Goal: Task Accomplishment & Management: Complete application form

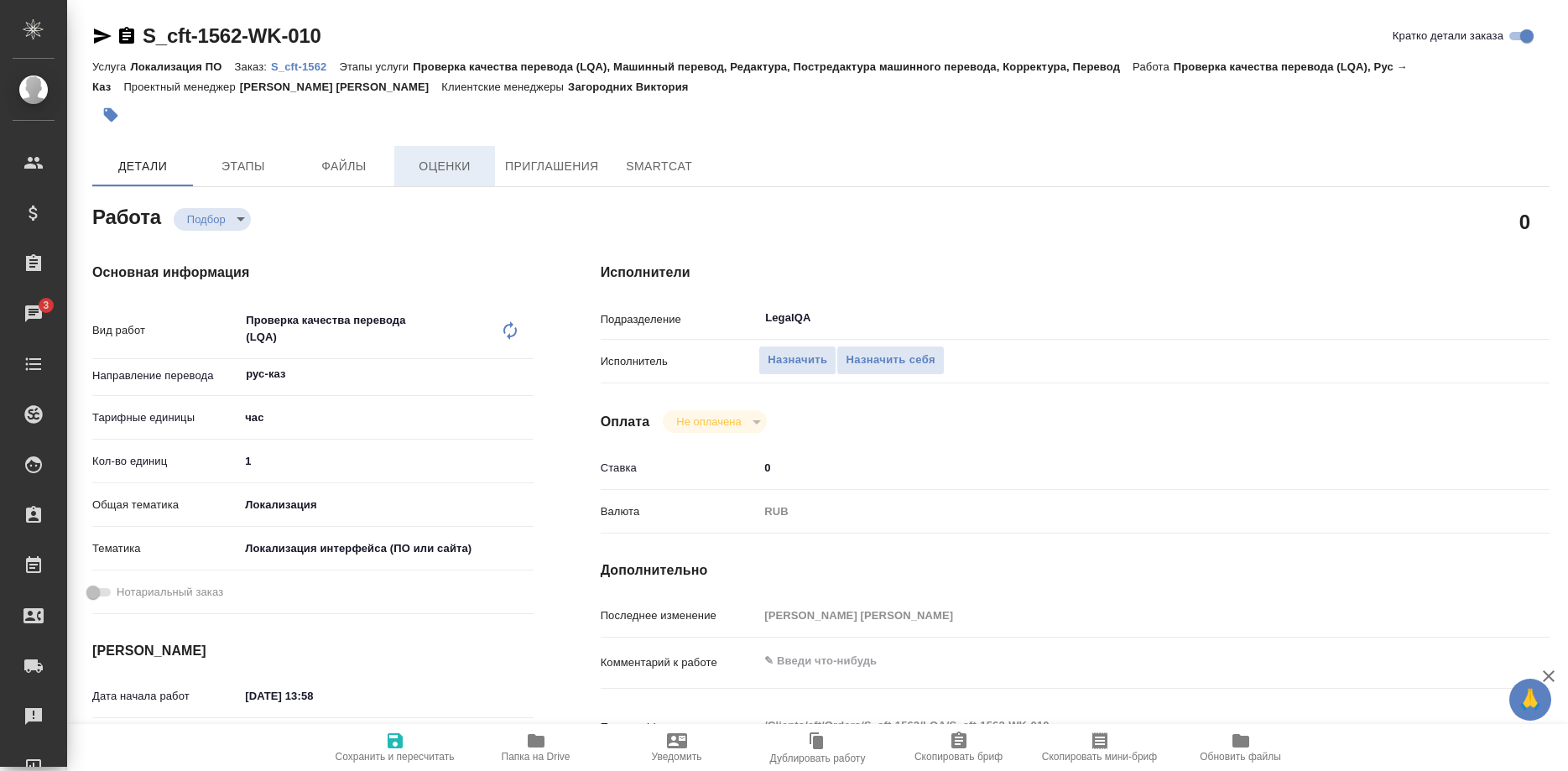
type textarea "x"
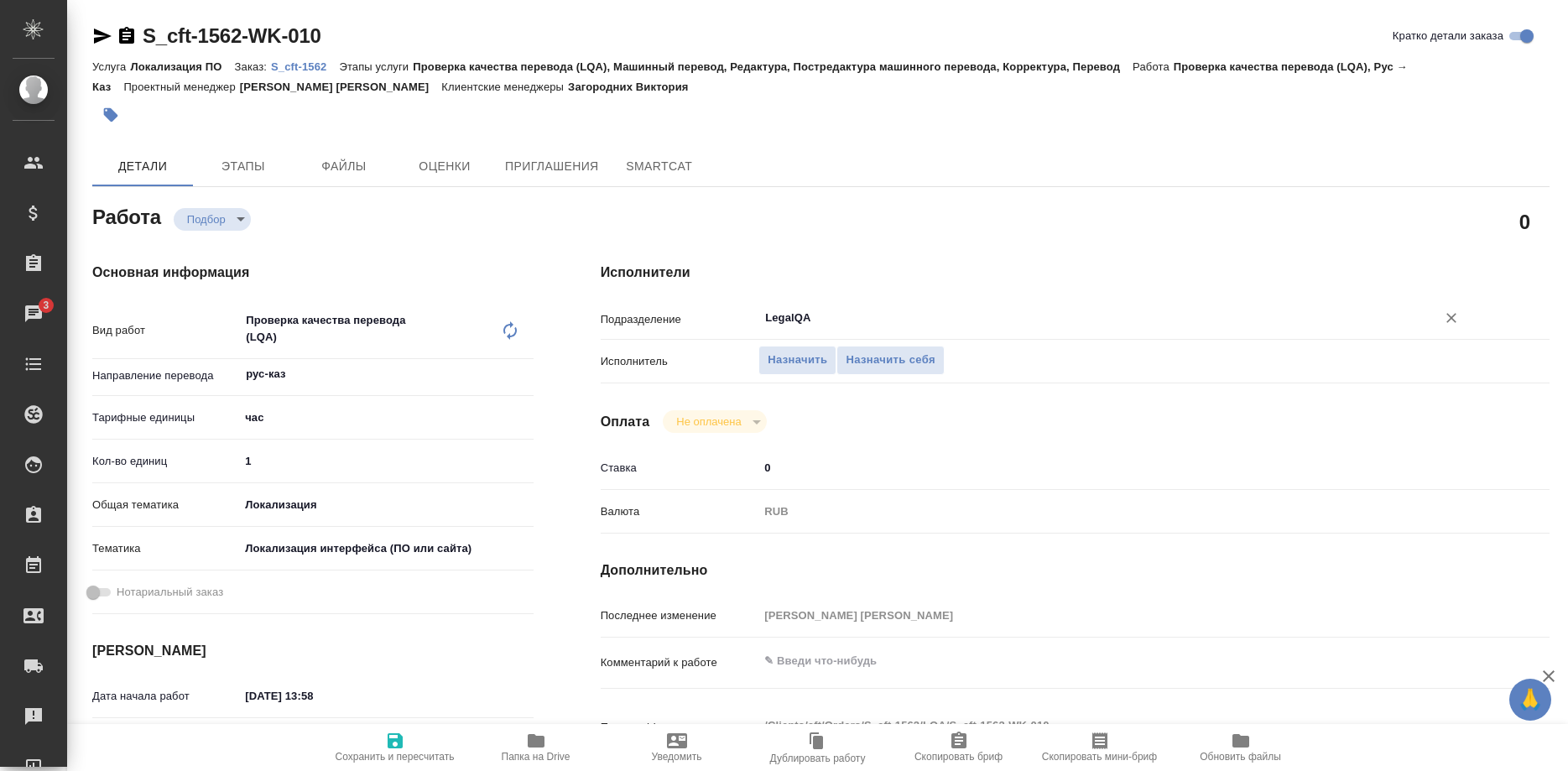
type textarea "x"
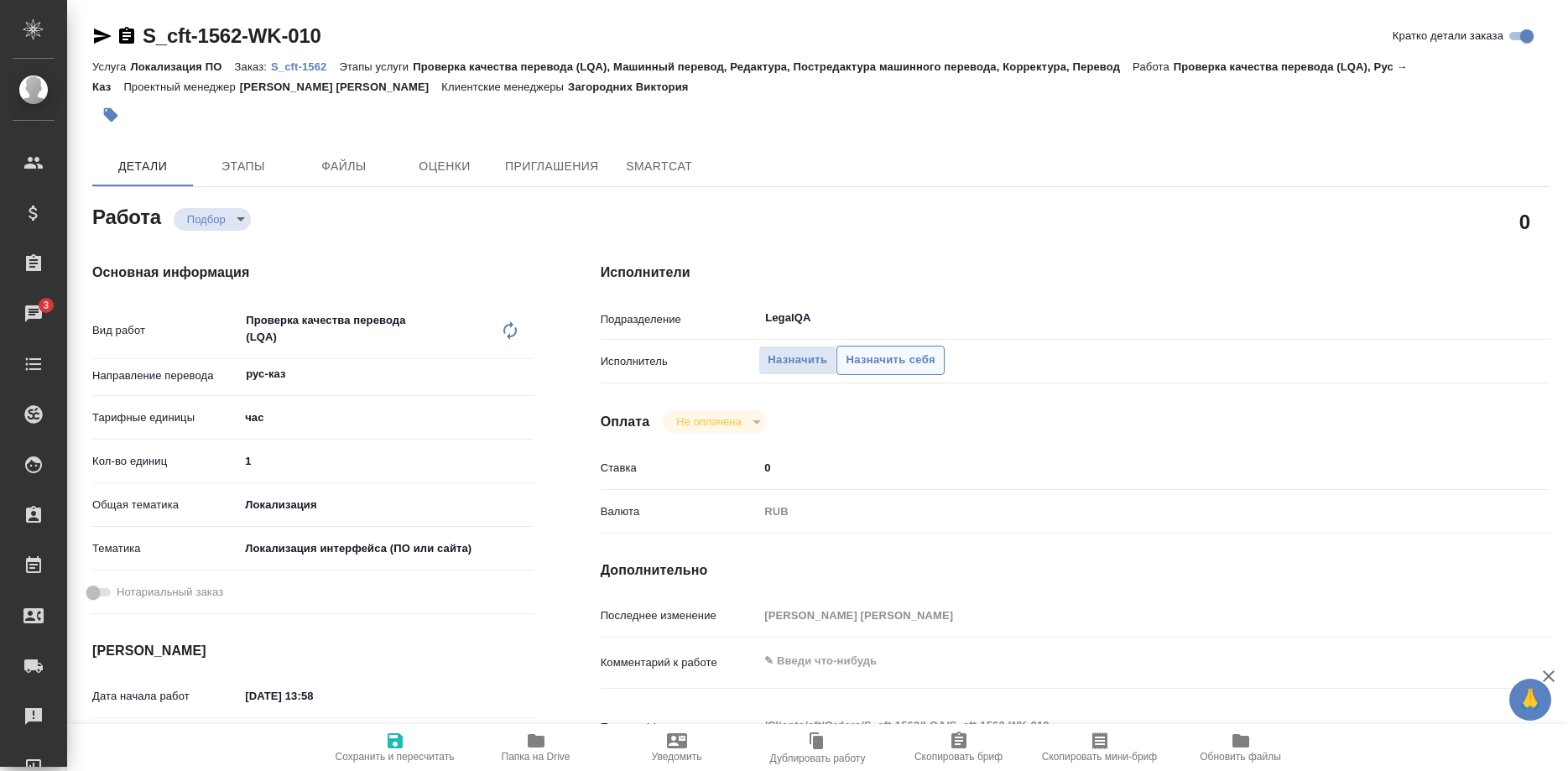
type textarea "x"
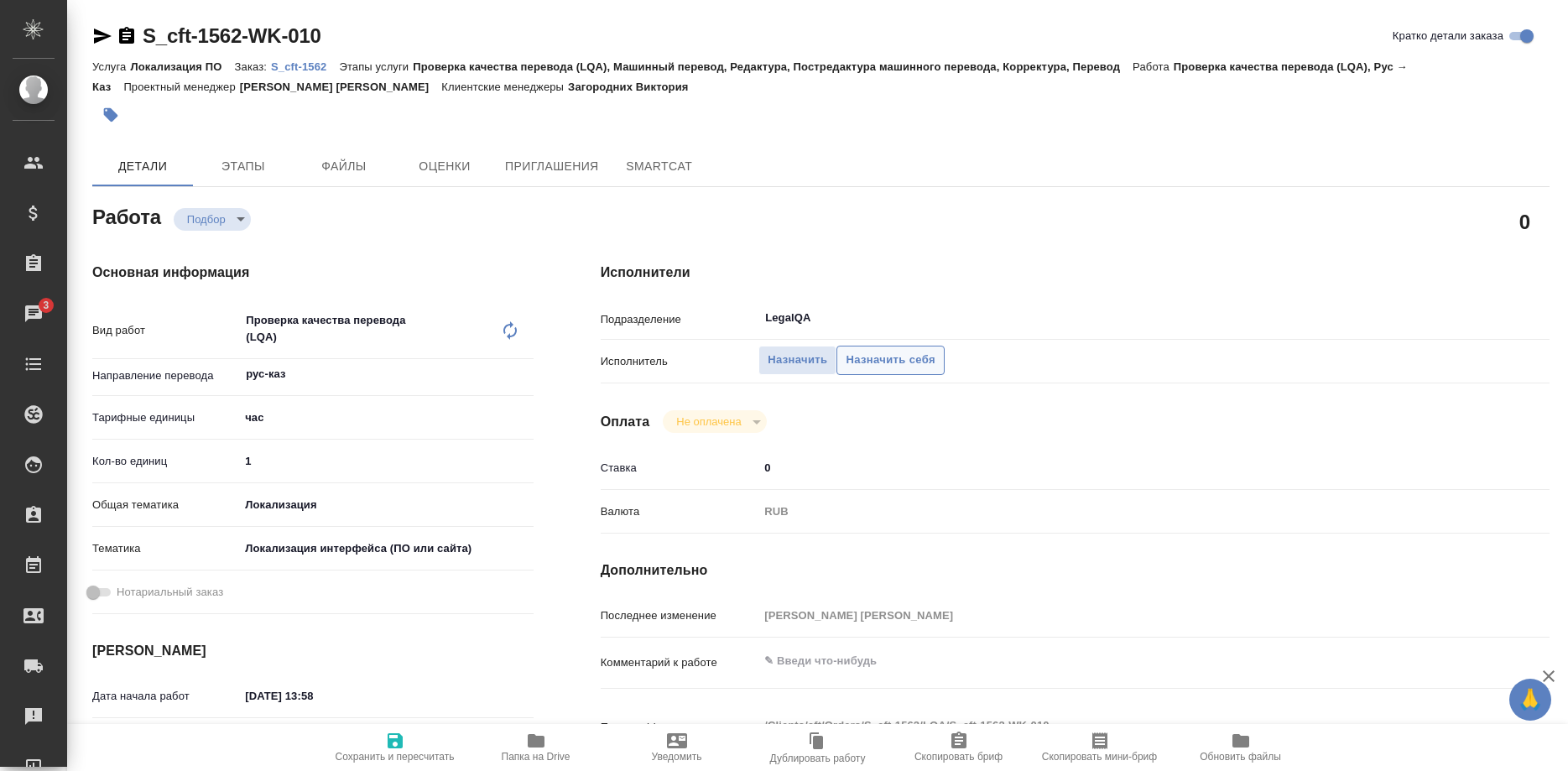
click at [888, 351] on span "Назначить себя" at bounding box center [890, 360] width 89 height 19
type textarea "x"
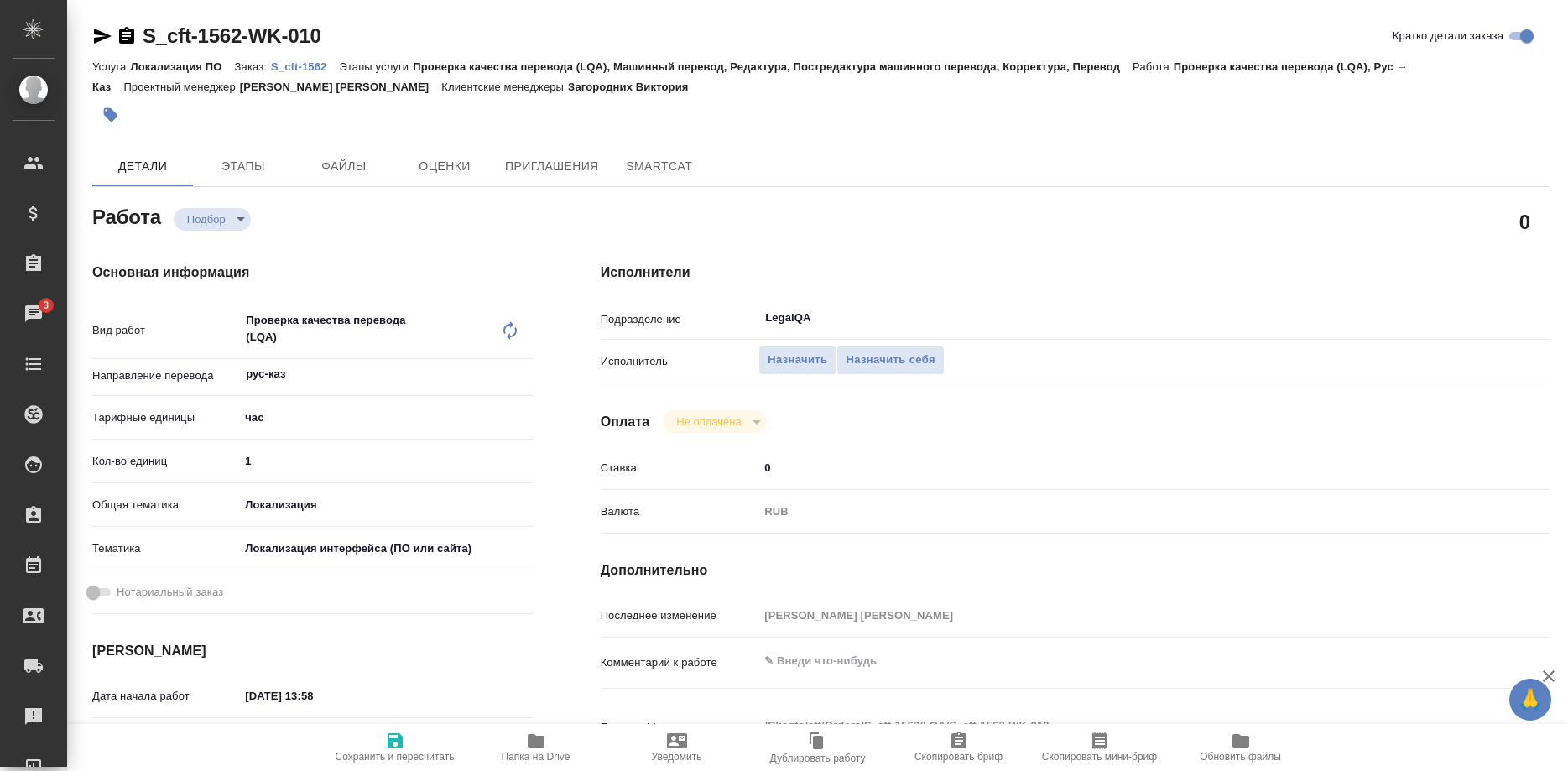
type textarea "x"
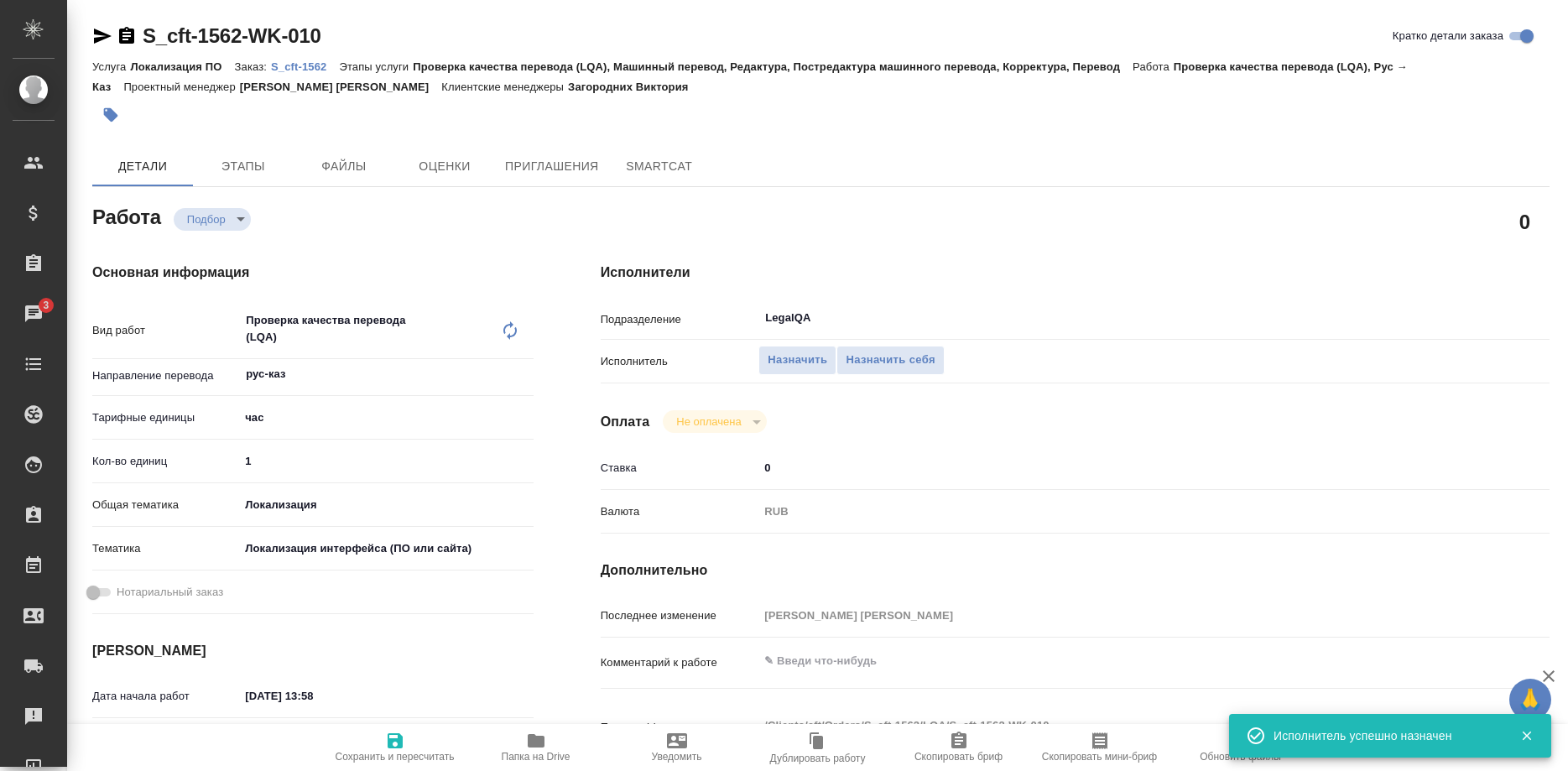
type textarea "x"
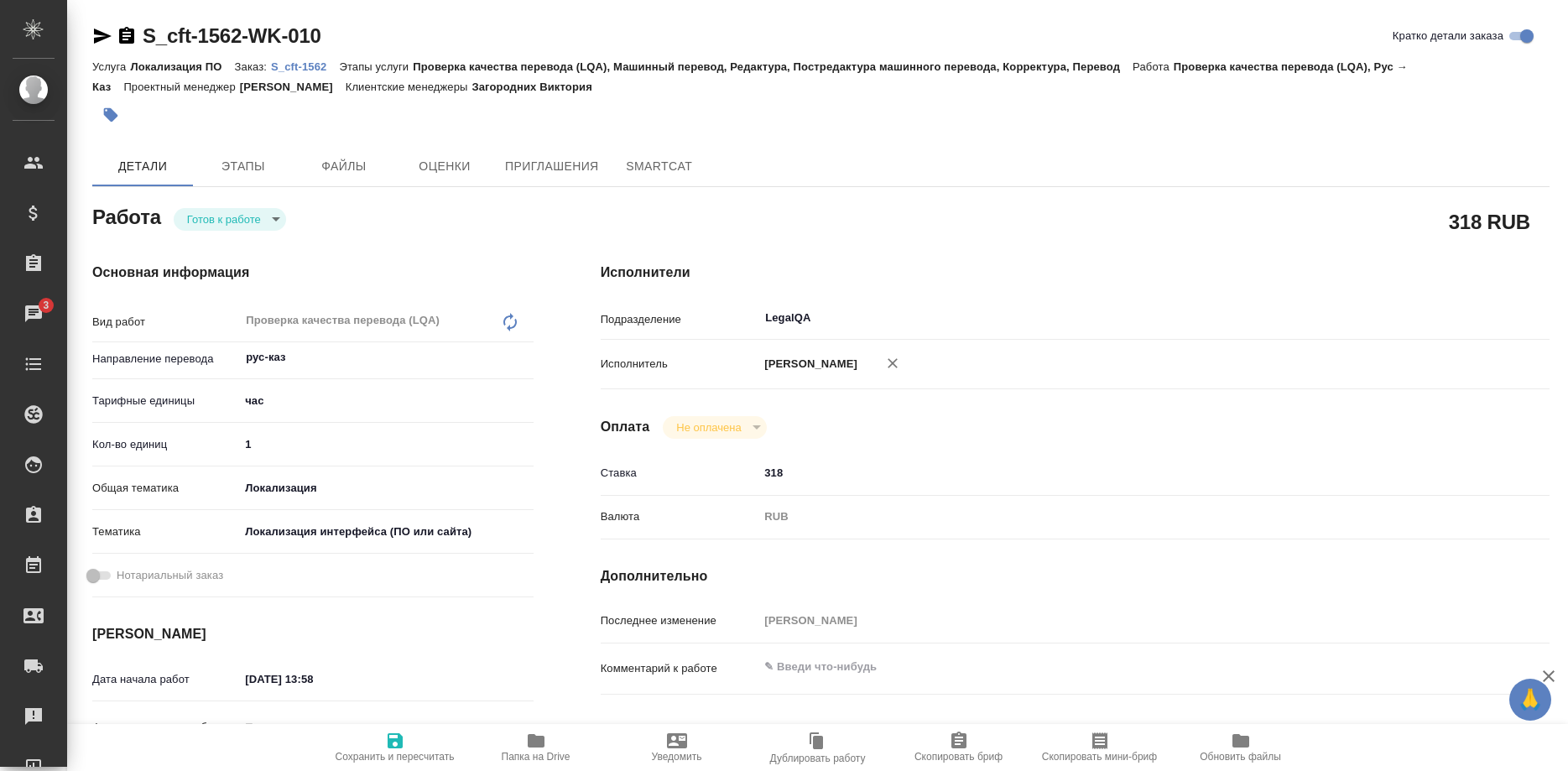
type textarea "x"
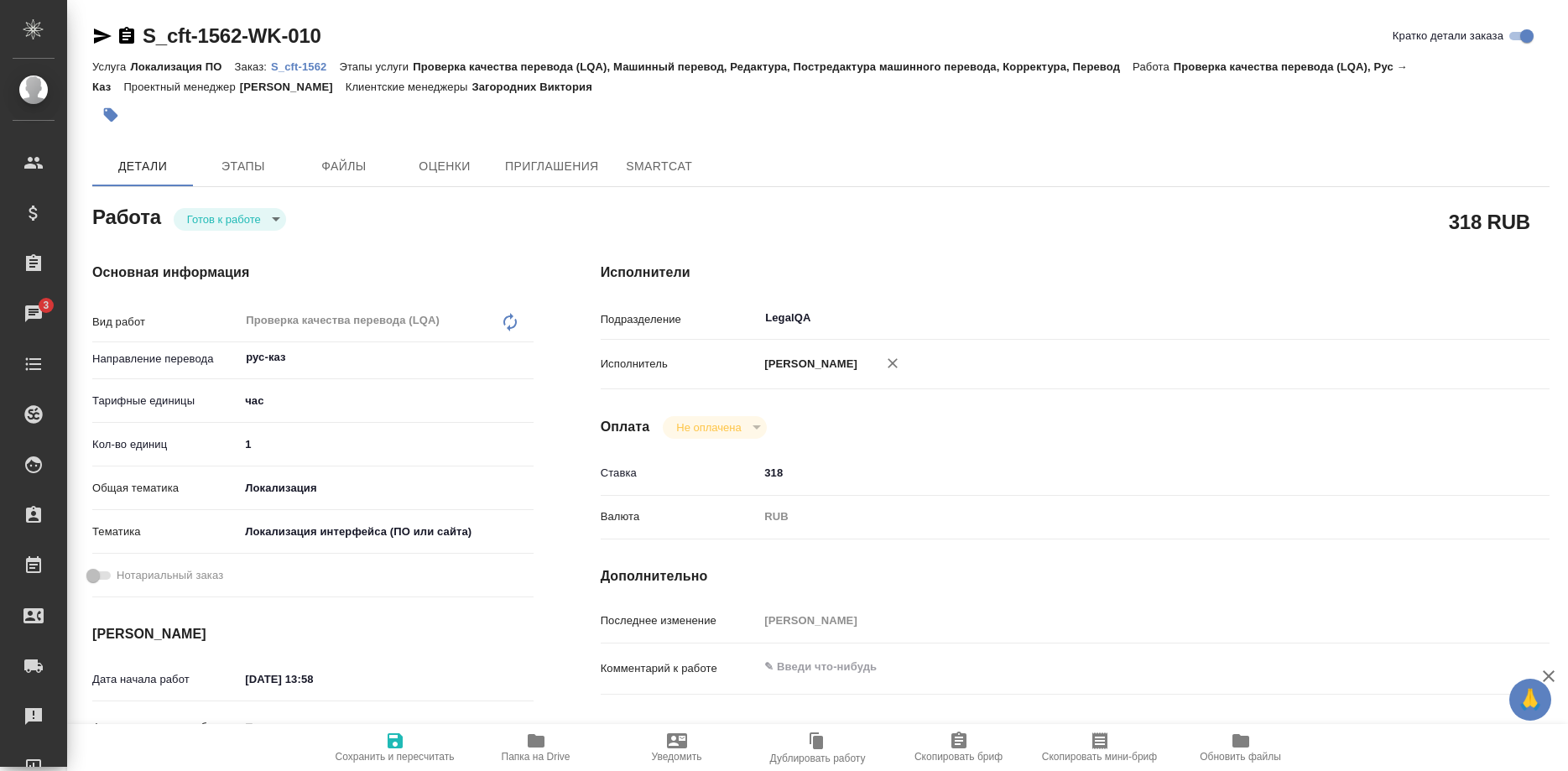
type textarea "x"
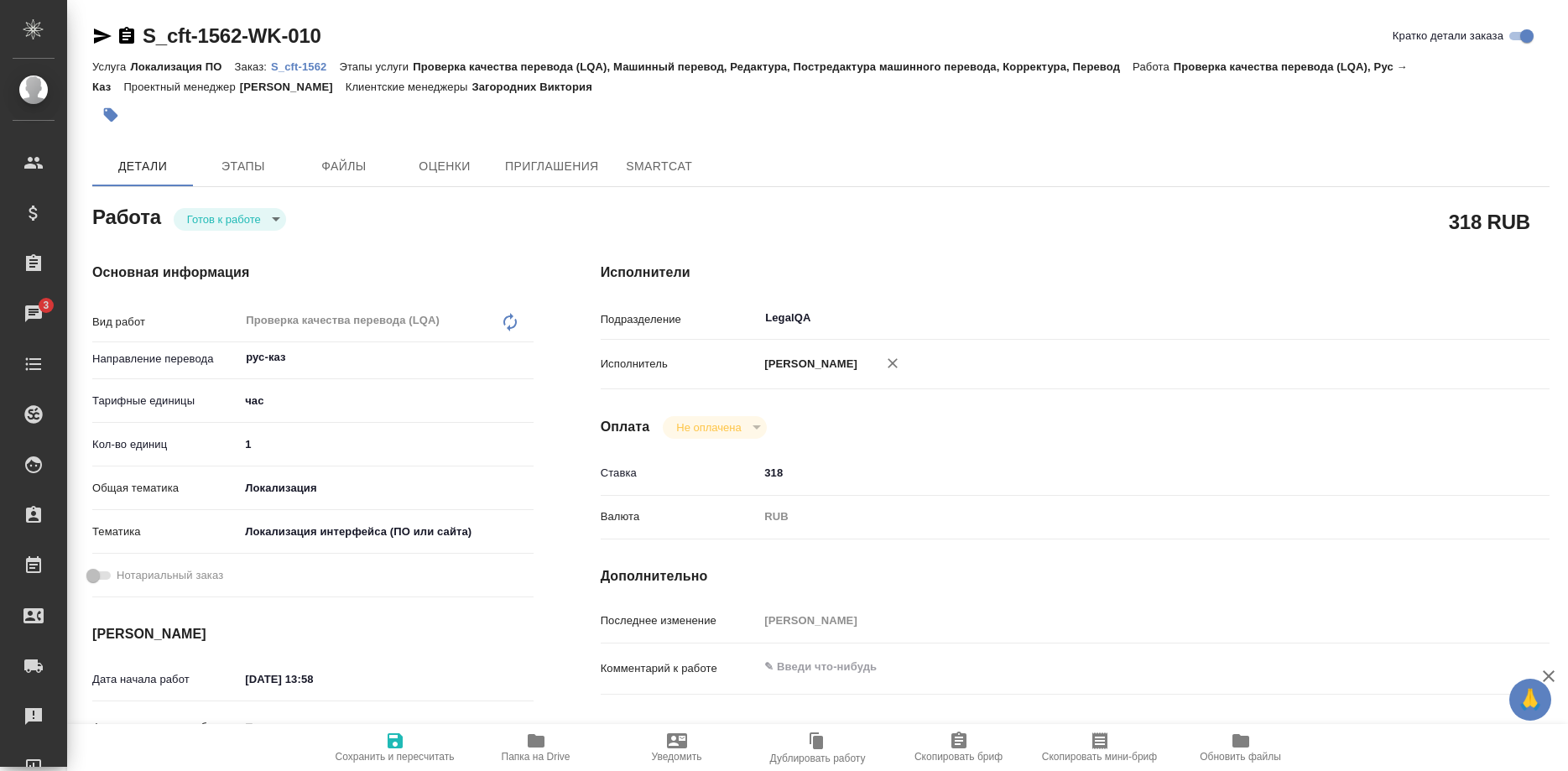
type textarea "x"
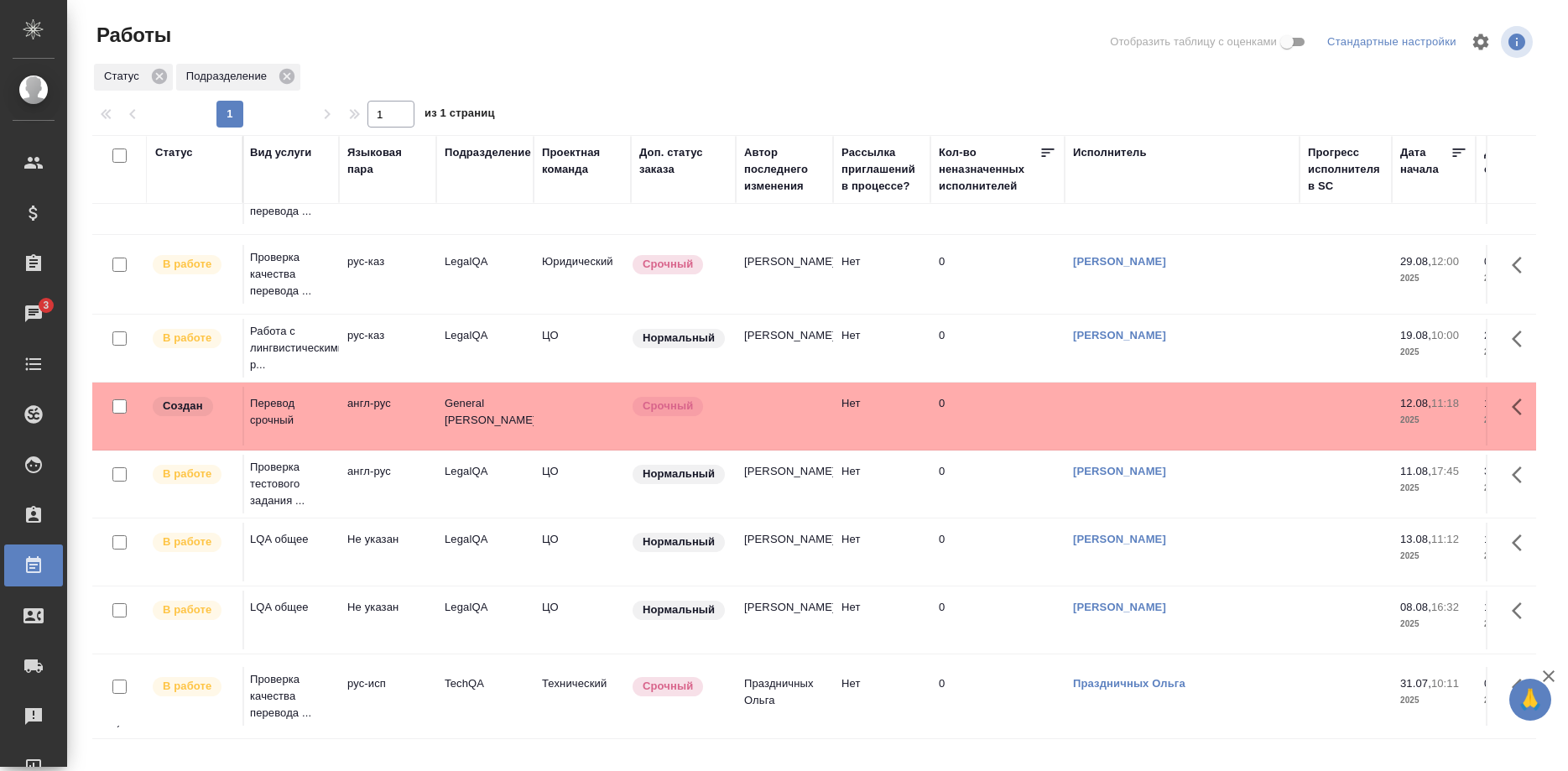
scroll to position [712, 0]
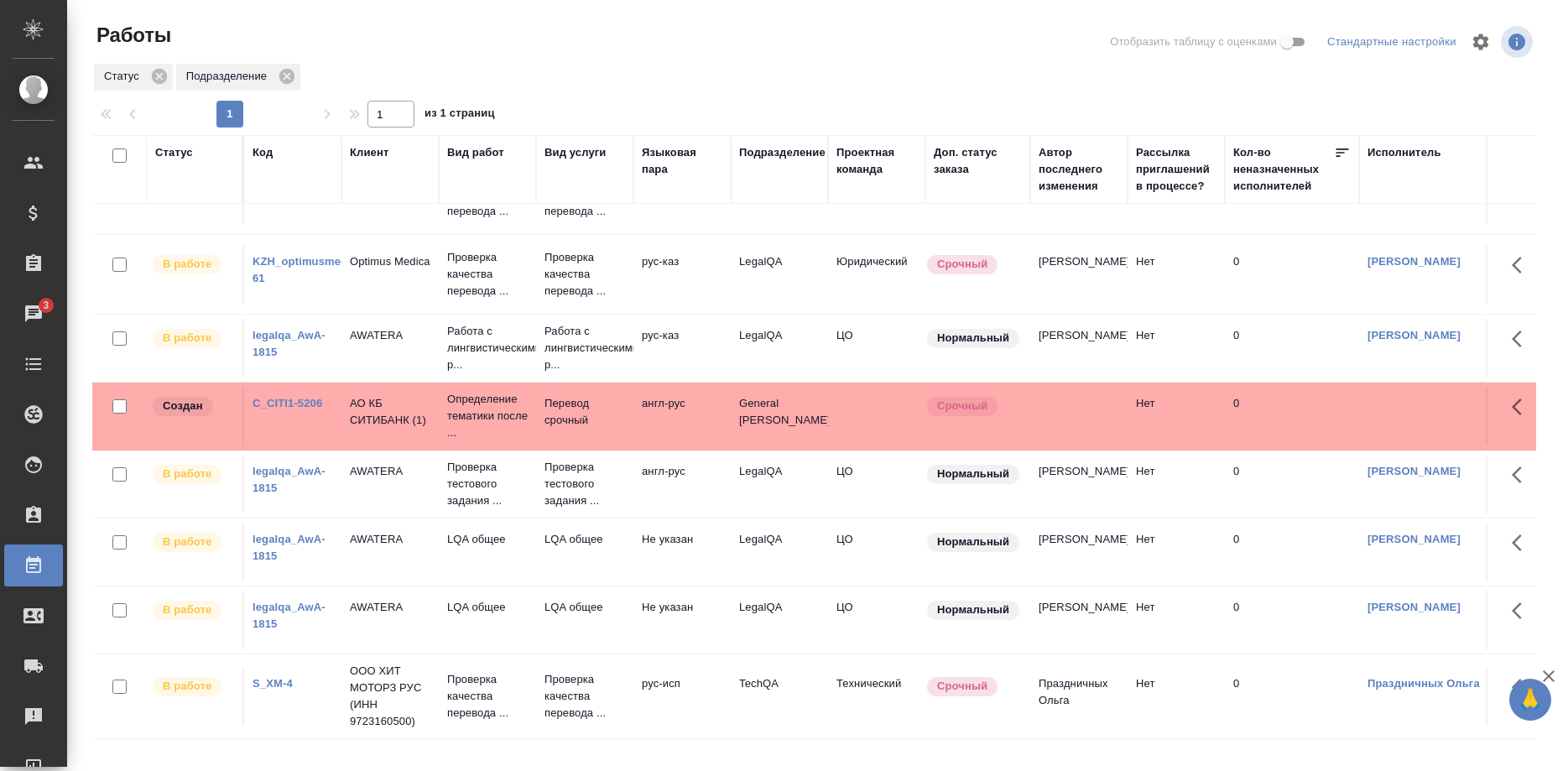
click at [248, 478] on td "legalqa_AwA-1815" at bounding box center [292, 484] width 97 height 59
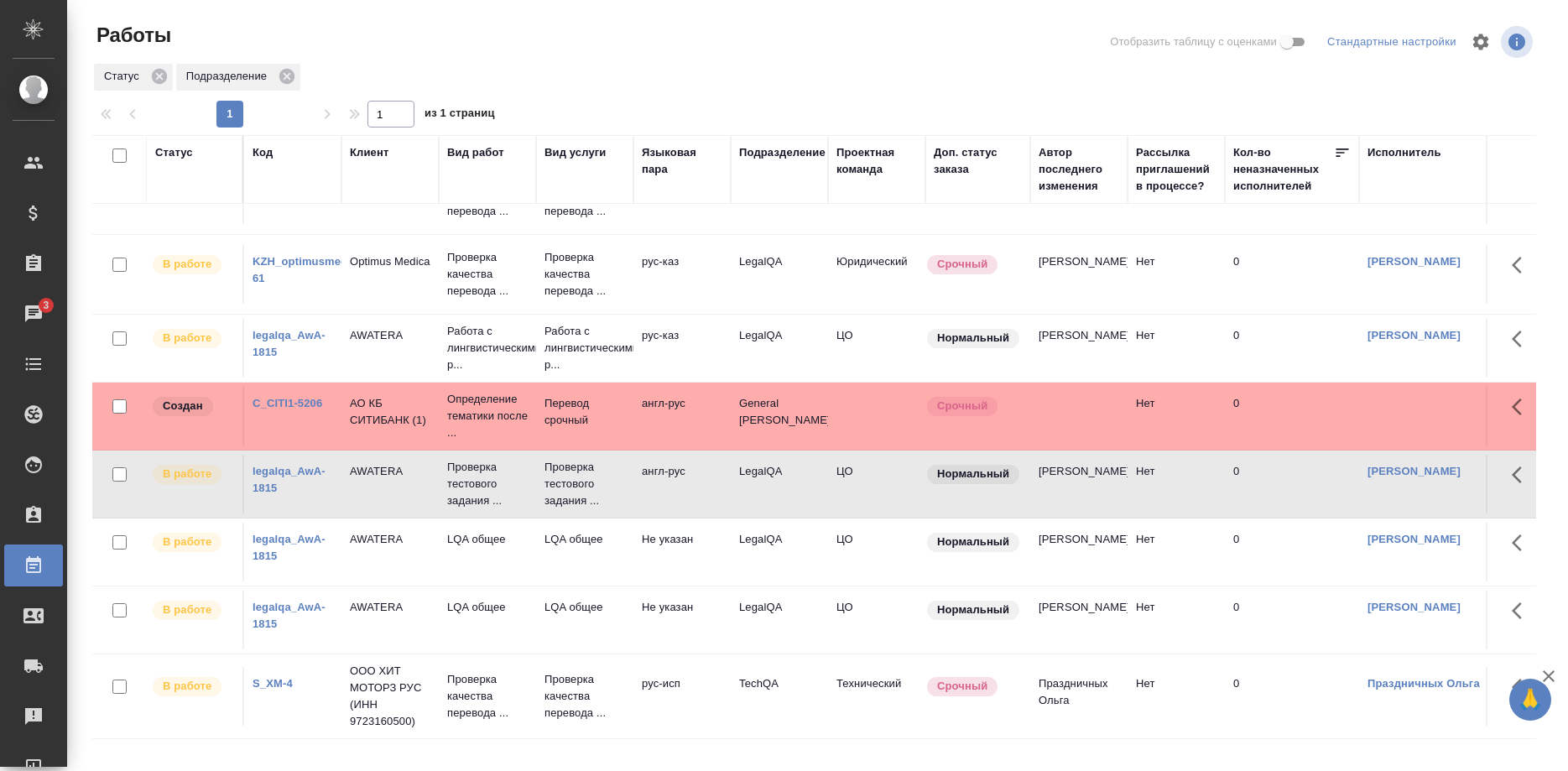
click at [267, 485] on link "legalqa_AwA-1815" at bounding box center [288, 479] width 73 height 30
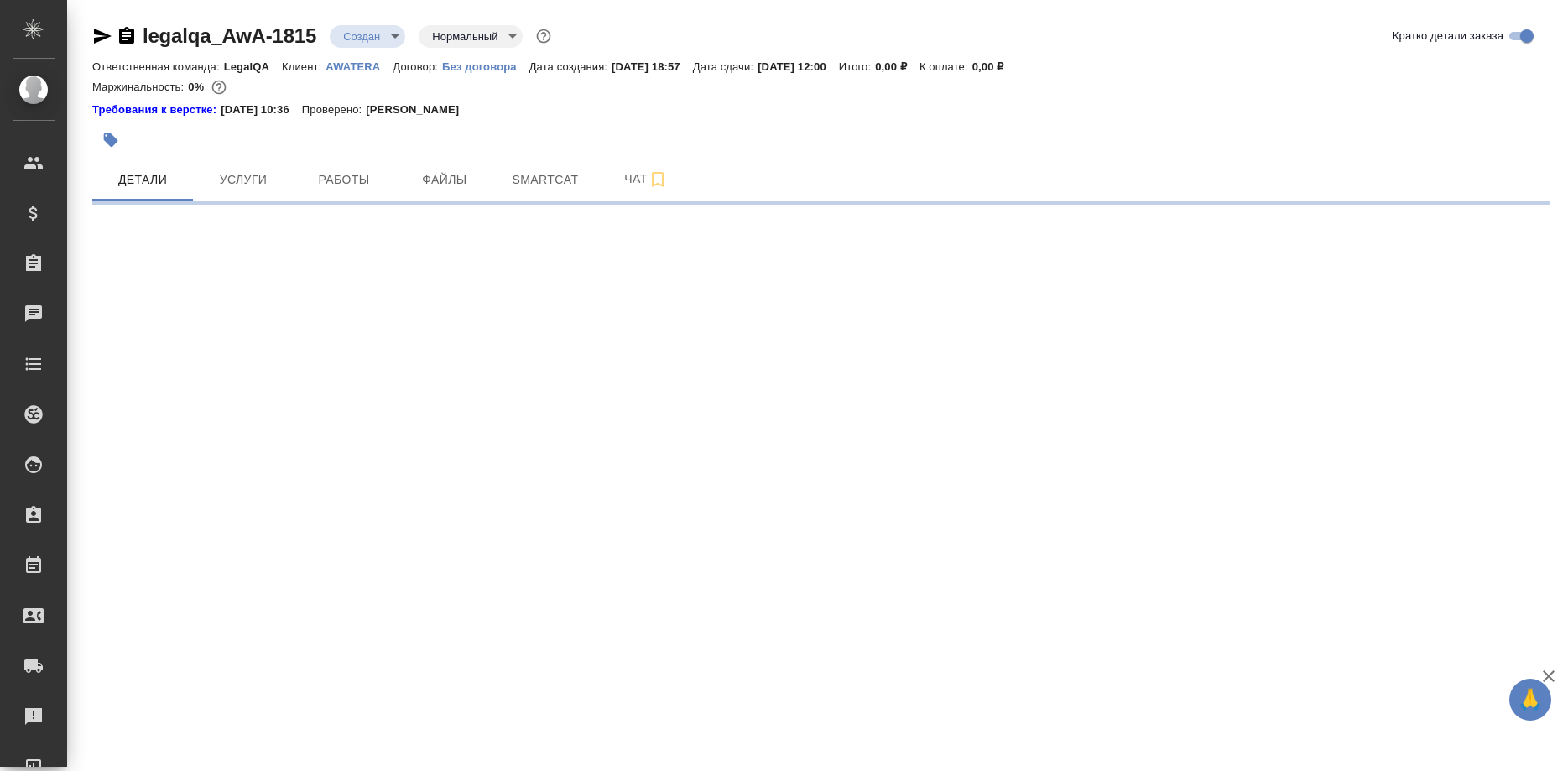
click at [345, 58] on div "Ответственная команда: LegalQA Клиент: AWATERA Договор: Без договора Дата созда…" at bounding box center [821, 67] width 1458 height 20
click at [340, 65] on p "AWATERA" at bounding box center [359, 67] width 67 height 13
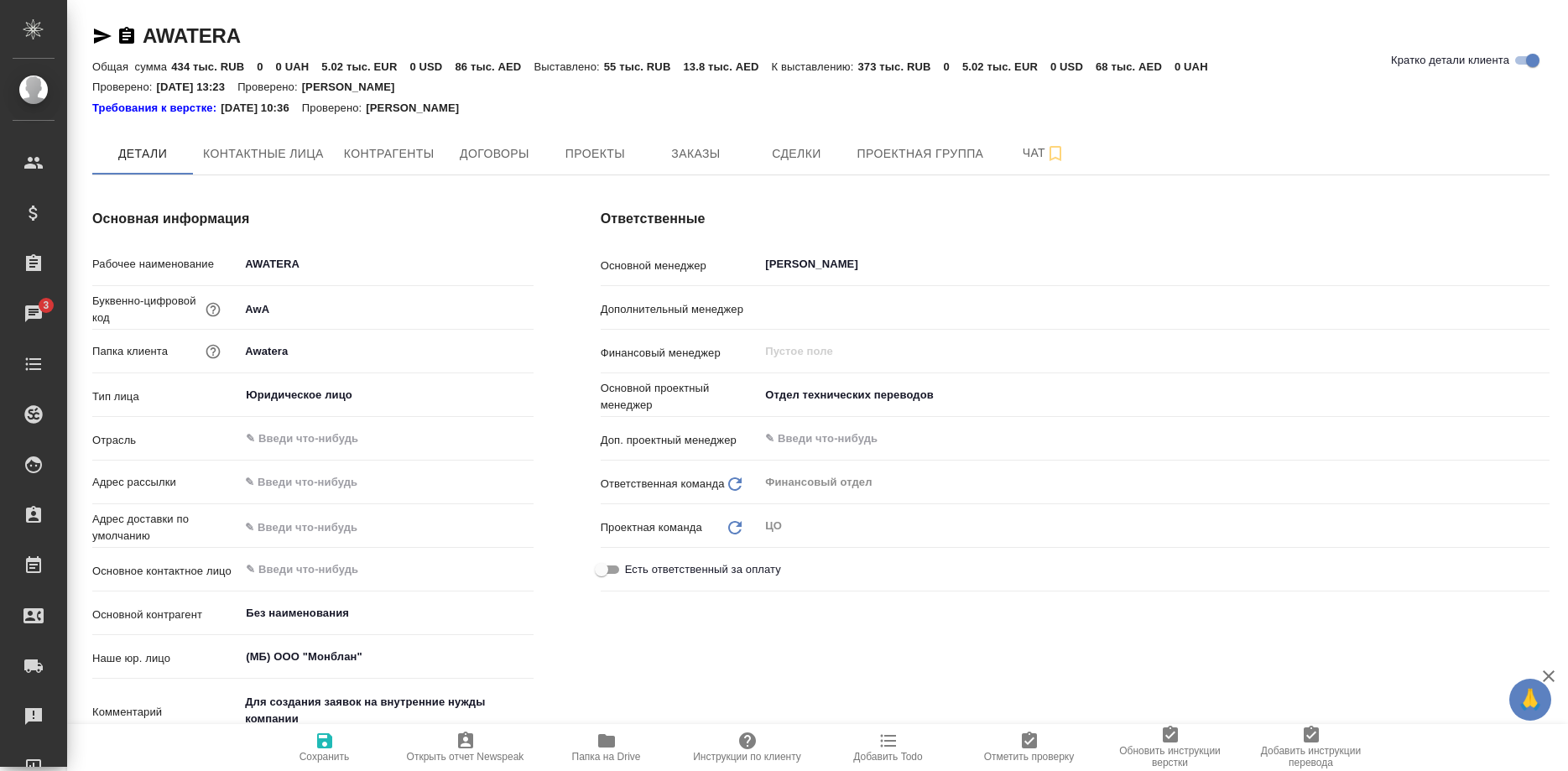
type textarea "x"
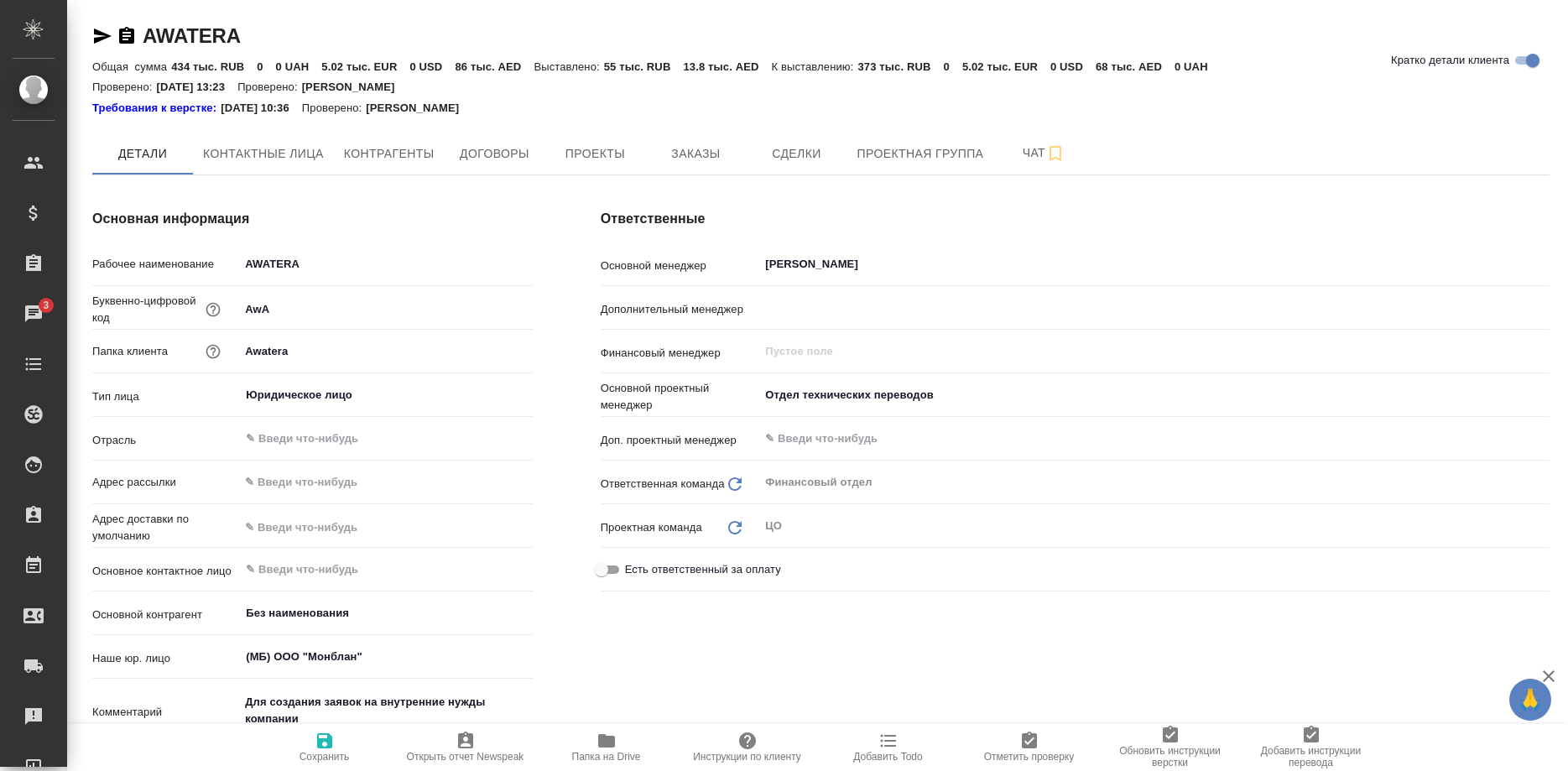
type textarea "x"
click at [704, 151] on span "Заказы" at bounding box center [695, 154] width 80 height 21
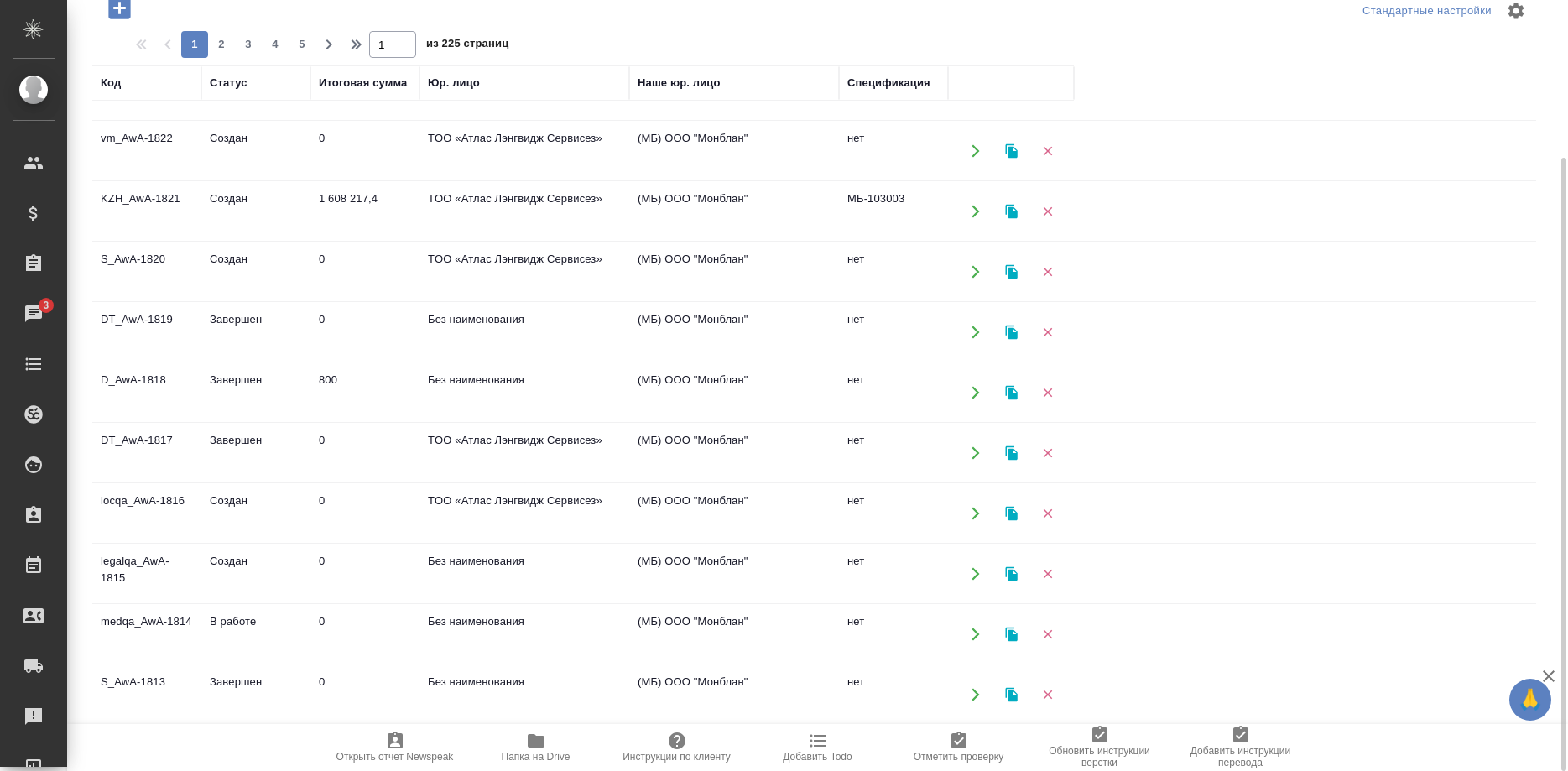
scroll to position [514, 0]
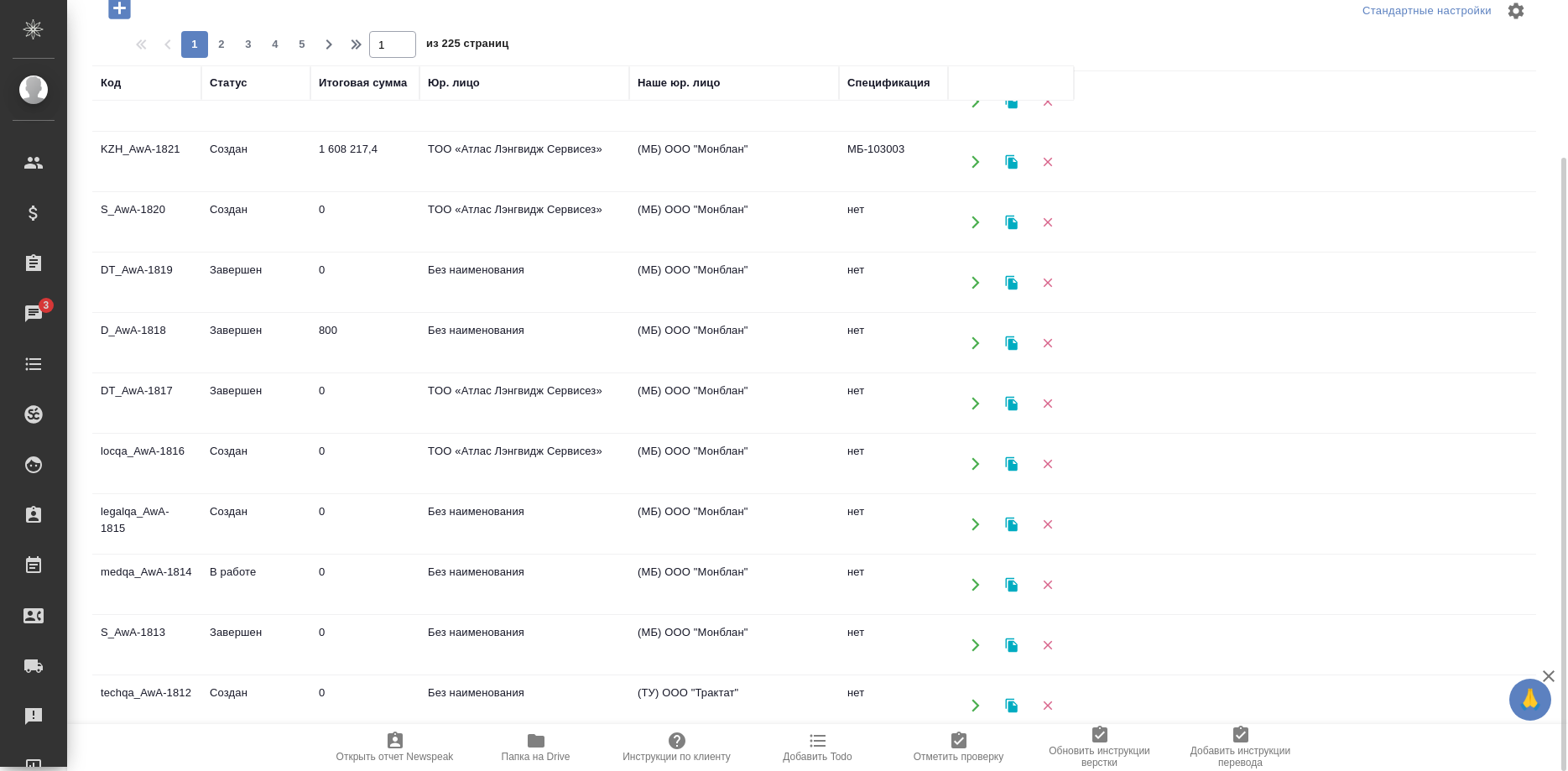
click at [127, 510] on td "legalqa_AwA-1815" at bounding box center [146, 525] width 109 height 59
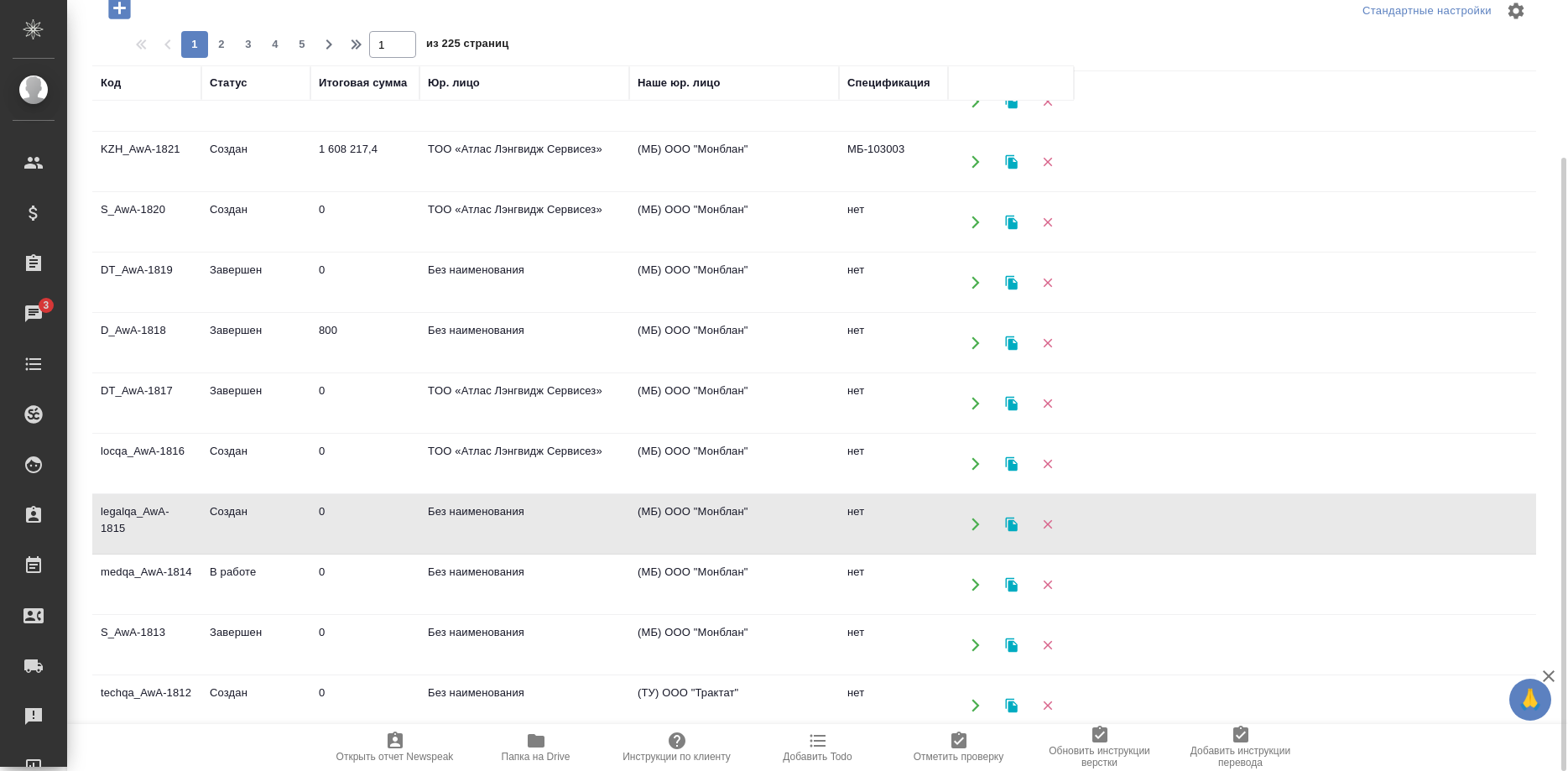
click at [127, 510] on td "legalqa_AwA-1815" at bounding box center [146, 525] width 109 height 59
click at [1007, 521] on icon "button" at bounding box center [1011, 524] width 12 height 14
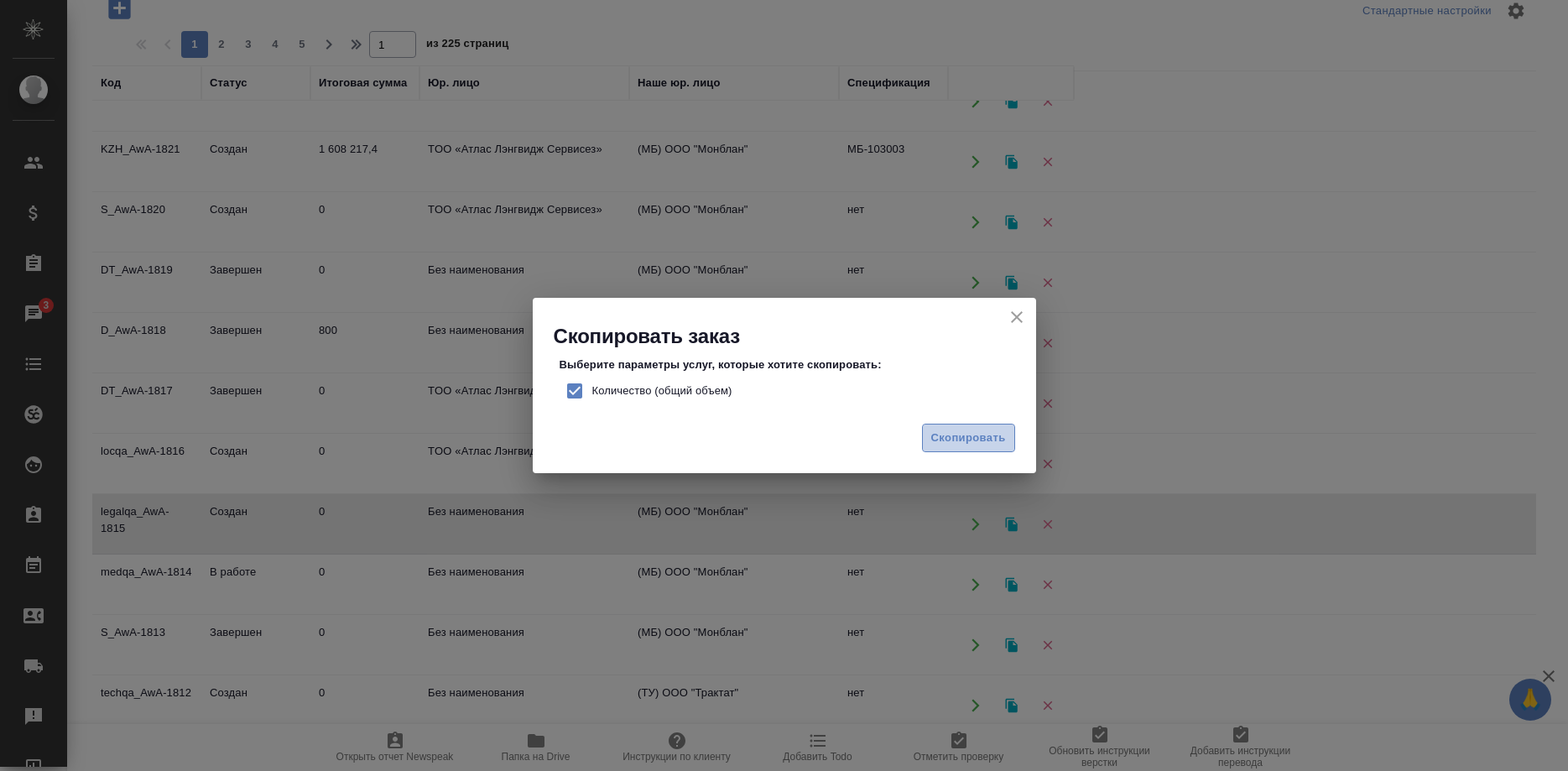
click at [955, 429] on span "Скопировать" at bounding box center [968, 438] width 75 height 19
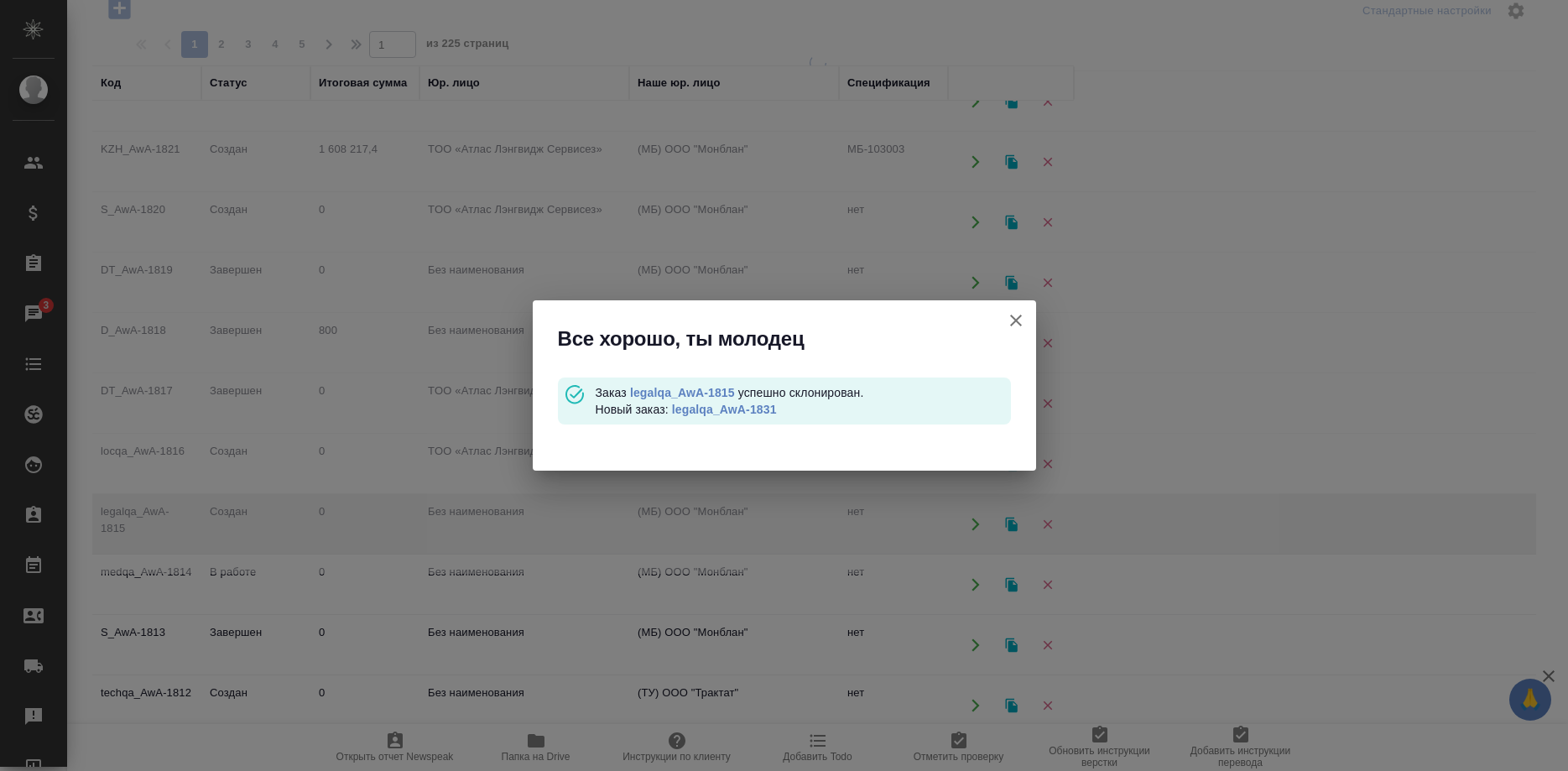
click at [716, 407] on link "legalqa_AwA-1831" at bounding box center [725, 409] width 105 height 13
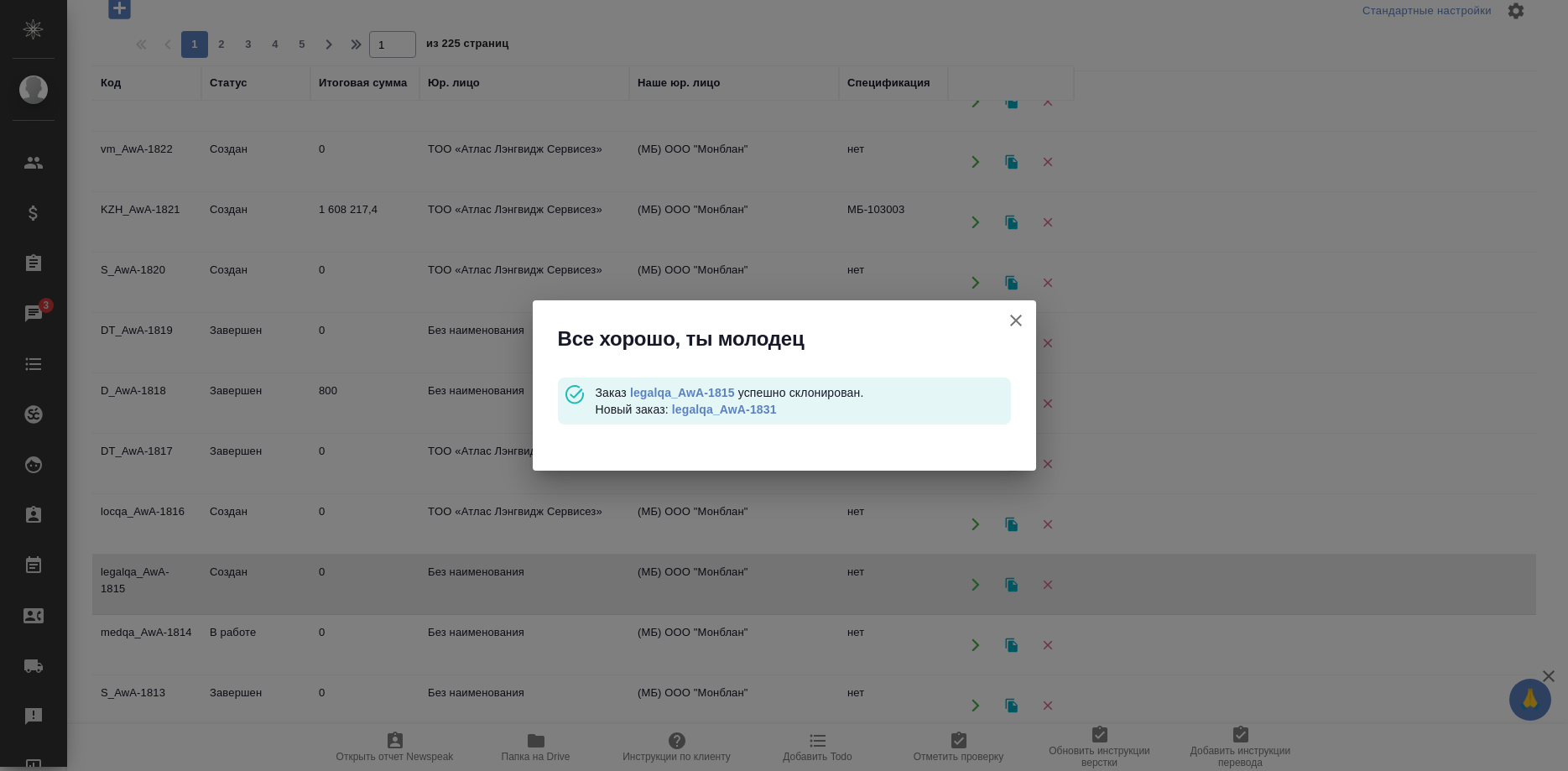
click at [1003, 313] on button "Кратко детали клиента" at bounding box center [1016, 321] width 40 height 40
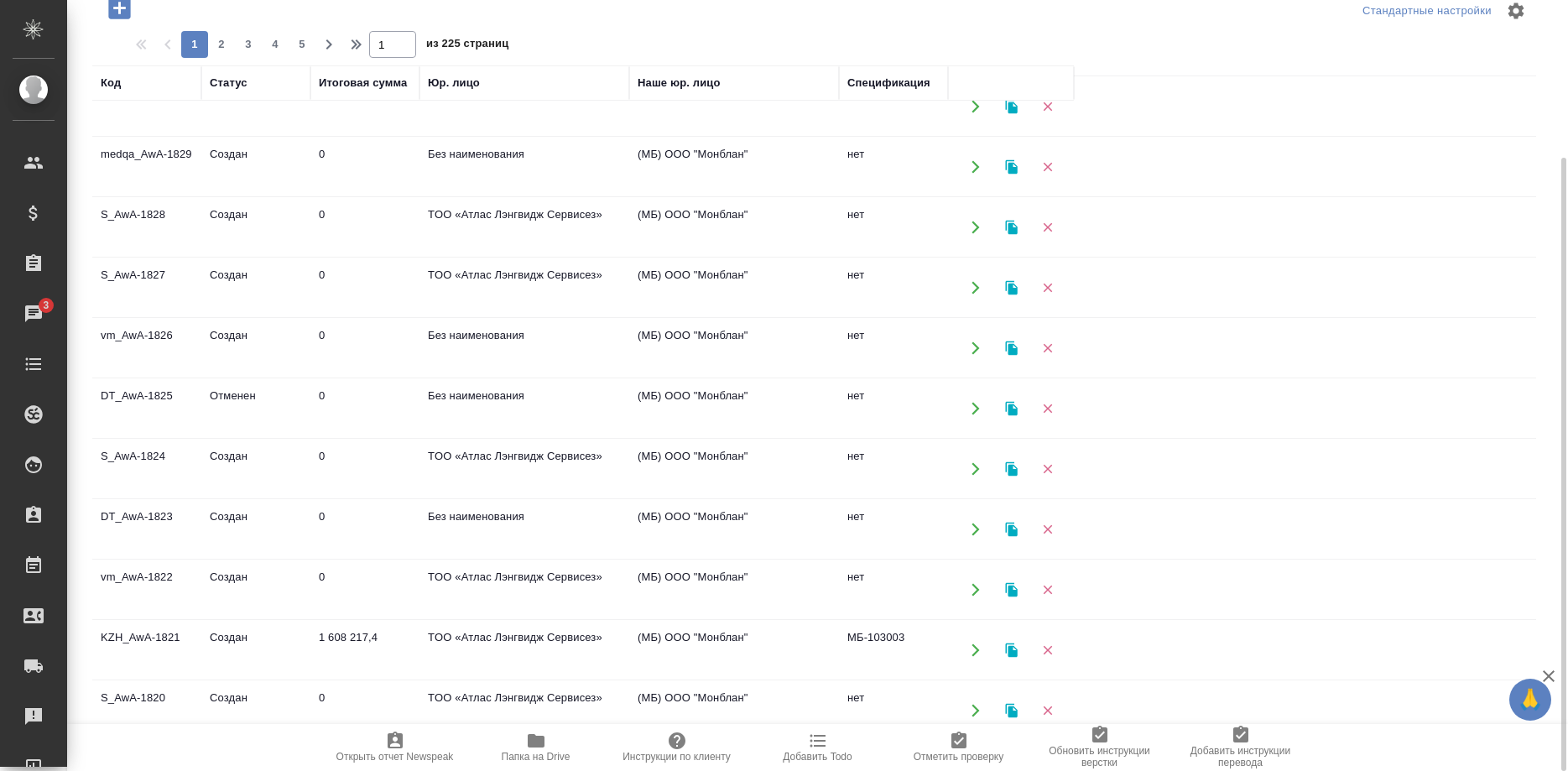
scroll to position [0, 0]
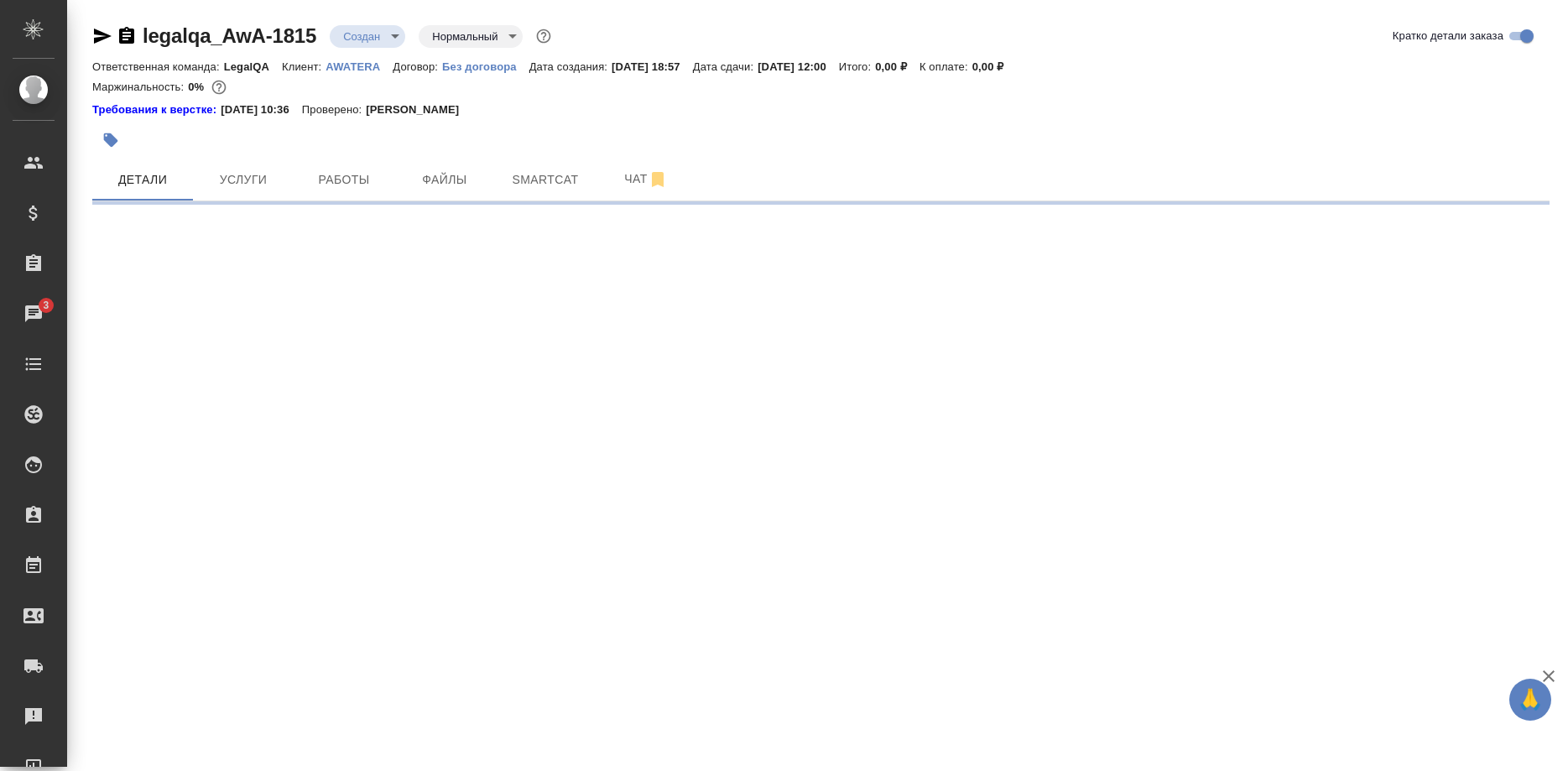
select select "RU"
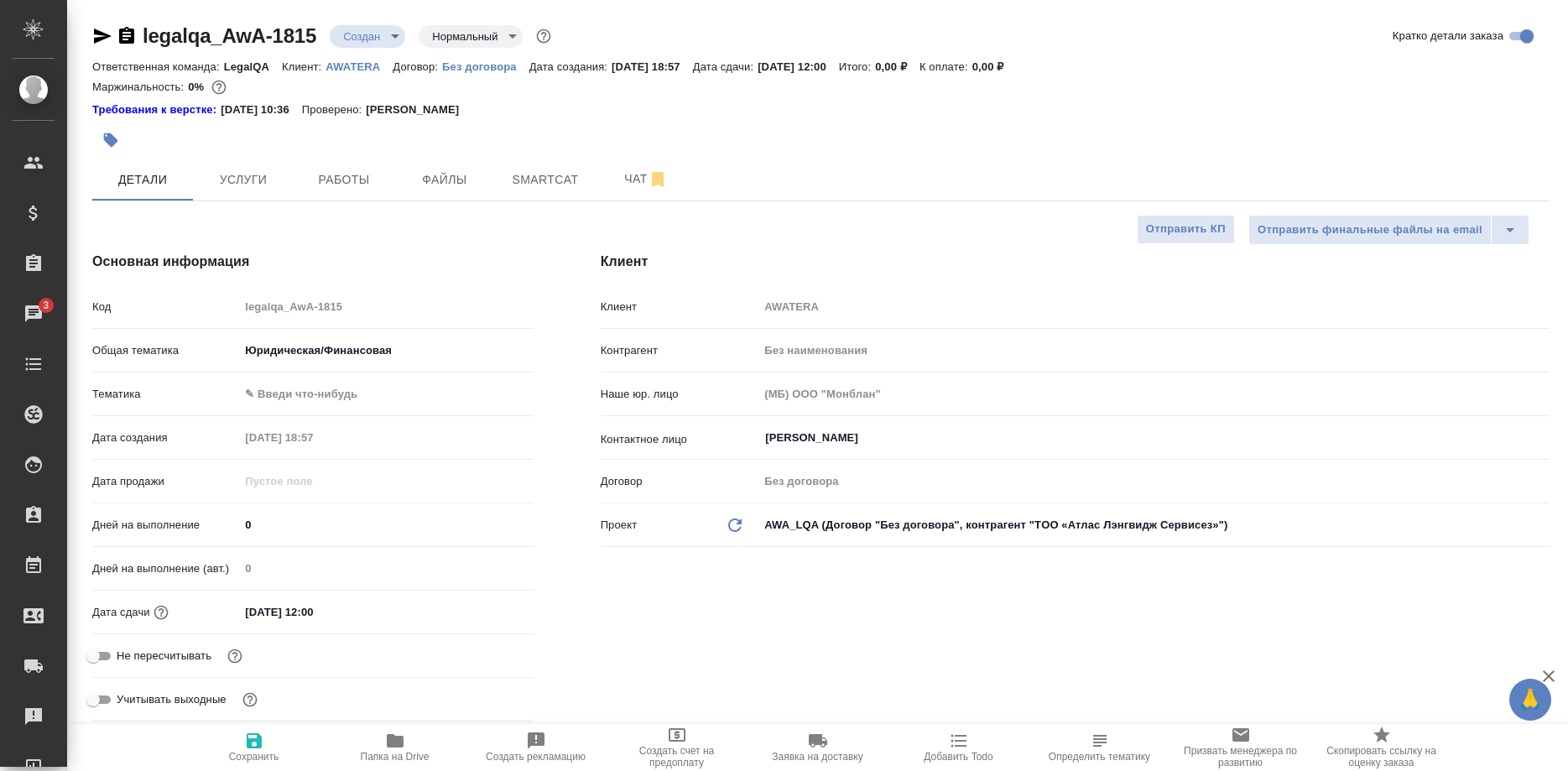
type textarea "x"
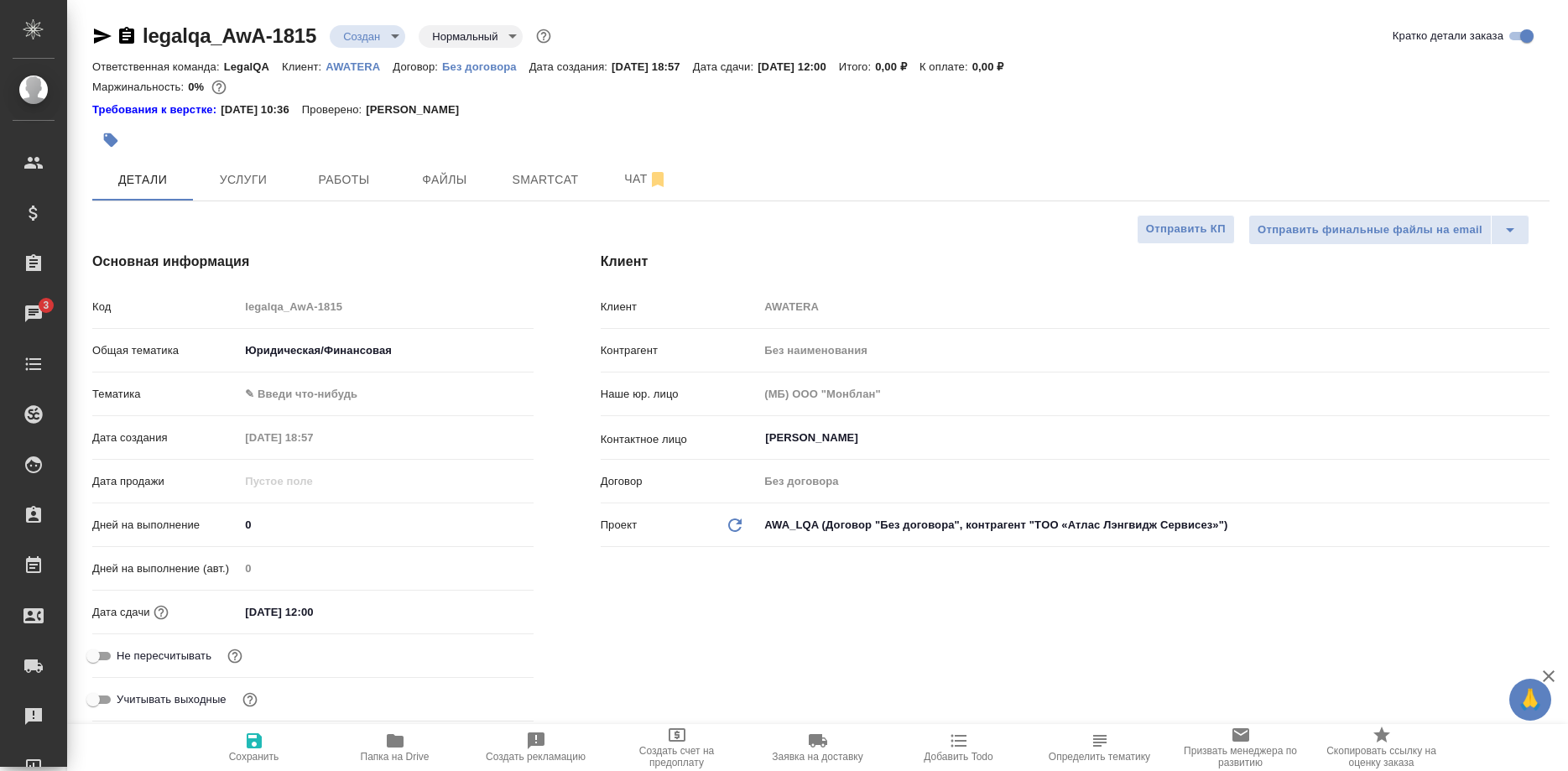
type textarea "x"
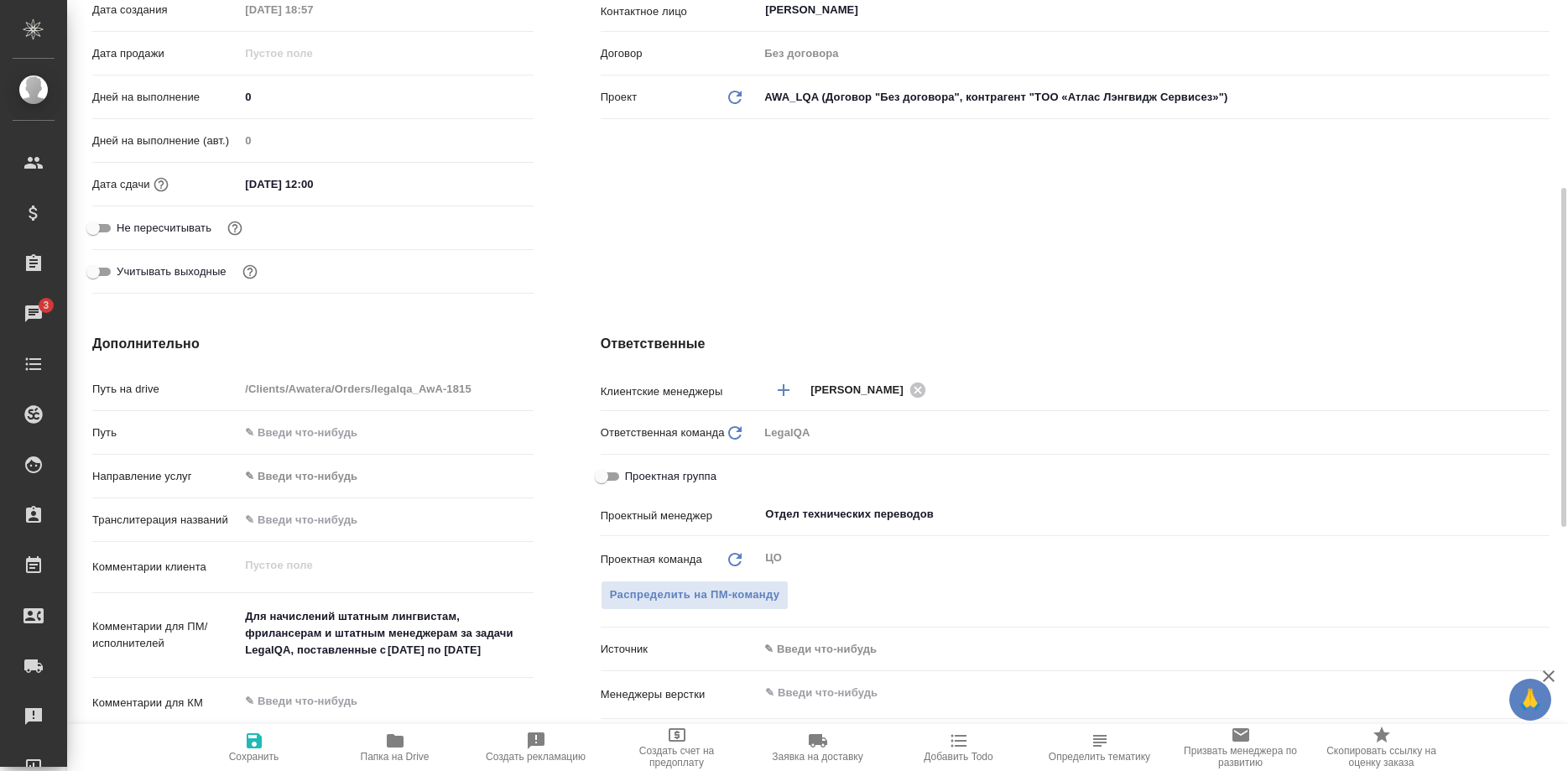
scroll to position [856, 0]
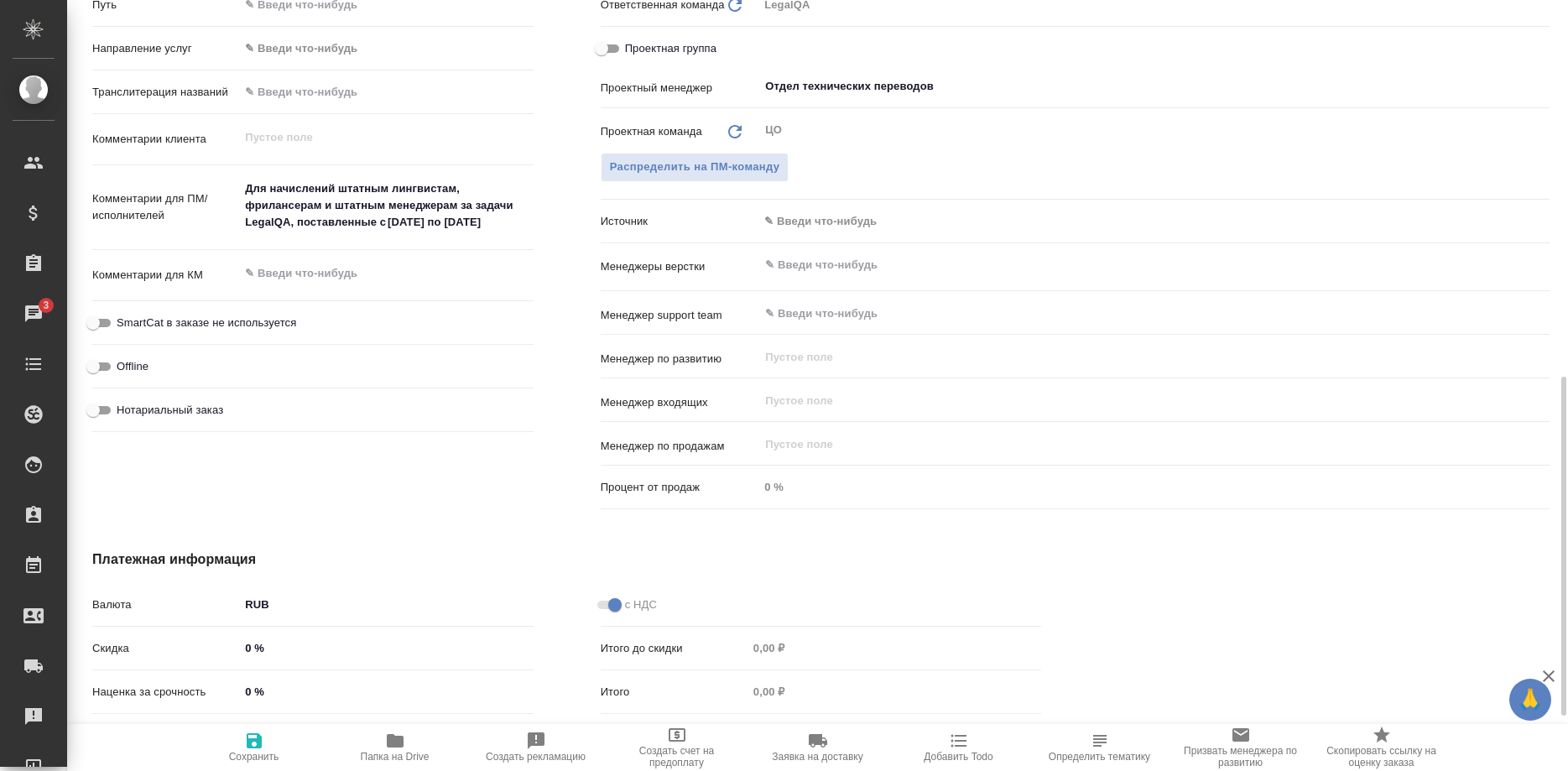
click at [438, 202] on textarea "Для начислений штатным лингвистам, фрилансерам и штатным менеджерам за задачи L…" at bounding box center [386, 206] width 294 height 62
type textarea "x"
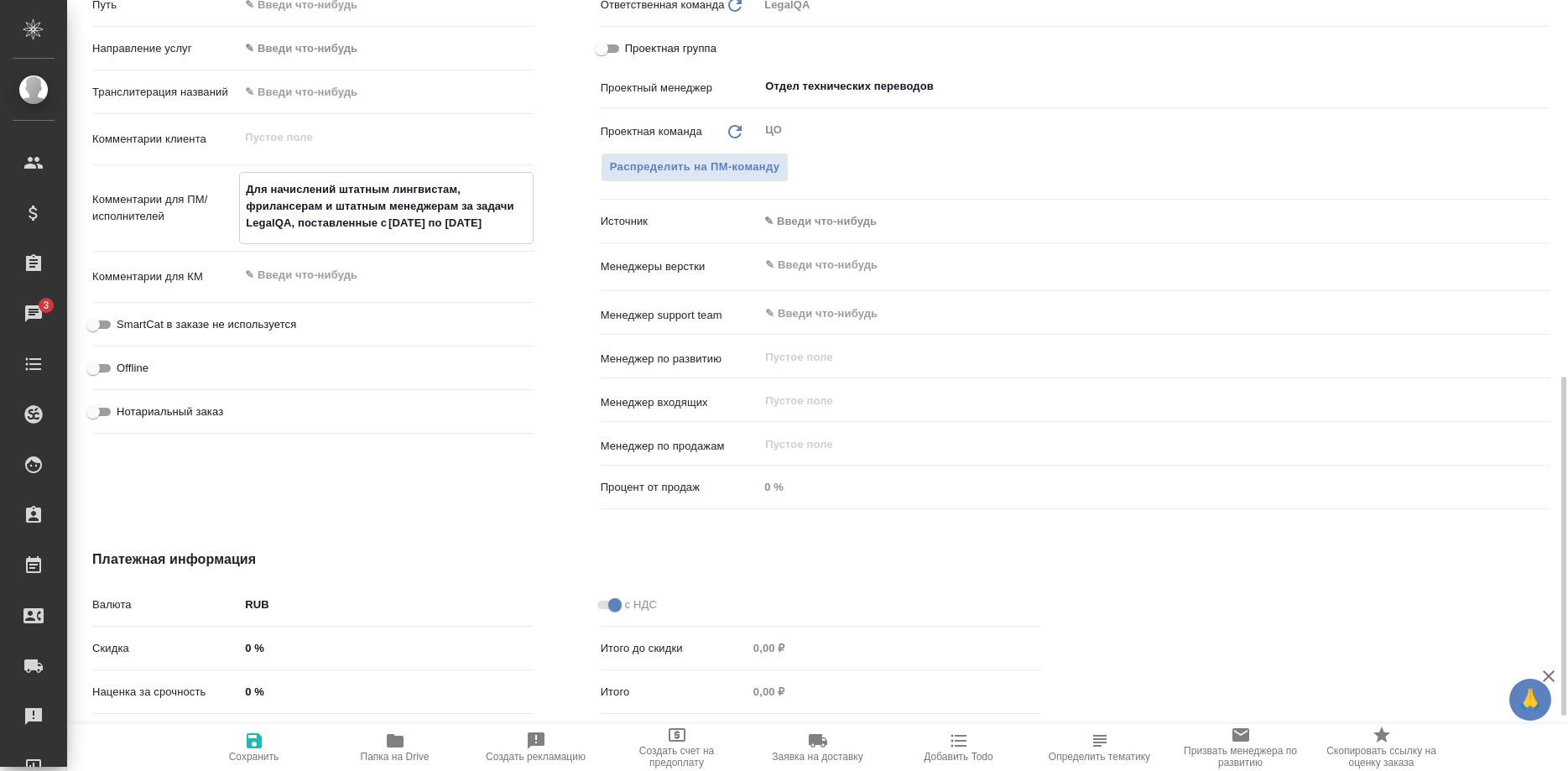
type textarea "x"
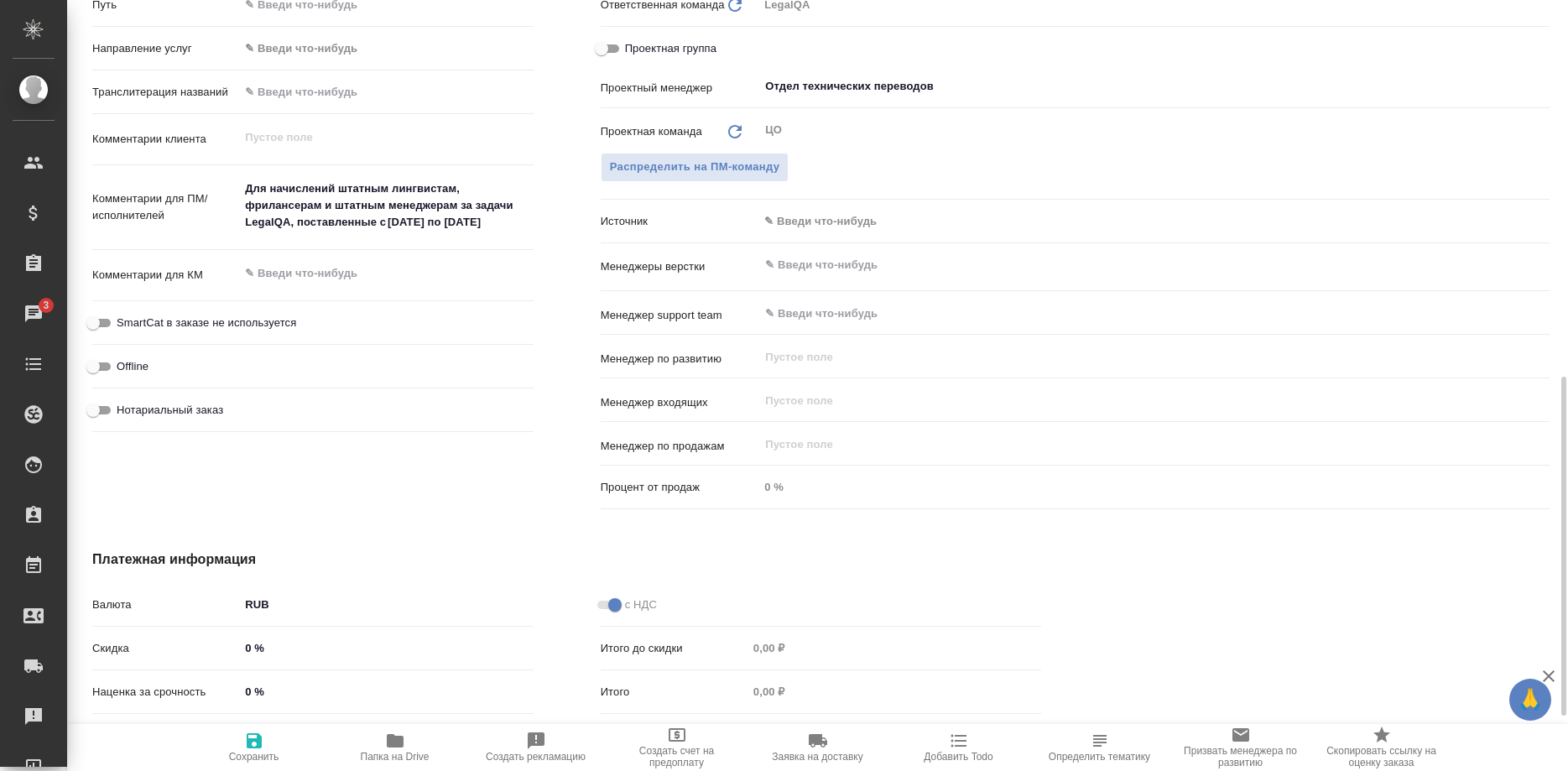
type textarea "x"
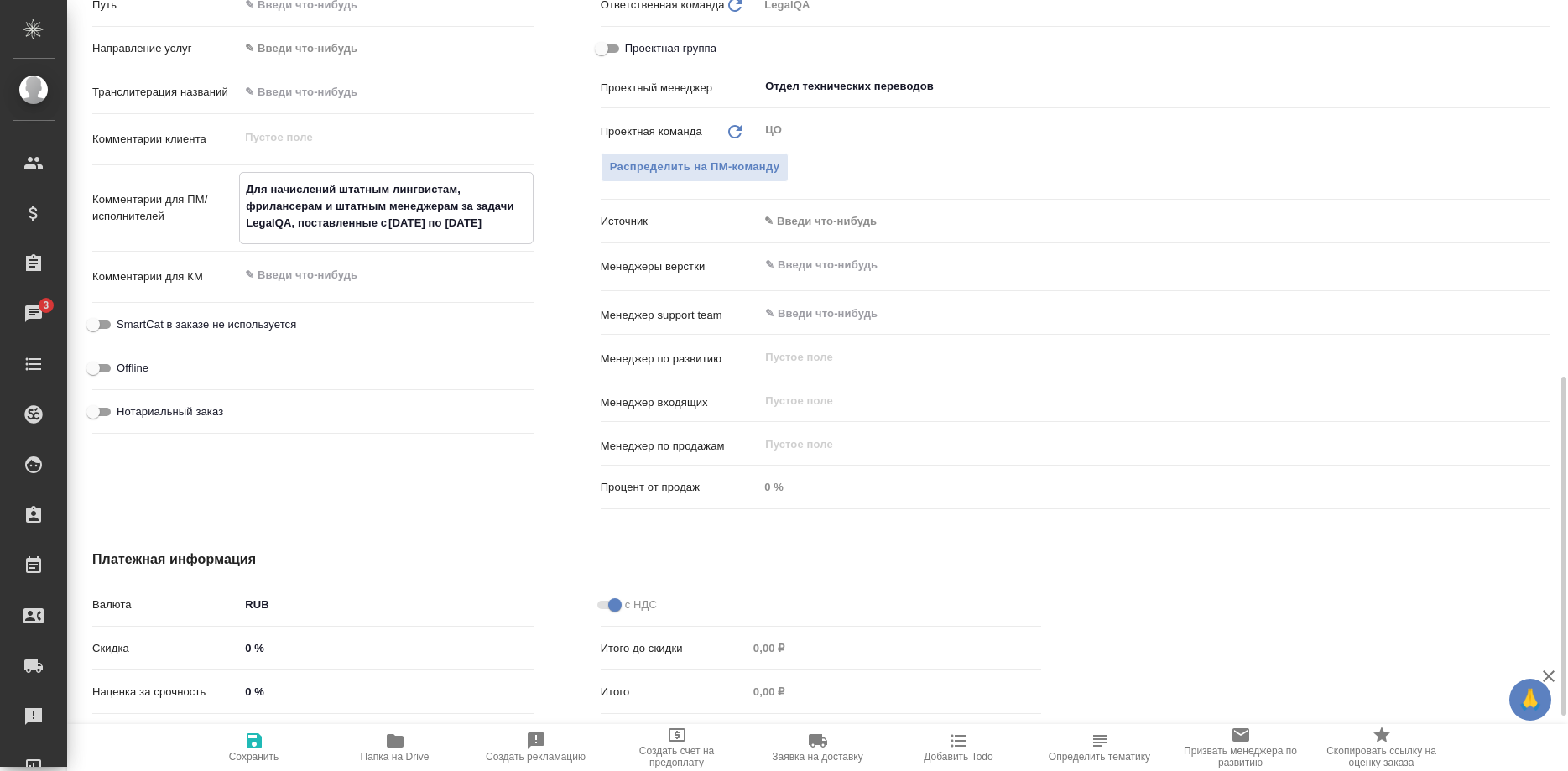
type textarea "x"
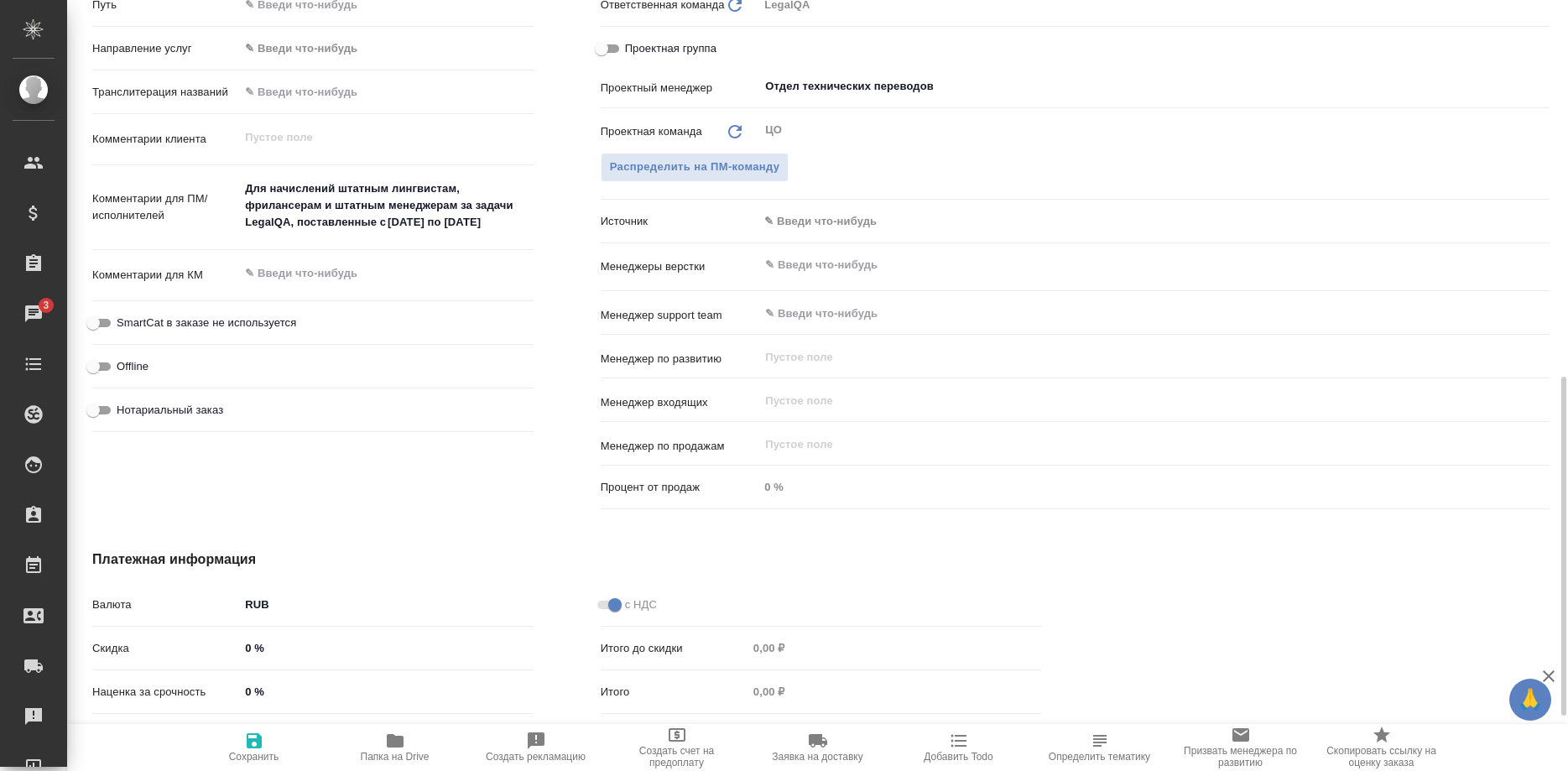
type textarea "x"
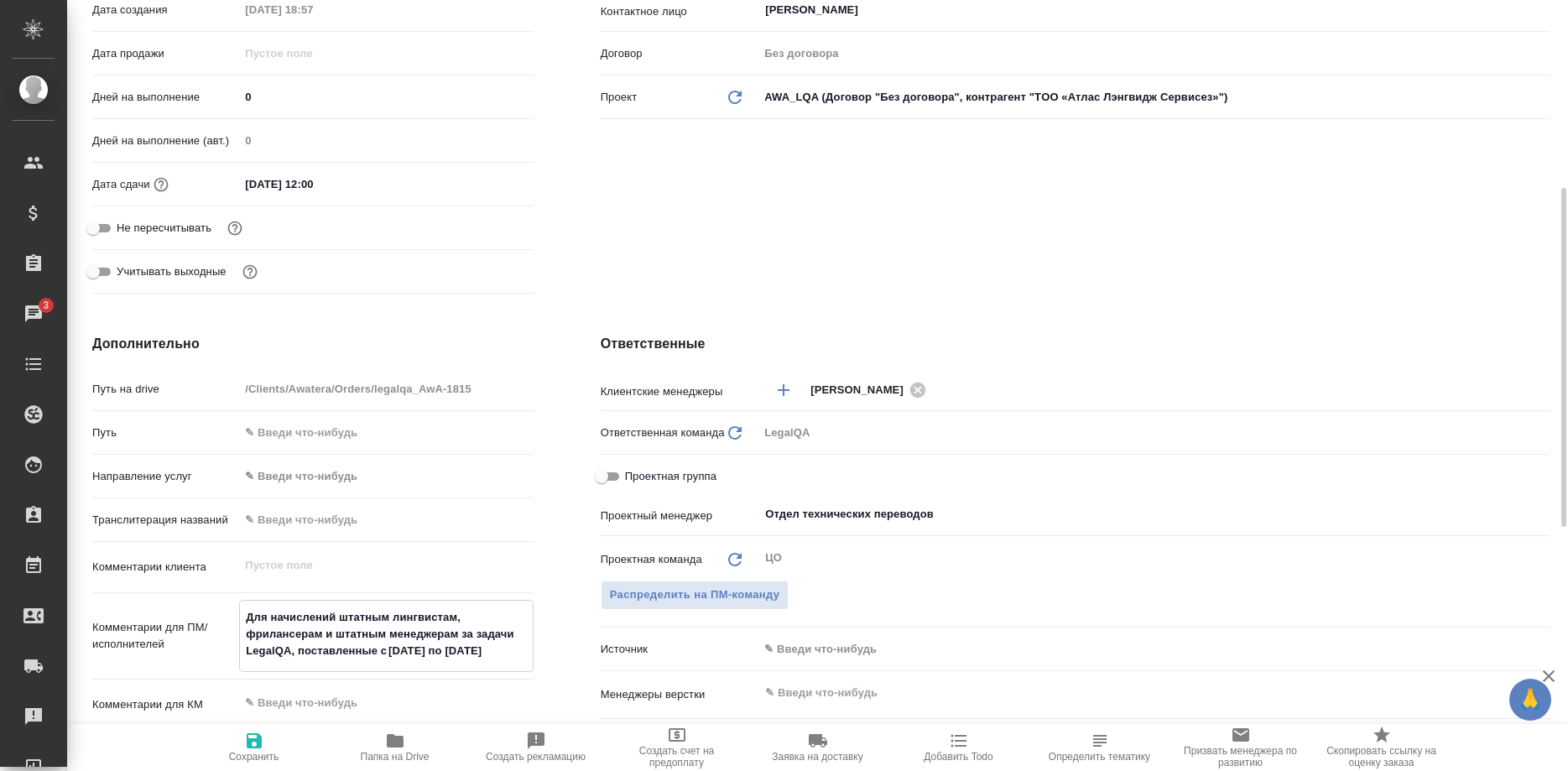
scroll to position [0, 0]
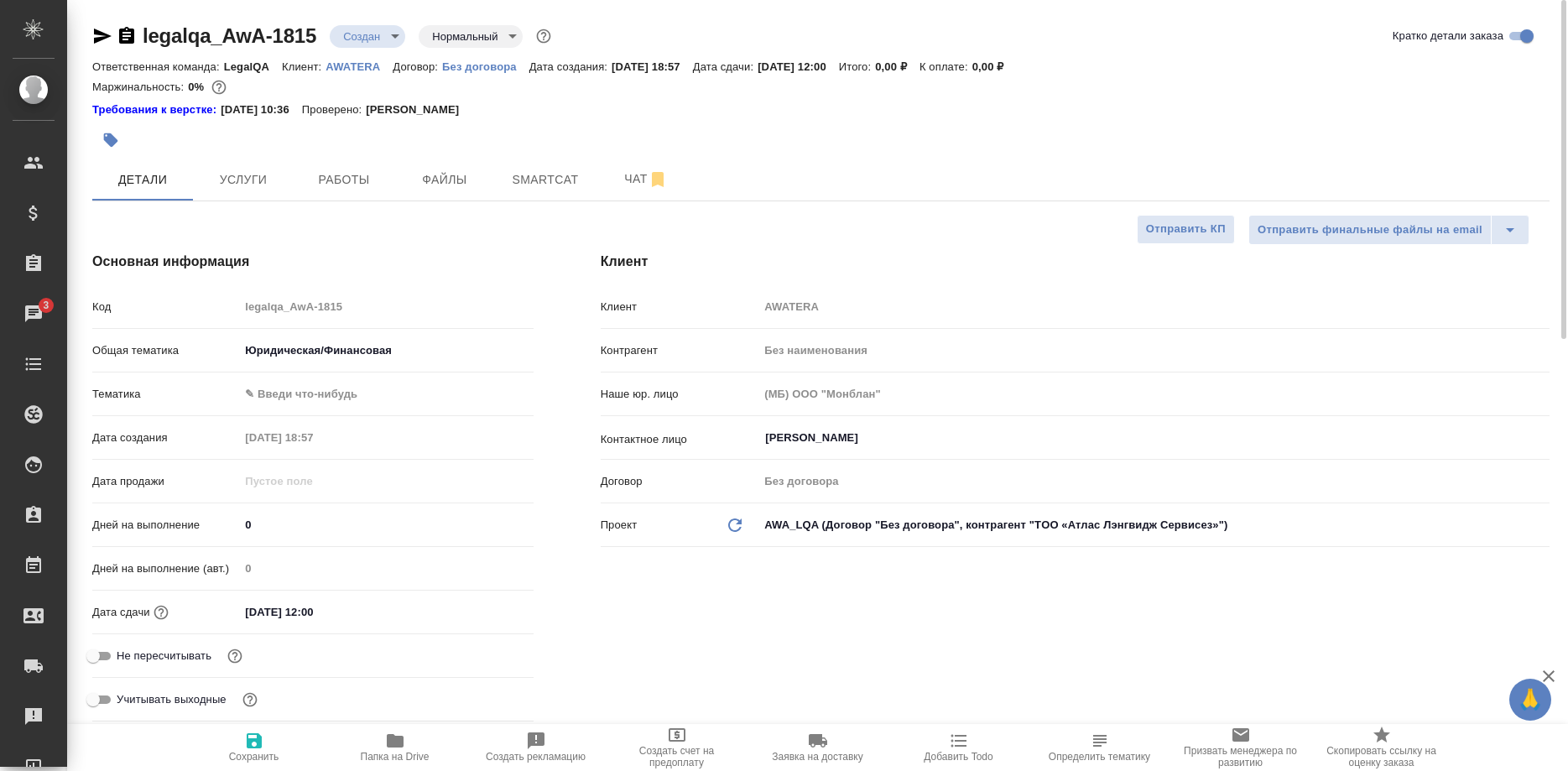
type textarea "x"
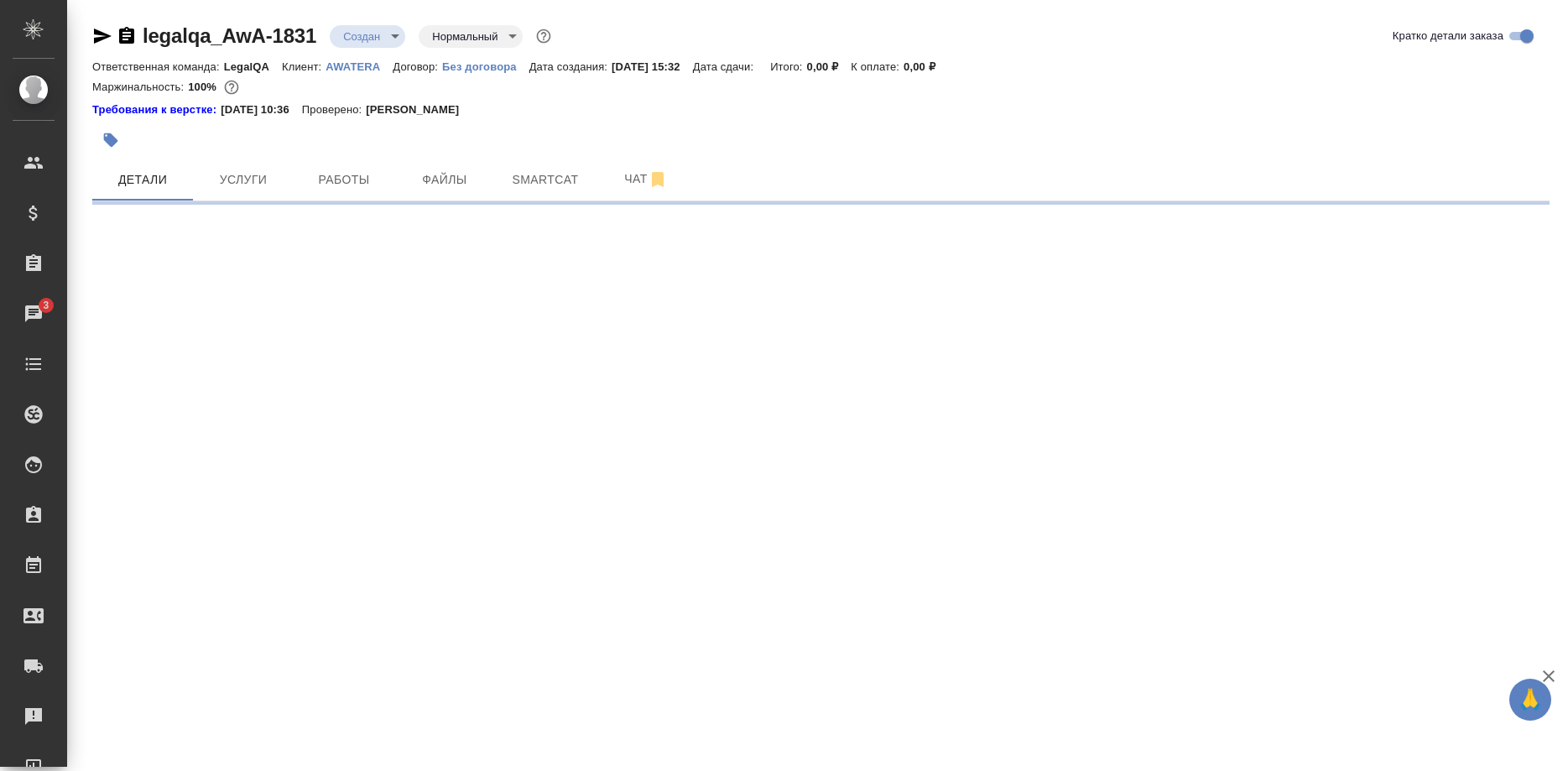
select select "RU"
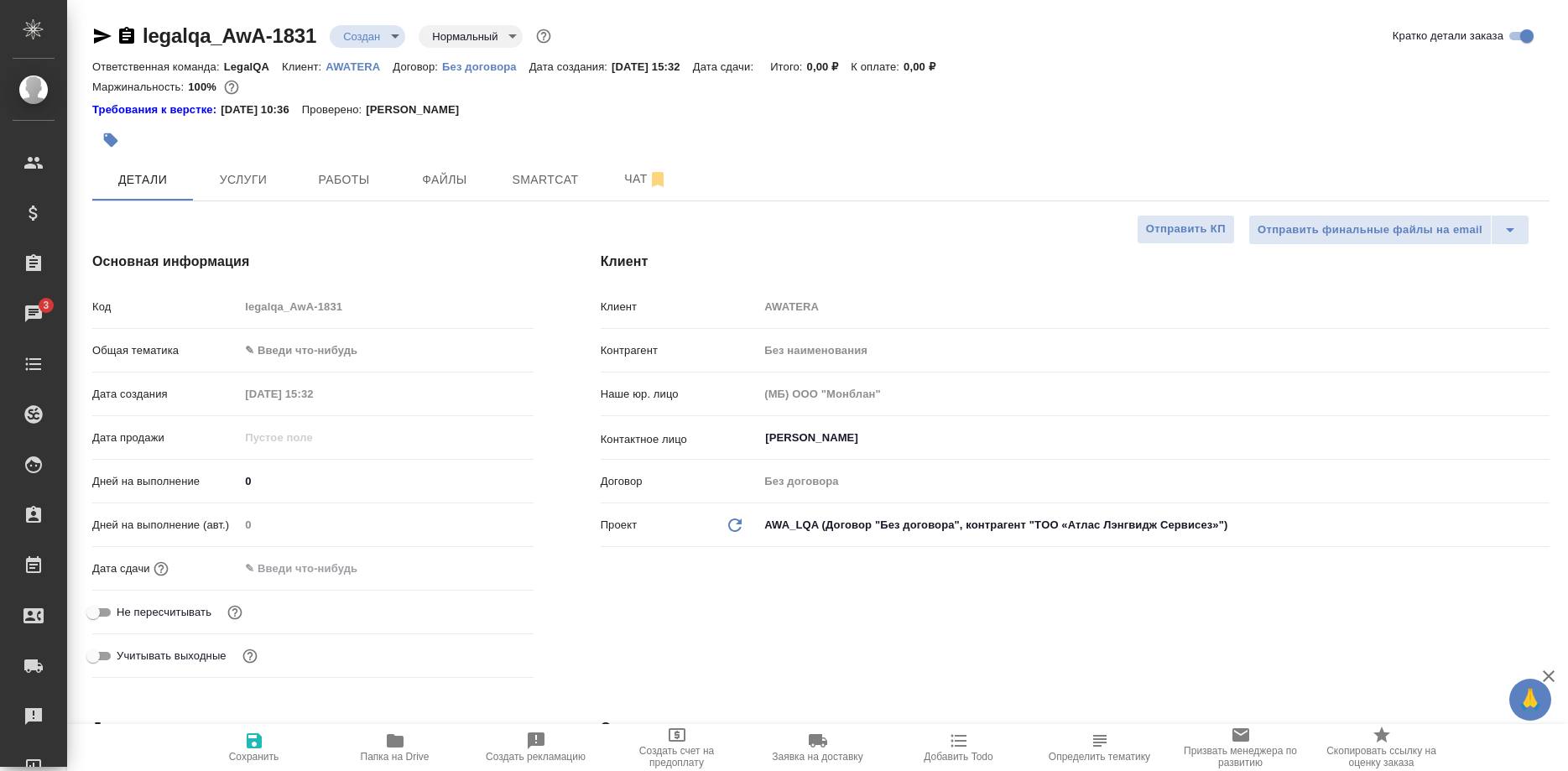
type textarea "x"
click at [342, 180] on span "Работы" at bounding box center [343, 180] width 80 height 21
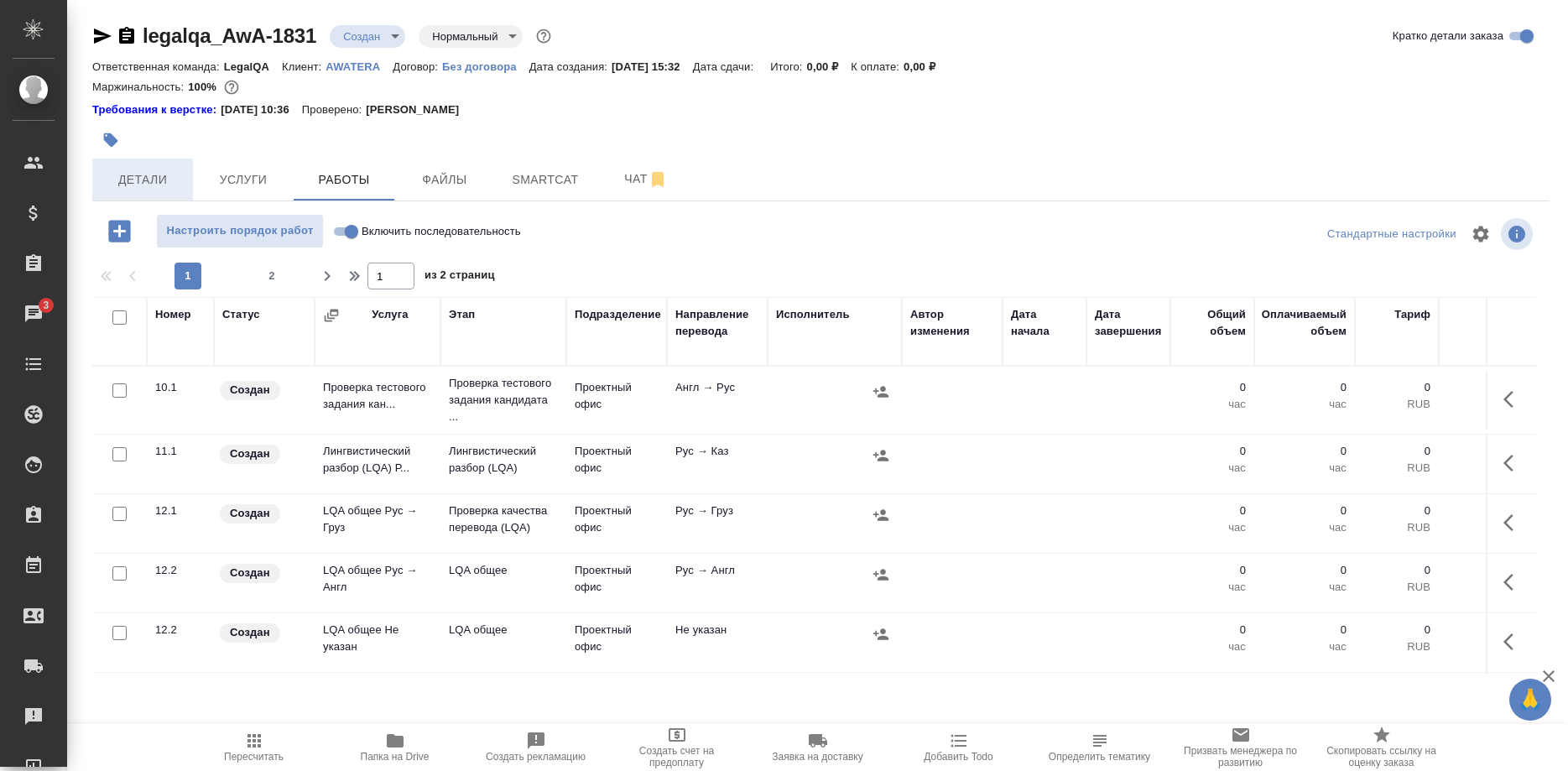
click at [148, 188] on span "Детали" at bounding box center [142, 180] width 80 height 21
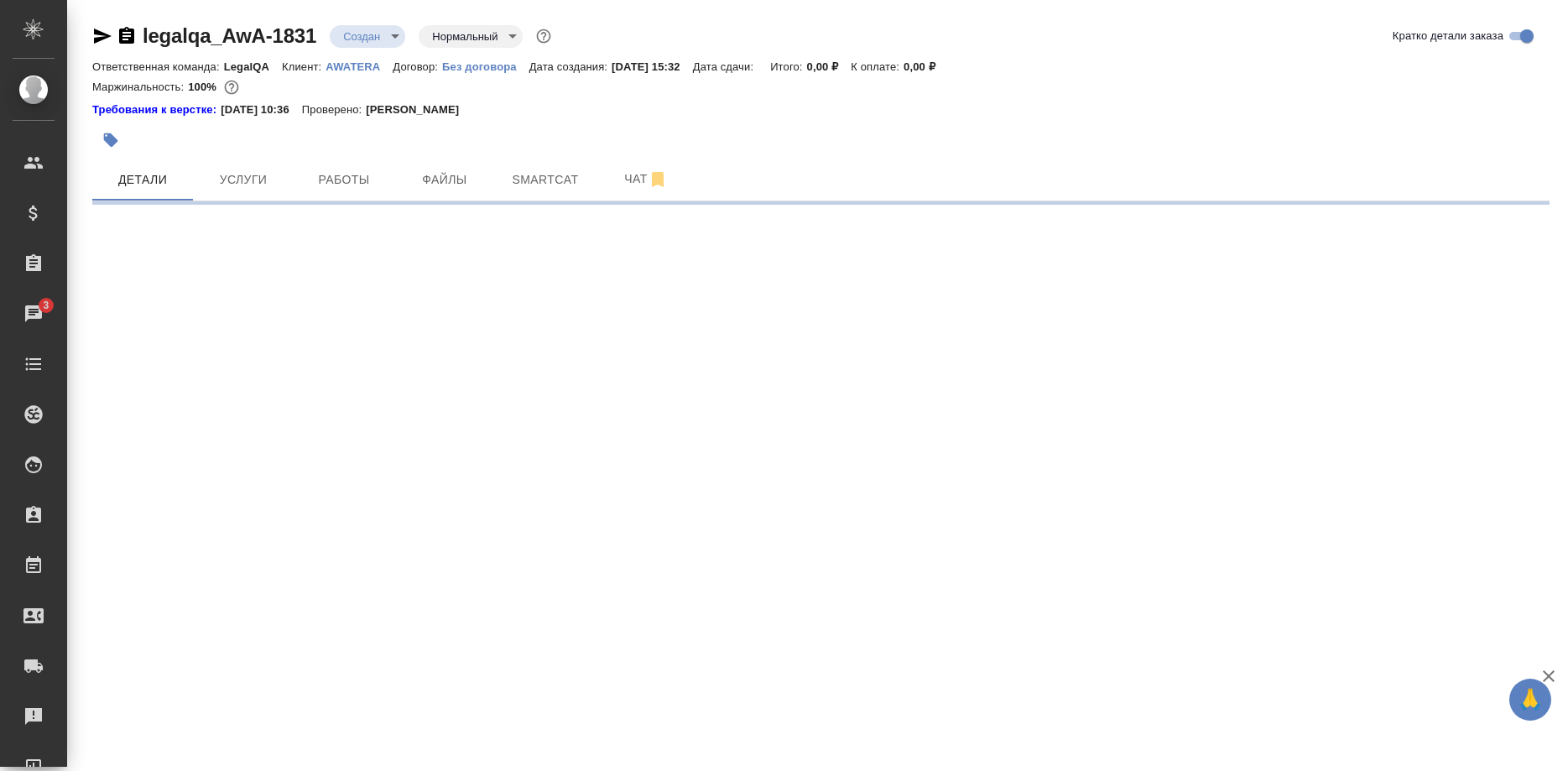
select select "RU"
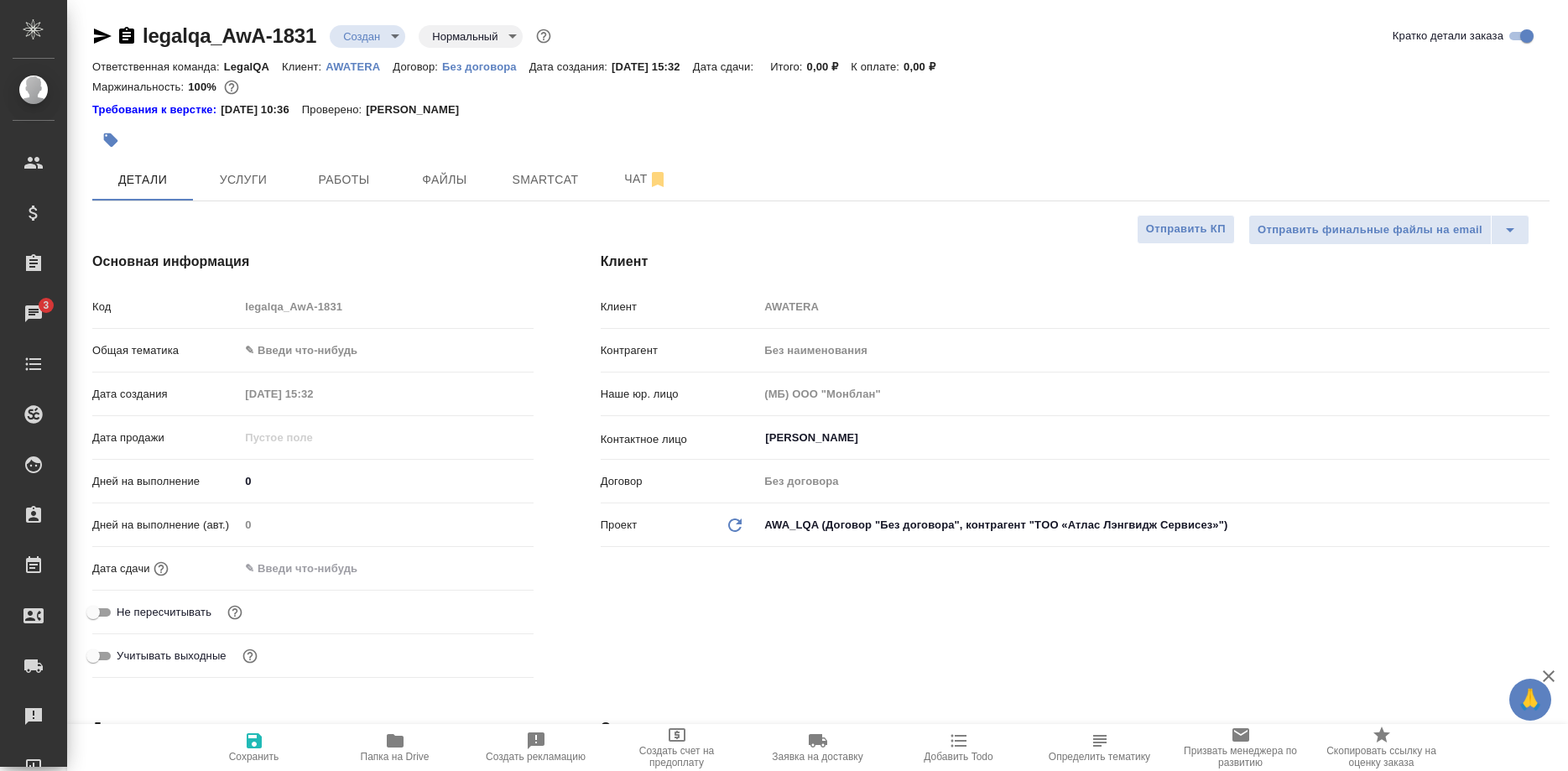
type textarea "x"
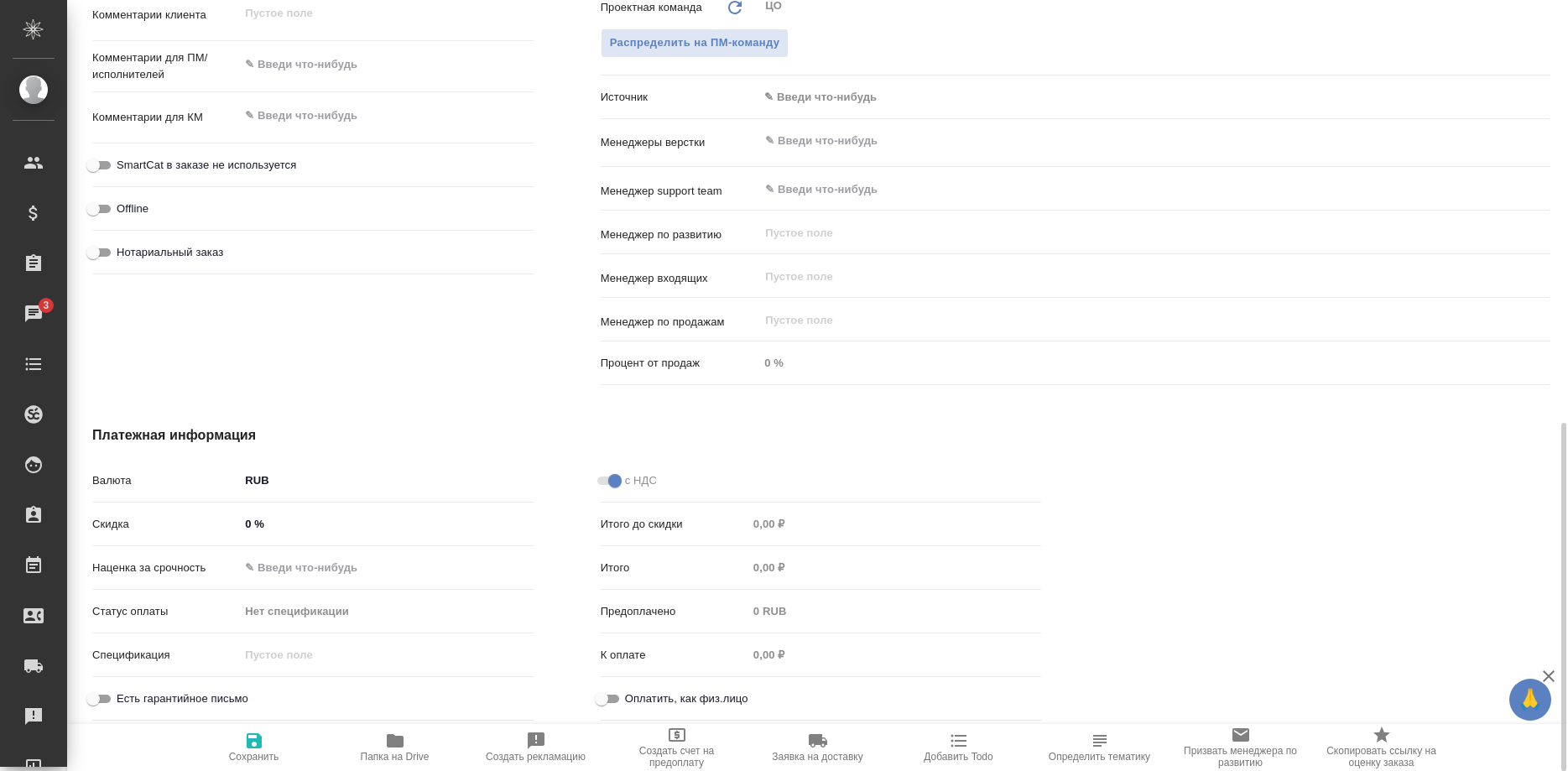
scroll to position [509, 0]
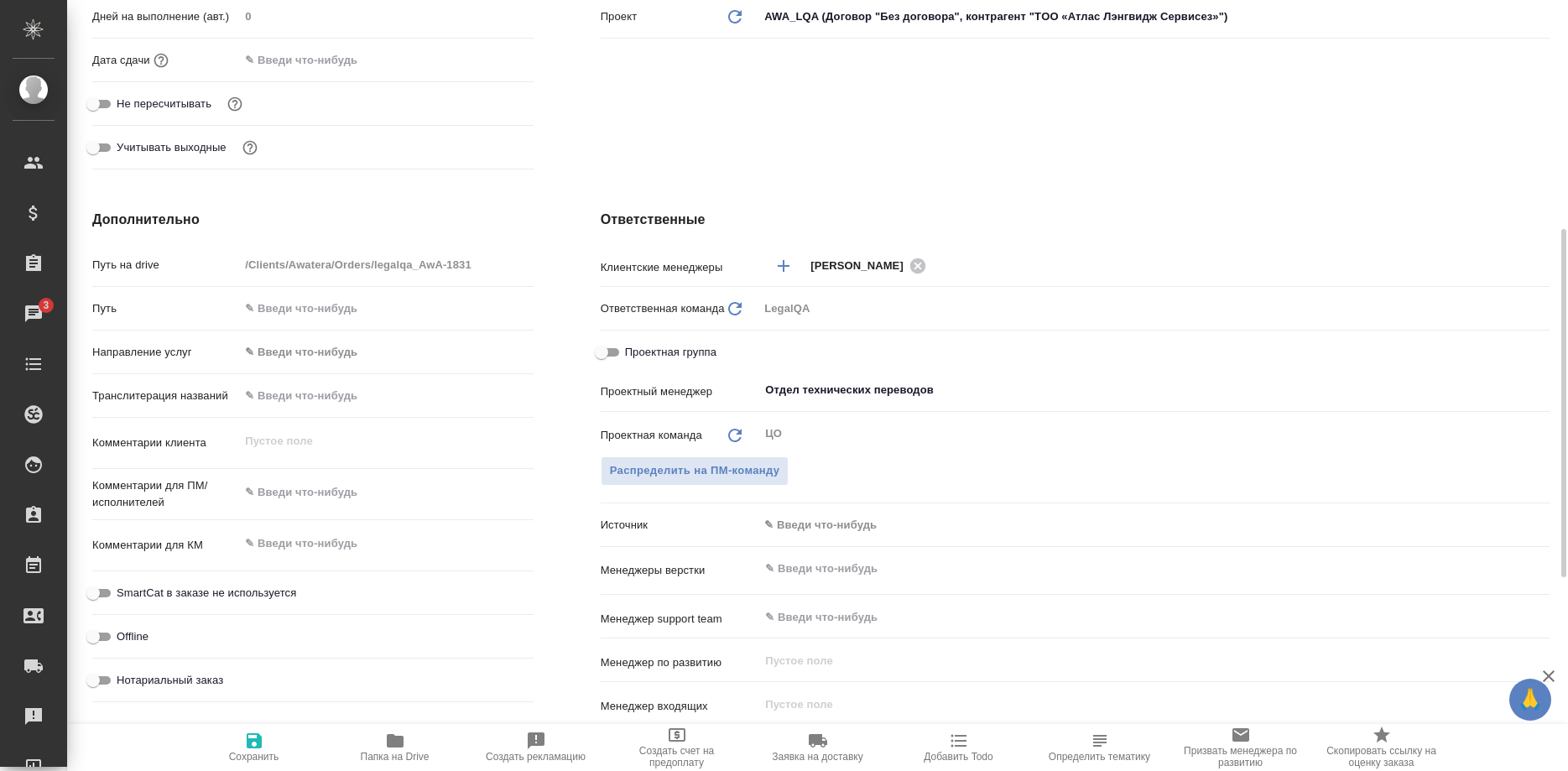
type textarea "x"
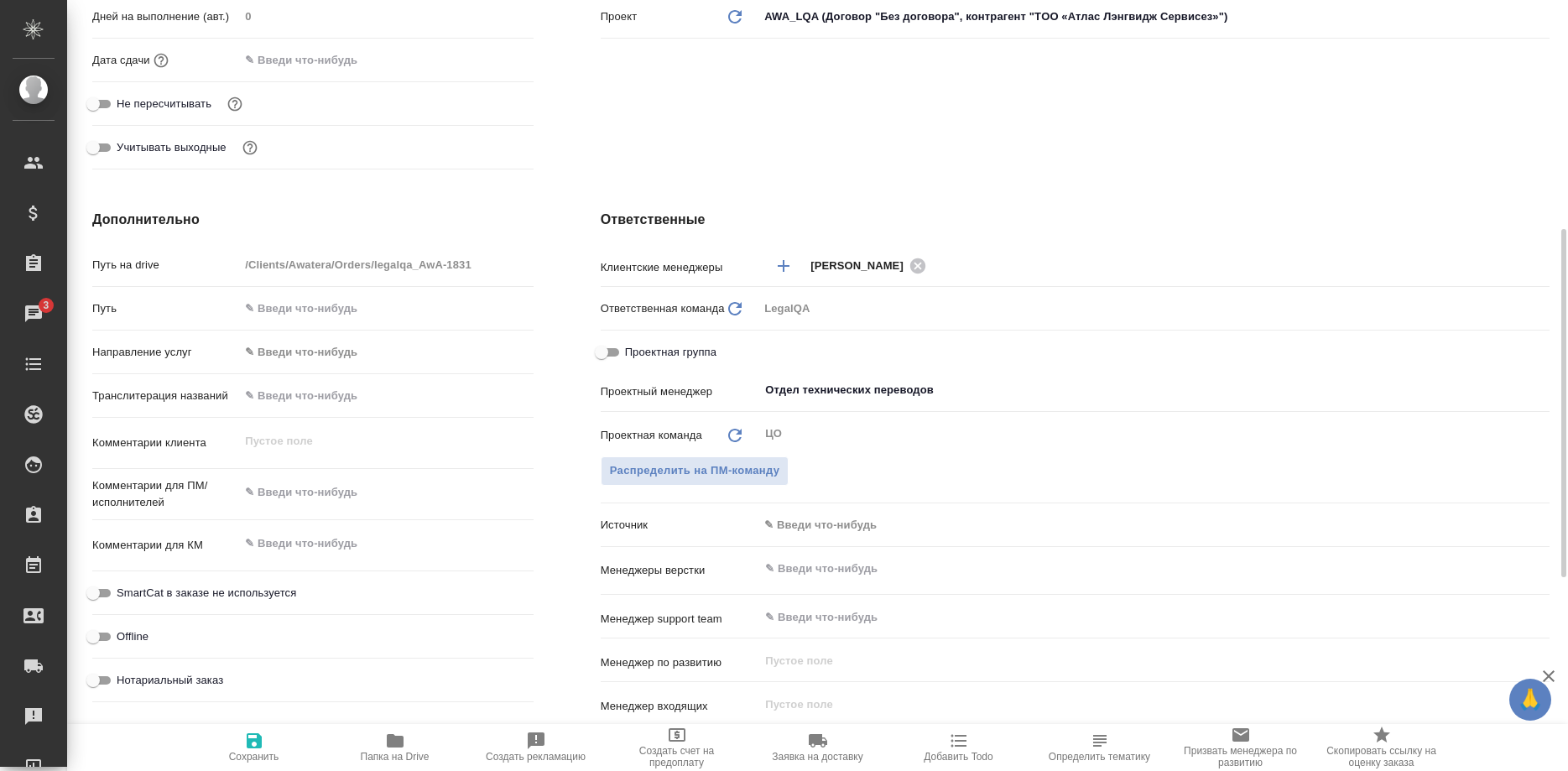
type textarea "x"
click at [364, 491] on textarea at bounding box center [385, 493] width 292 height 29
type textarea "x"
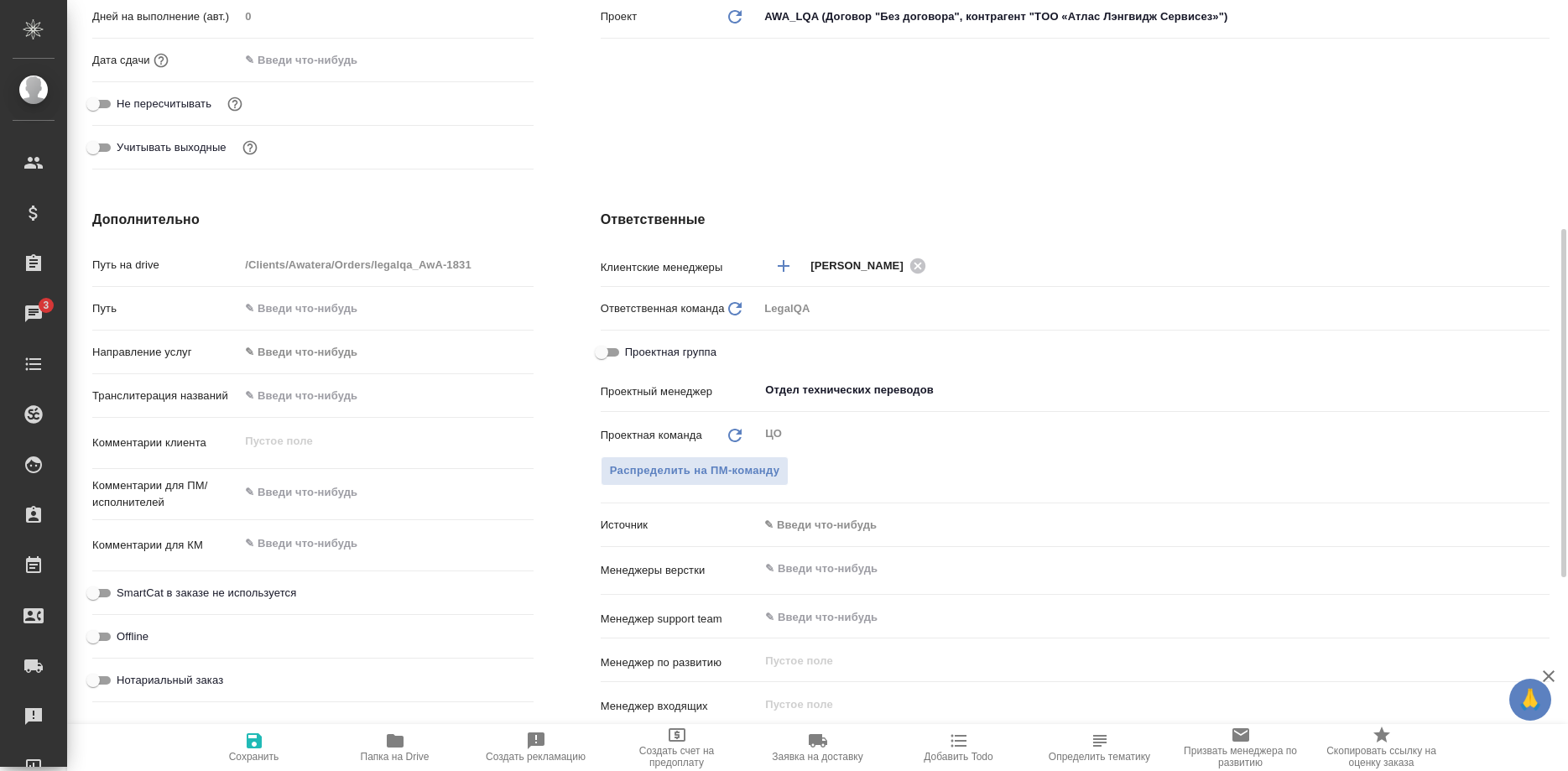
type textarea "x"
paste textarea "Для начислений штатным лингвистам, фрилансерам и штатным менеджерам за задачи L…"
type textarea "x"
type textarea "Для начислений штатным лингвистам, фрилансерам и штатным менеджерам за задачи L…"
type textarea "x"
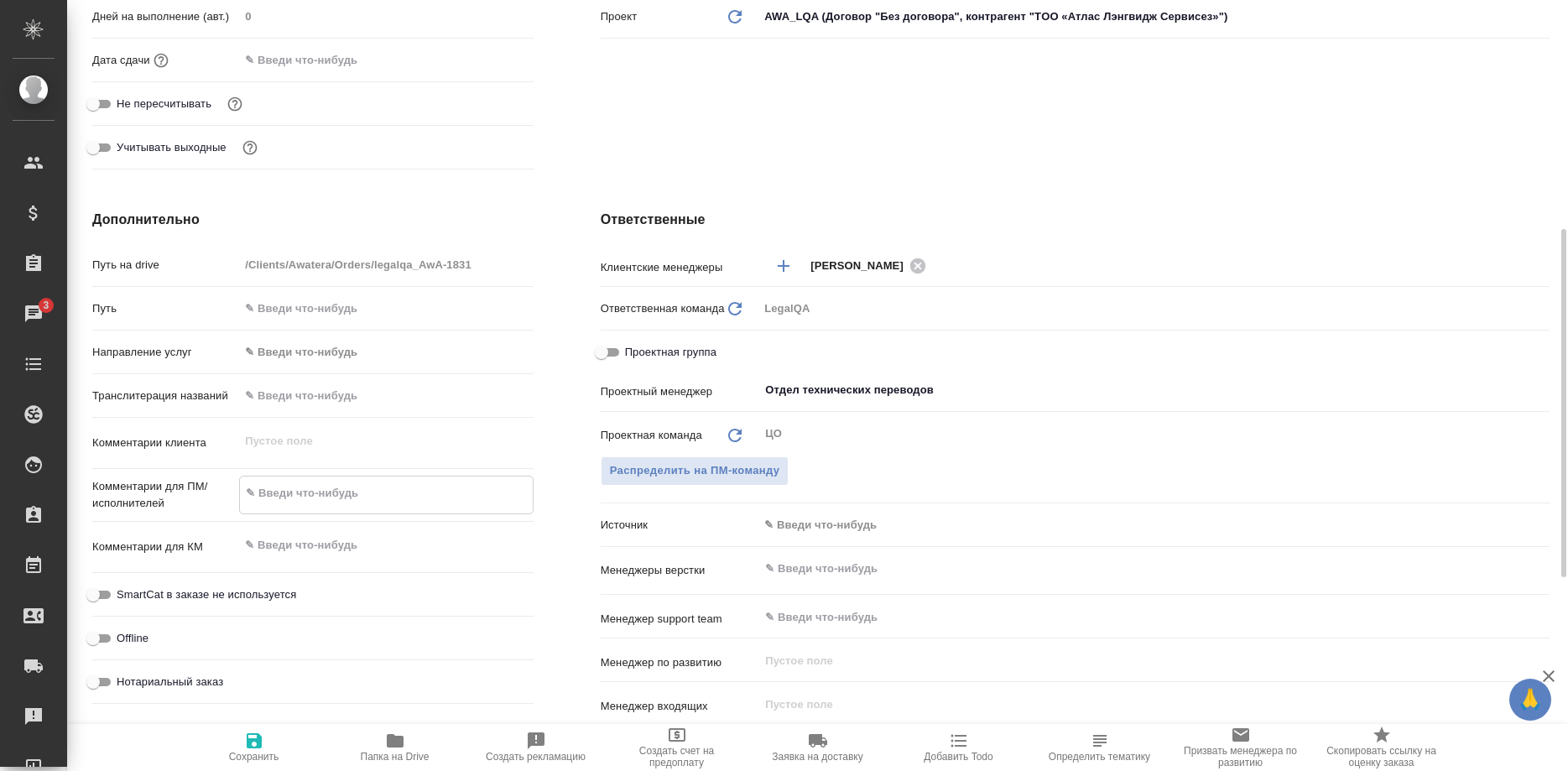
type textarea "x"
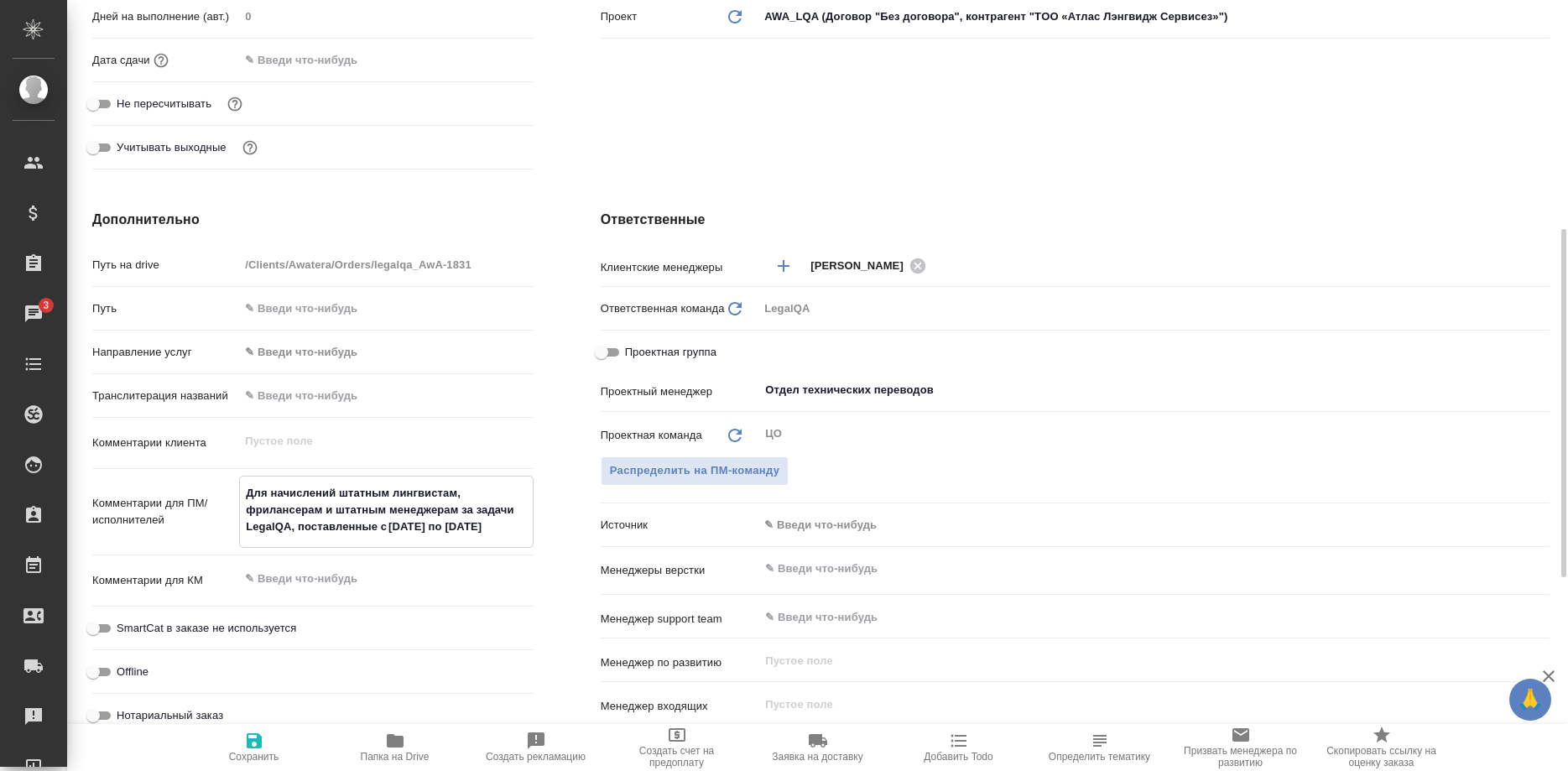
click at [413, 526] on textarea "Для начислений штатным лингвистам, фрилансерам и штатным менеджерам за задачи L…" at bounding box center [385, 510] width 292 height 62
type textarea "x"
type textarea "Для начислений штатным лингвистам, фрилансерам и штатным менеджерам за задачи L…"
type textarea "x"
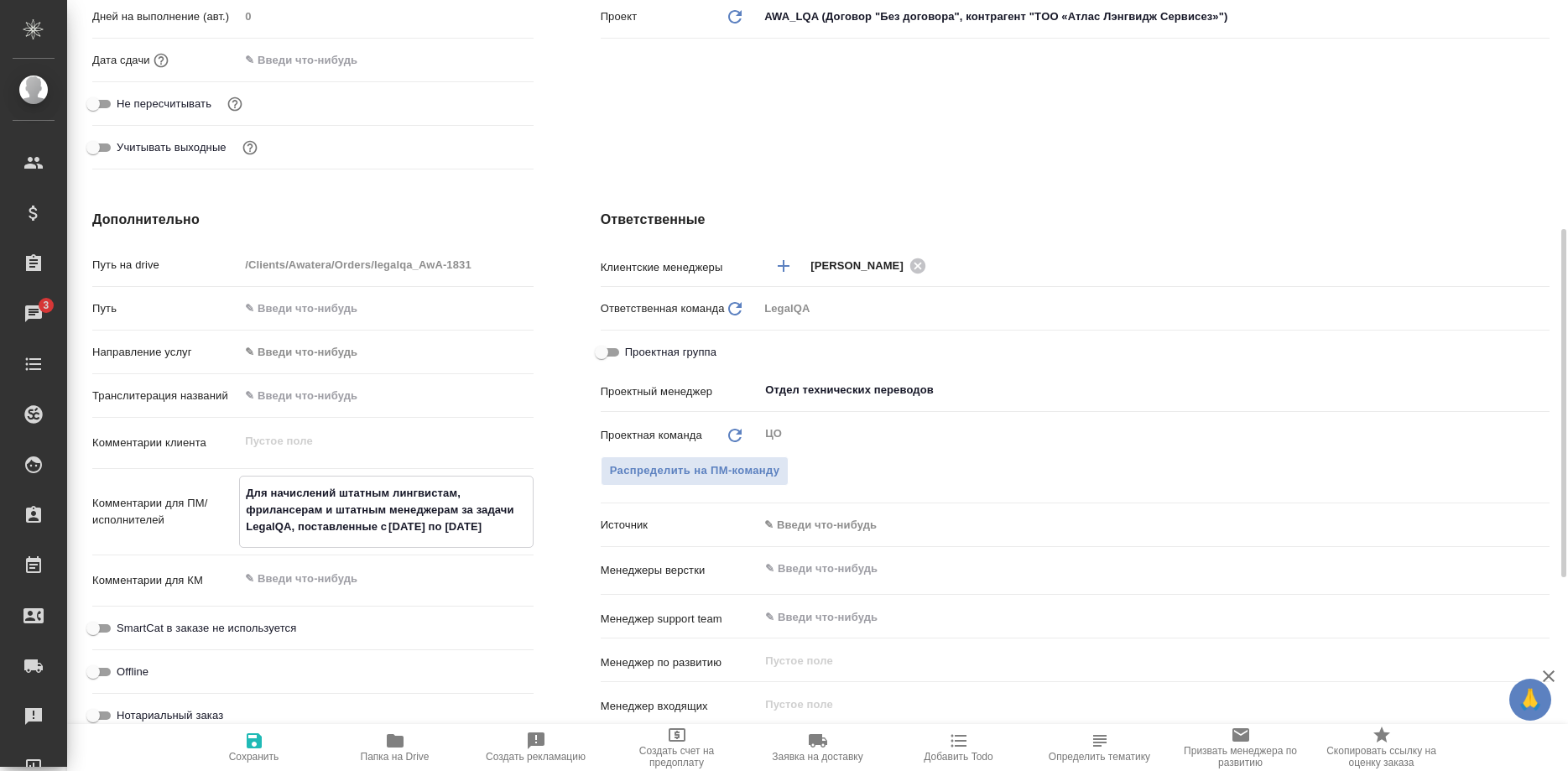
type textarea "x"
type textarea "Для начислений штатным лингвистам, фрилансерам и штатным менеджерам за задачи L…"
type textarea "x"
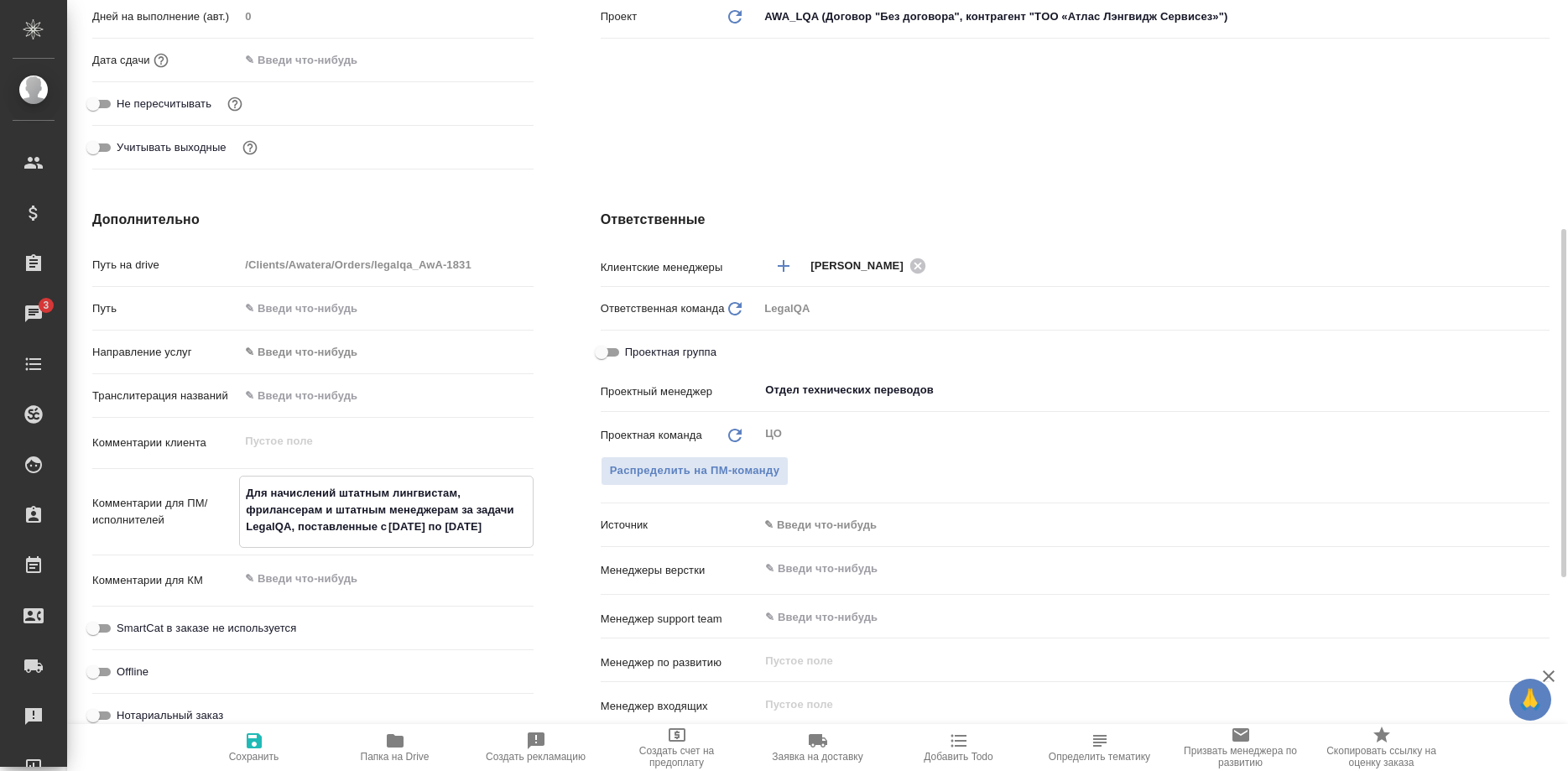
type textarea "Для начислений штатным лингвистам, фрилансерам и штатным менеджерам за задачи L…"
type textarea "x"
type textarea "Для начислений штатным лингвистам, фрилансерам и штатным менеджерам за задачи L…"
type textarea "x"
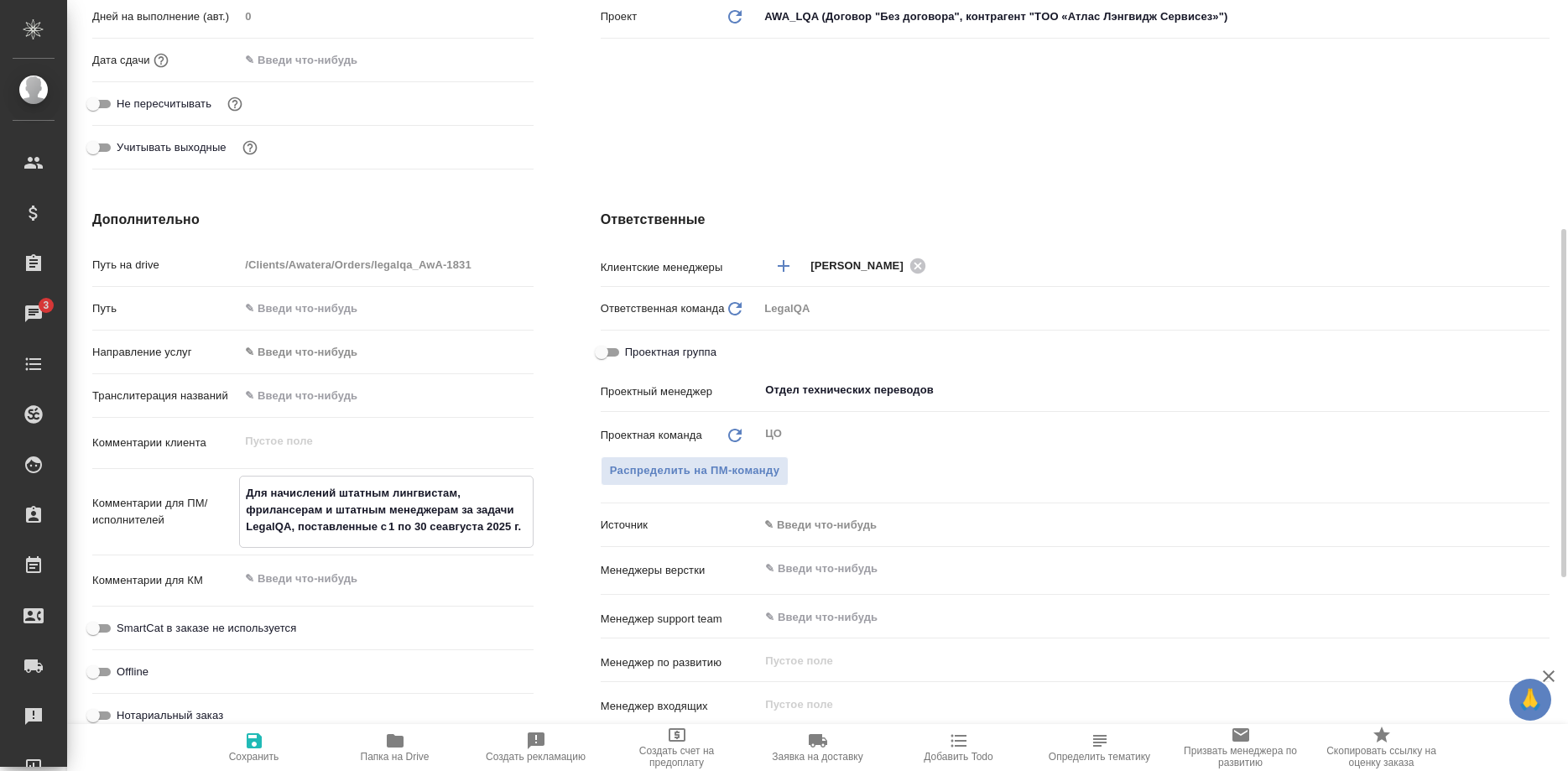
type textarea "x"
type textarea "Для начислений штатным лингвистам, фрилансерам и штатным менеджерам за задачи L…"
type textarea "x"
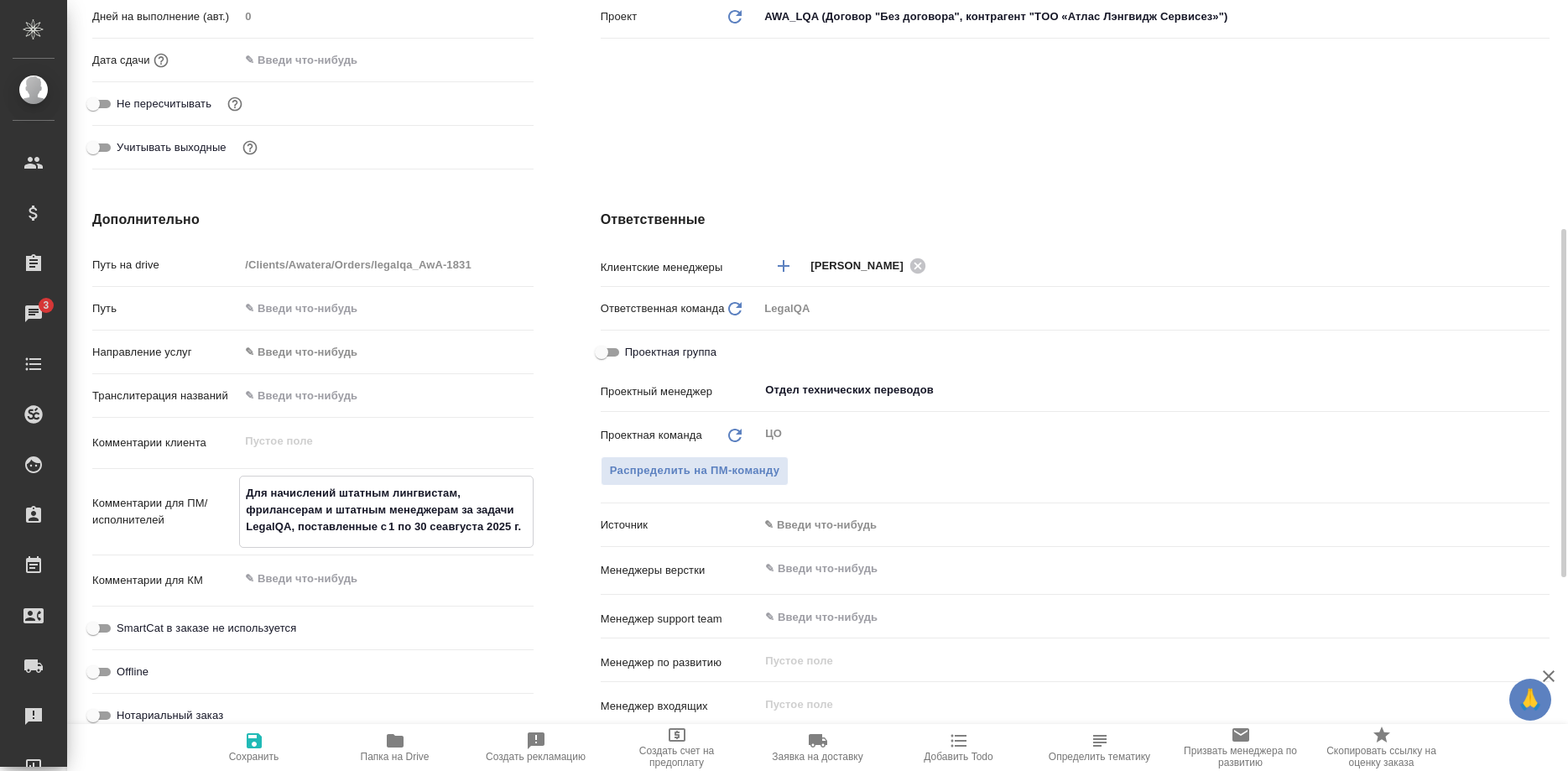
type textarea "x"
type textarea "Для начислений штатным лингвистам, фрилансерам и штатным менеджерам за задачи L…"
type textarea "x"
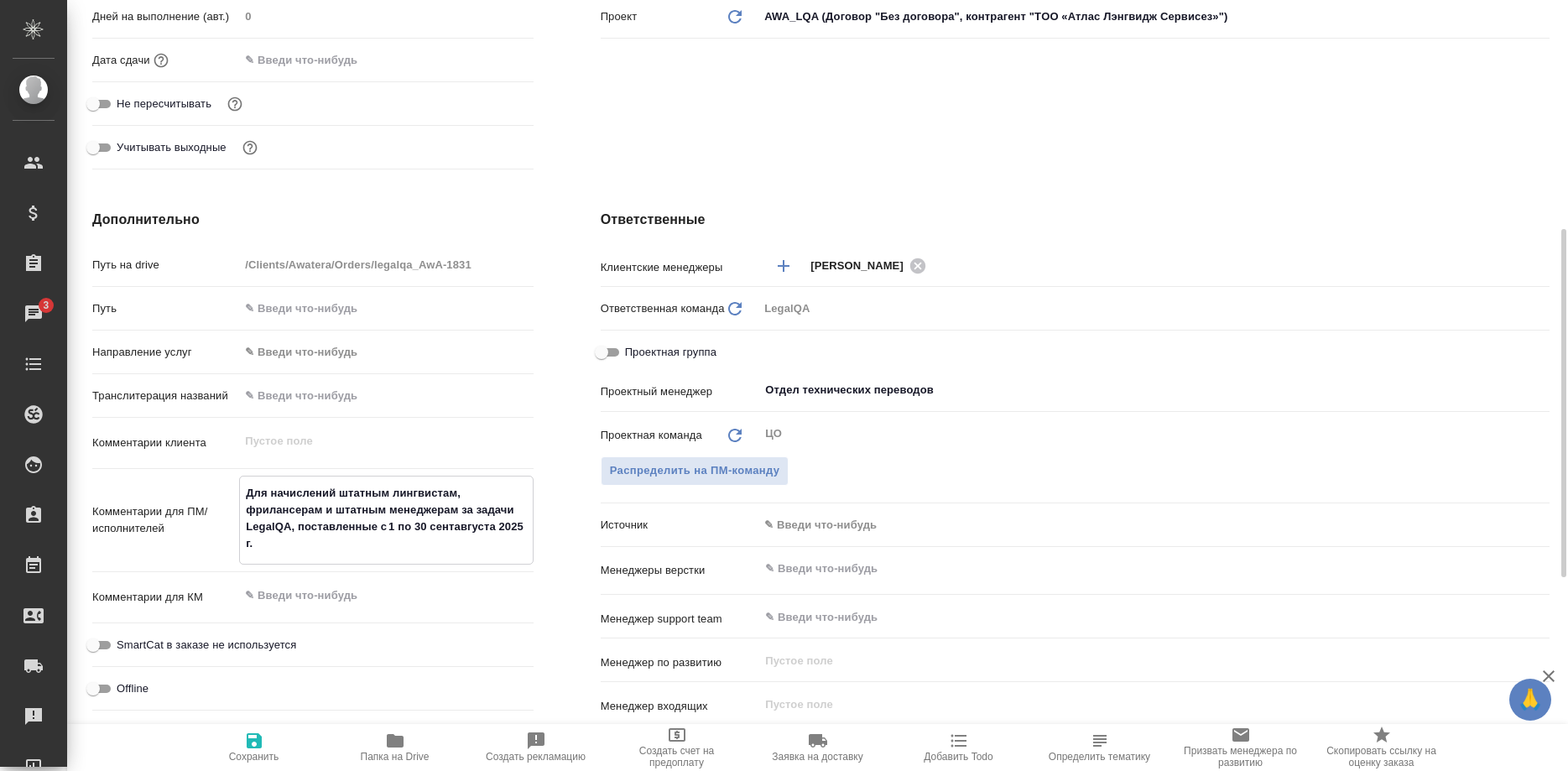
type textarea "x"
type textarea "Для начислений штатным лингвистам, фрилансерам и штатным менеджерам за задачи L…"
type textarea "x"
type textarea "Для начислений штатным лингвистам, фрилансерам и штатным менеджерам за задачи L…"
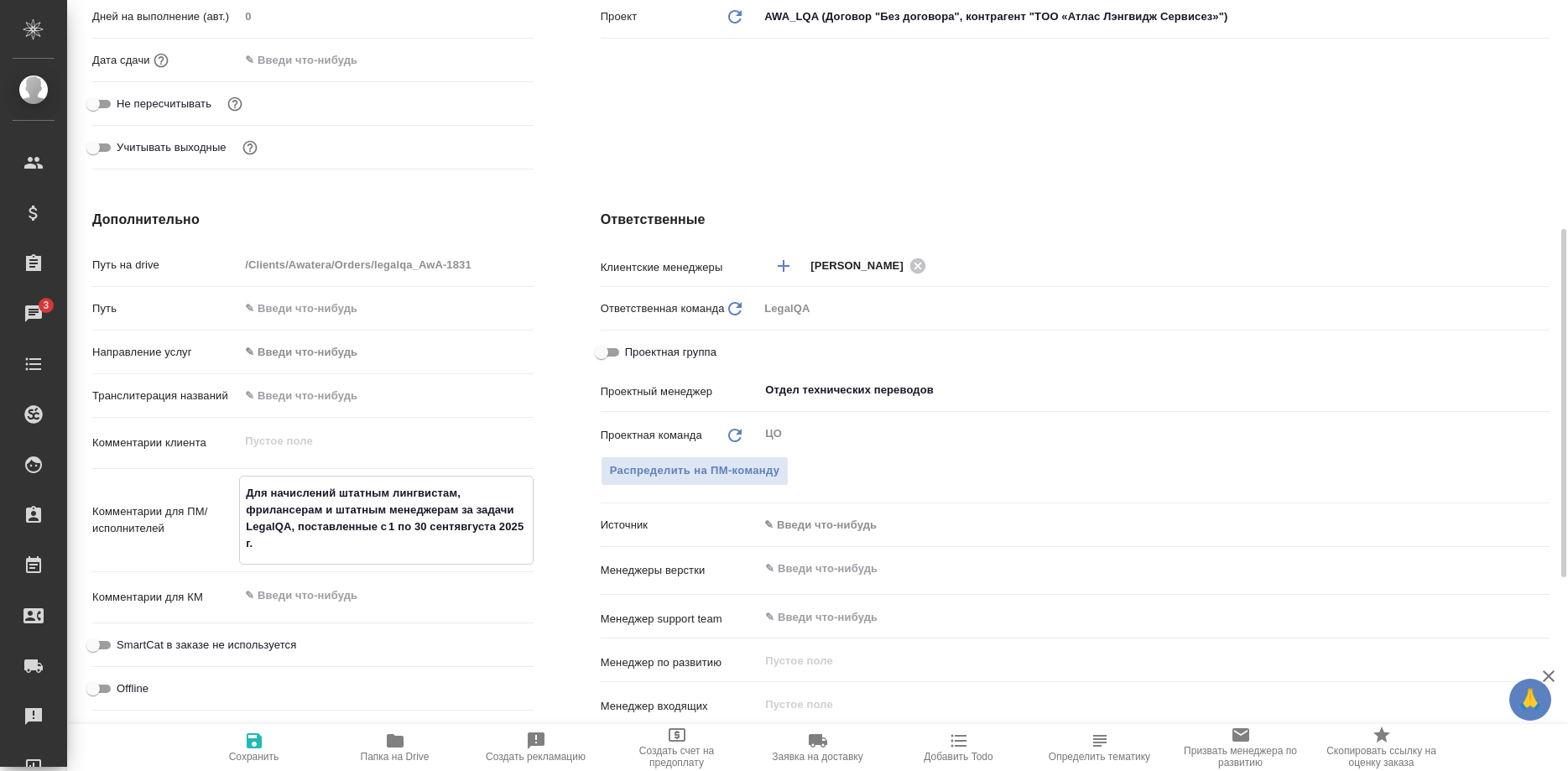
type textarea "x"
type textarea "Для начислений штатным лингвистам, фрилансерам и штатным менеджерам за задачи L…"
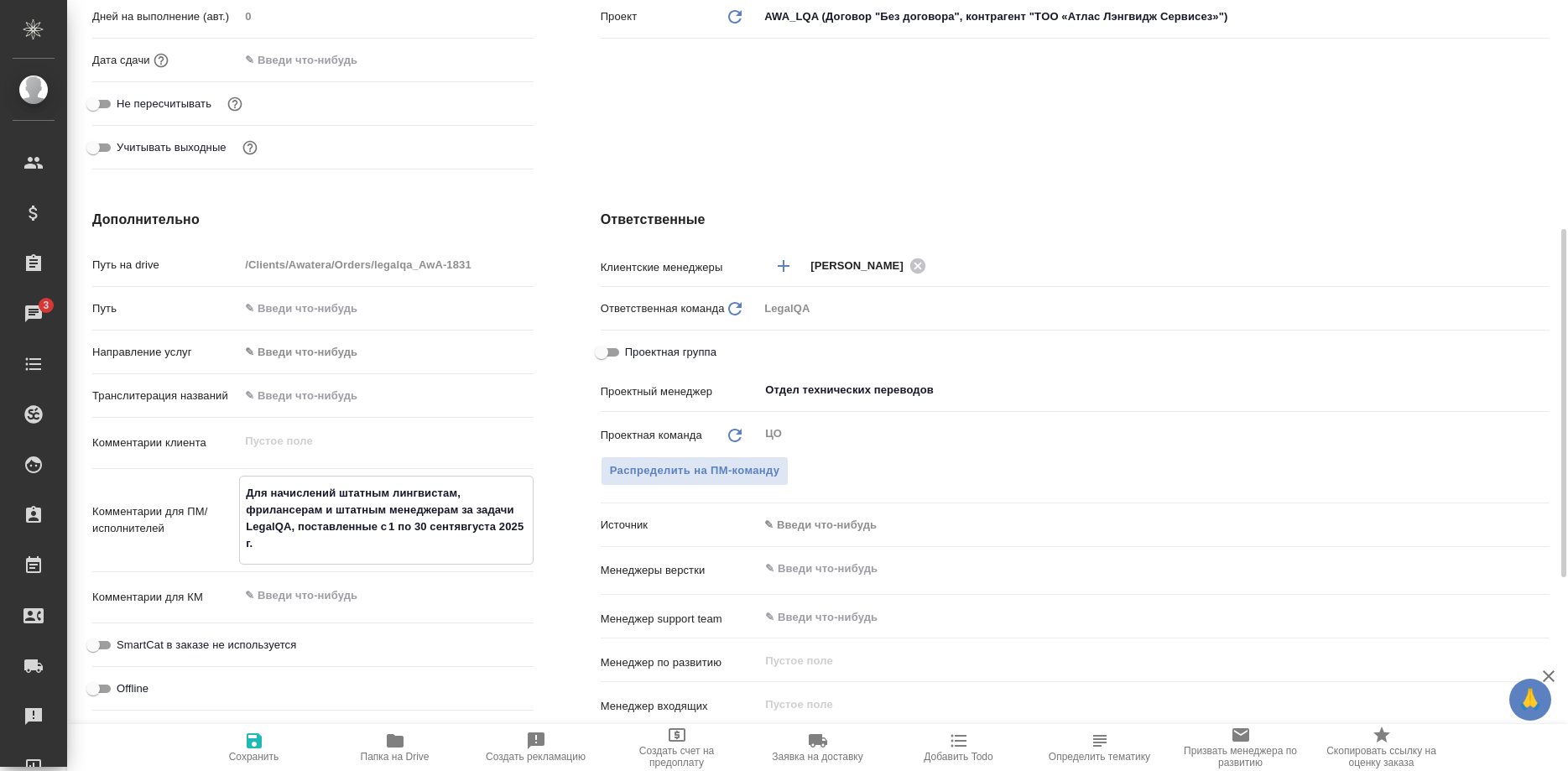
type textarea "x"
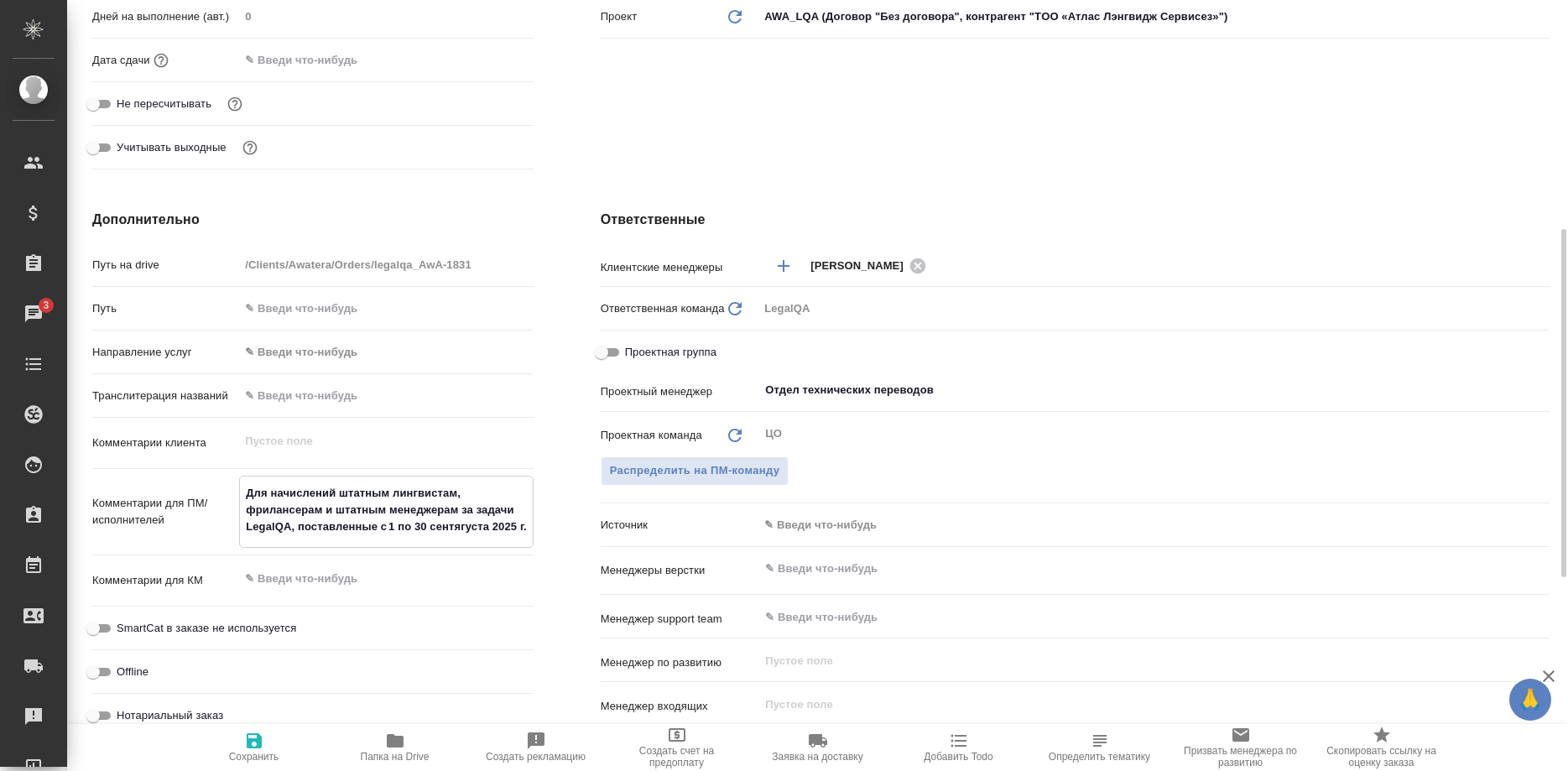
type textarea "x"
type textarea "Для начислений штатным лингвистам, фрилансерам и штатным менеджерам за задачи L…"
type textarea "x"
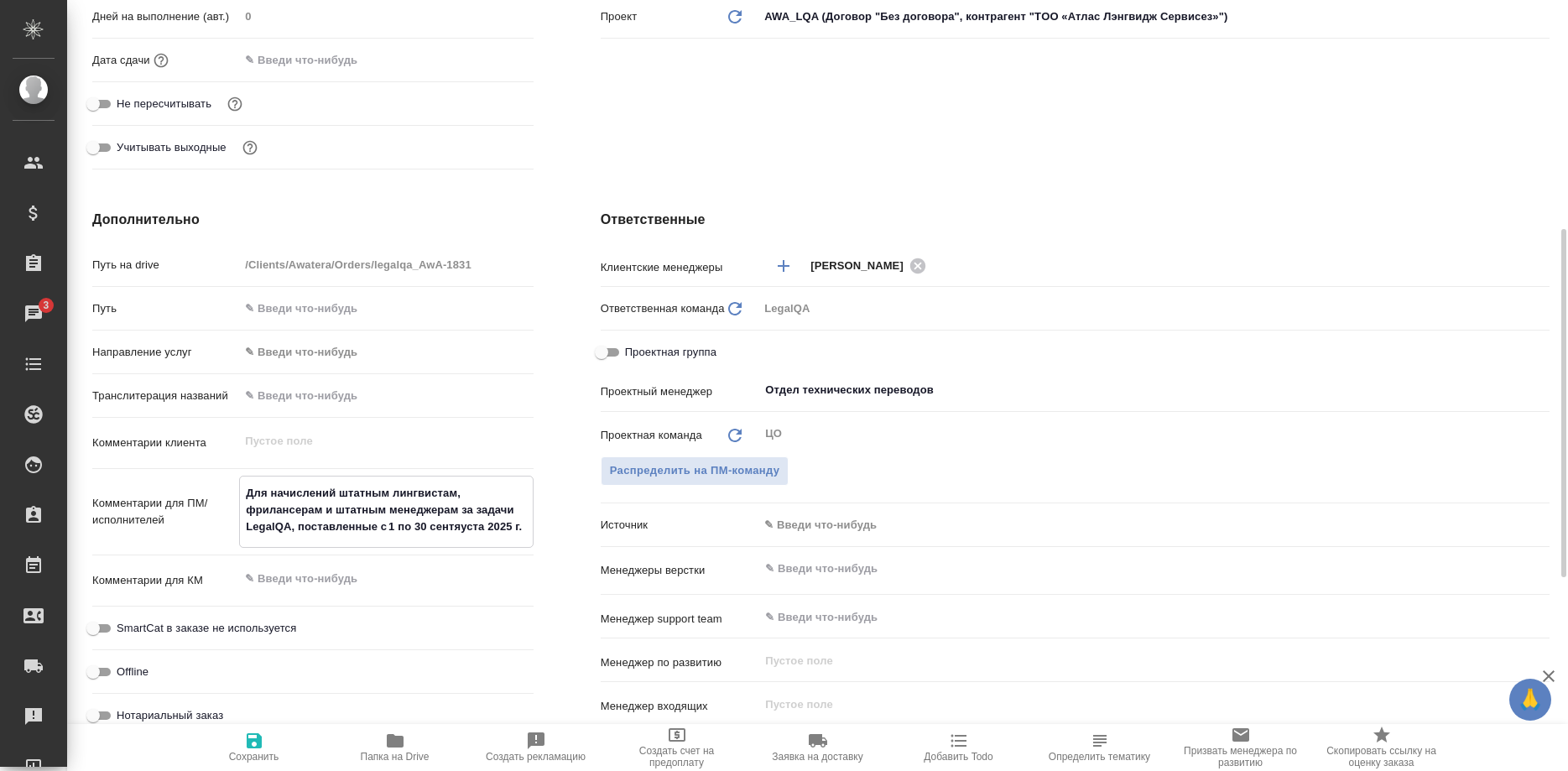
type textarea "Для начислений штатным лингвистам, фрилансерам и штатным менеджерам за задачи L…"
type textarea "x"
type textarea "Для начислений штатным лингвистам, фрилансерам и штатным менеджерам за задачи L…"
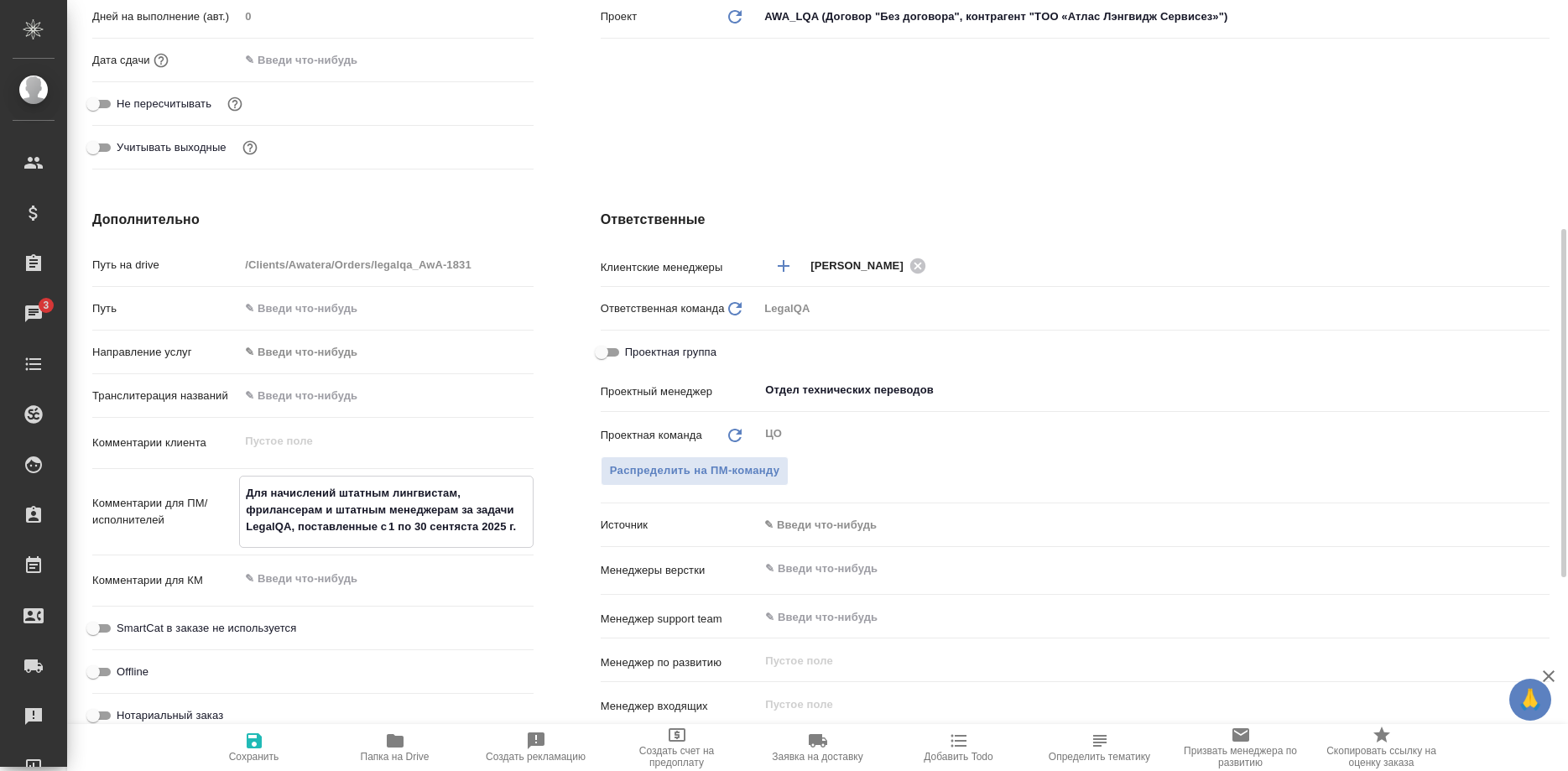
type textarea "x"
type textarea "Для начислений штатным лингвистам, фрилансерам и штатным менеджерам за задачи L…"
type textarea "x"
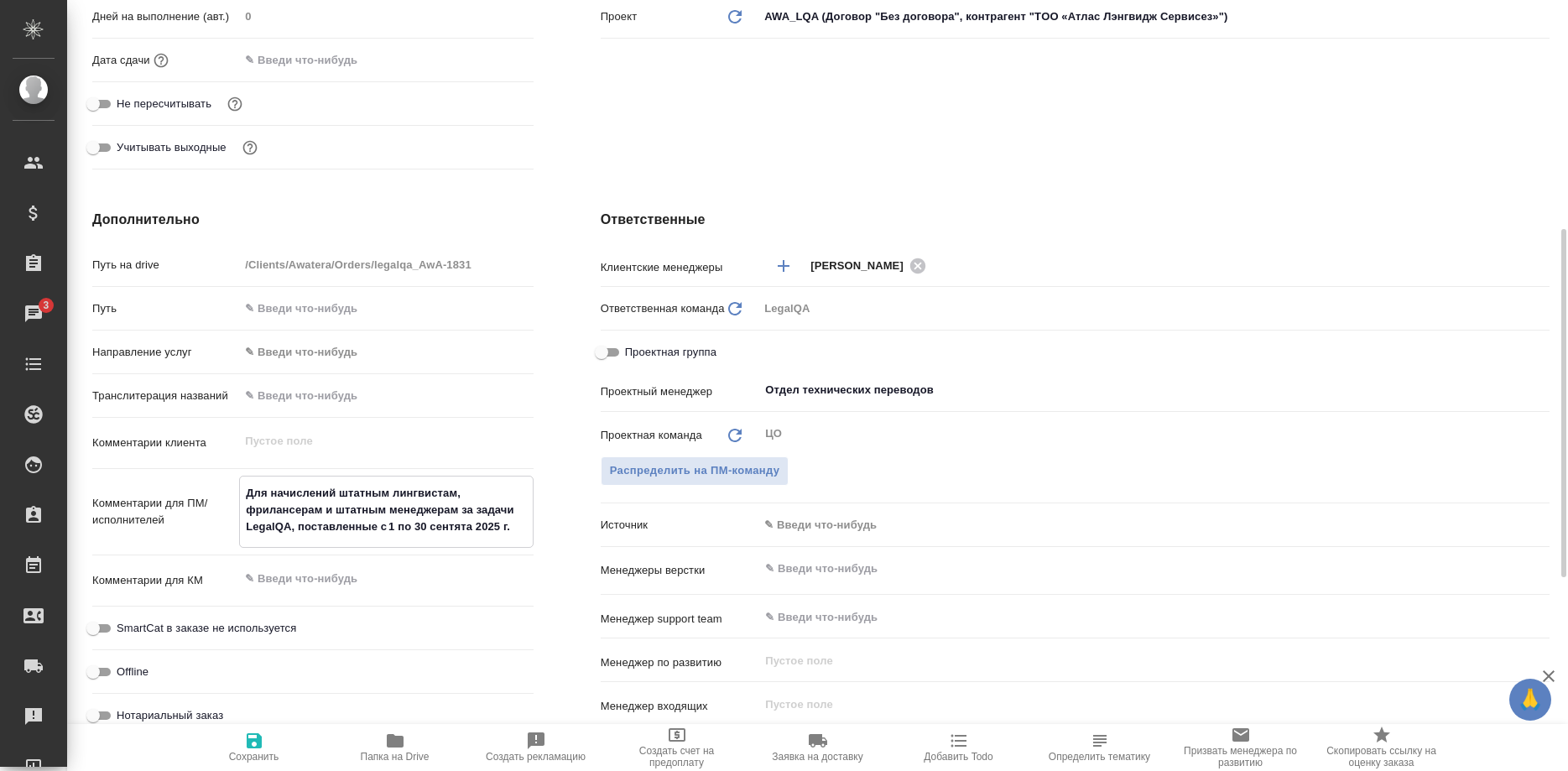
type textarea "x"
type textarea "Для начислений штатным лингвистам, фрилансерам и штатным менеджерам за задачи L…"
type textarea "x"
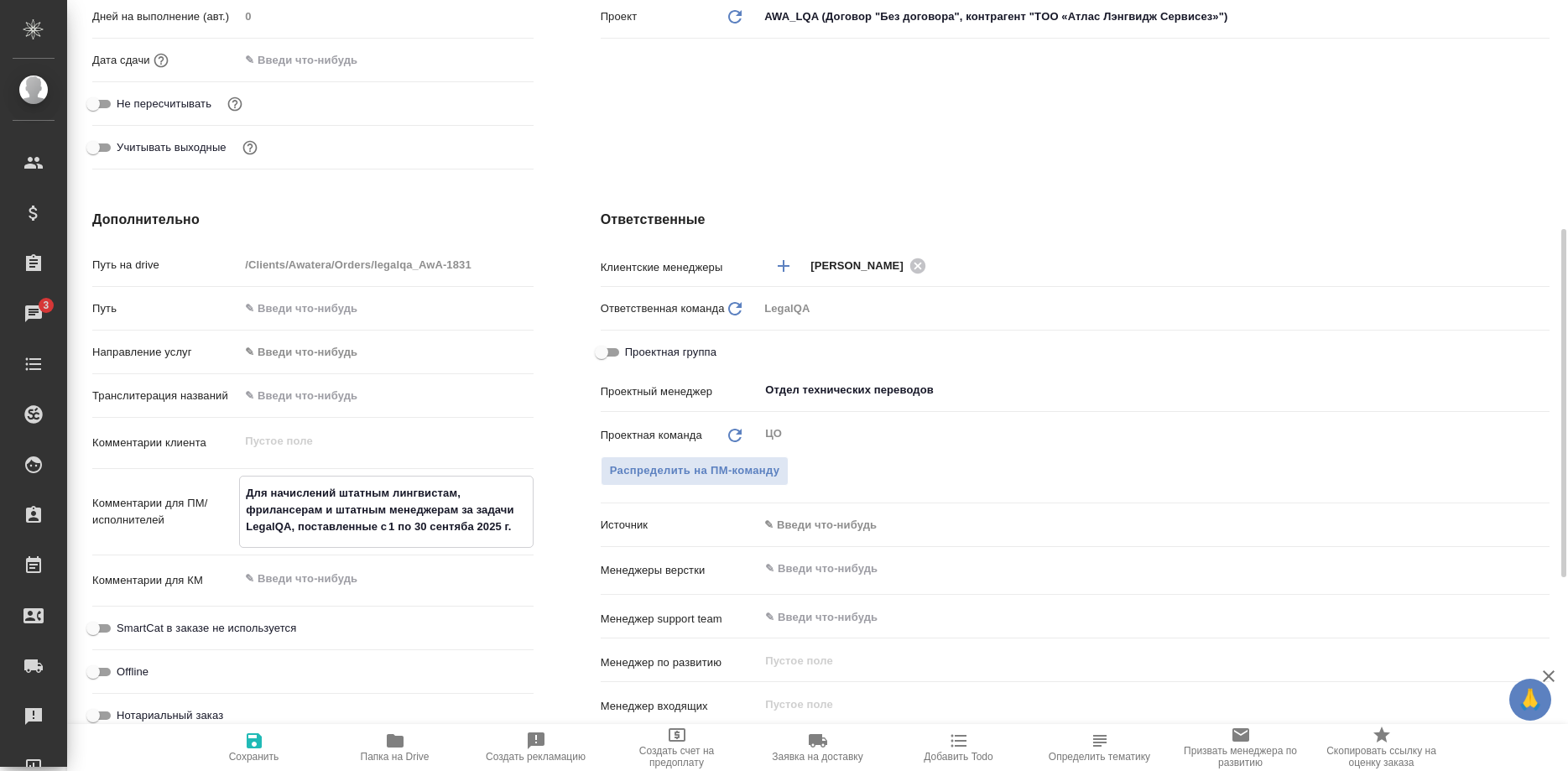
type textarea "x"
type textarea "Для начислений штатным лингвистам, фрилансерам и штатным менеджерам за задачи L…"
type textarea "x"
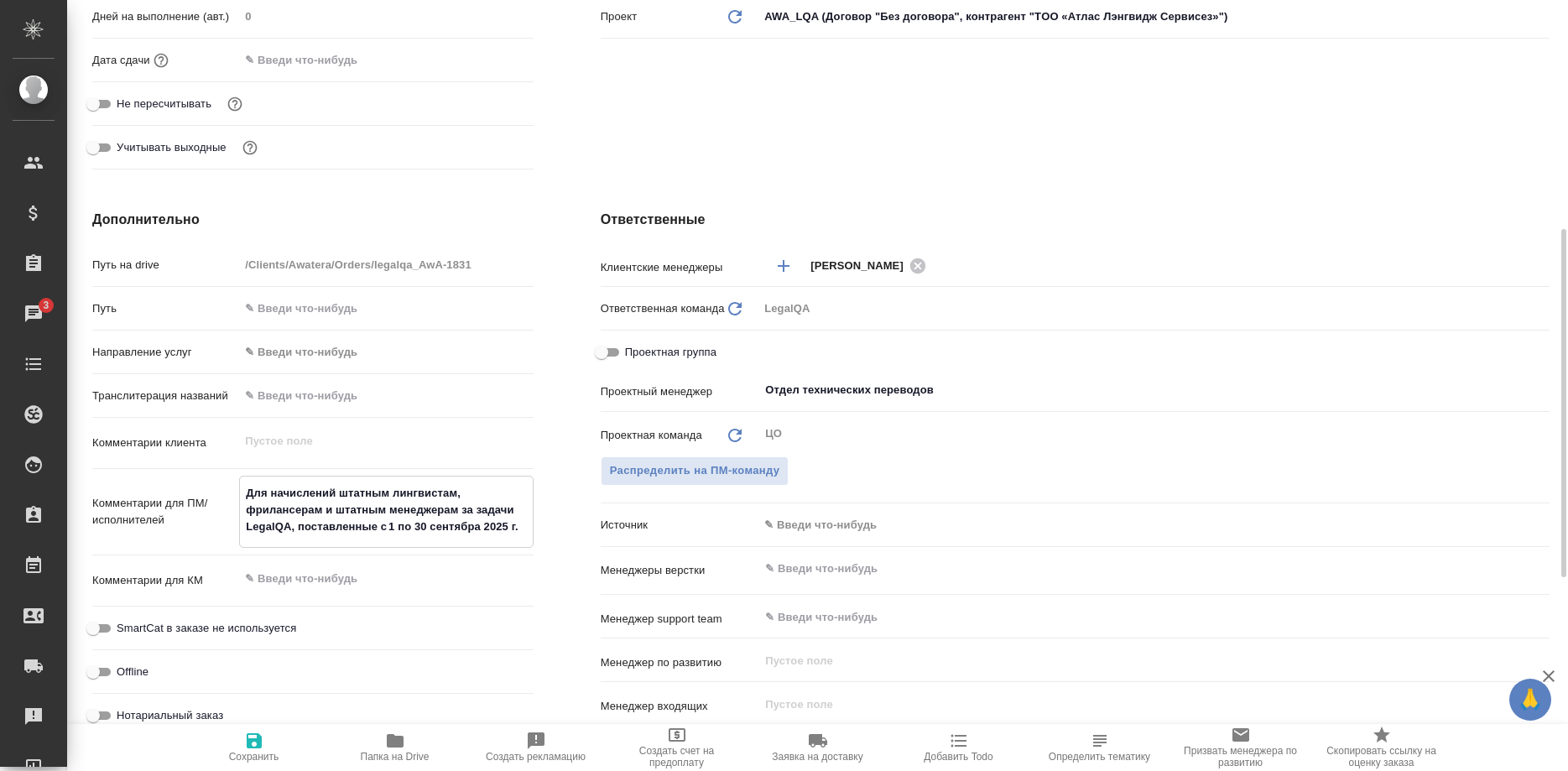
type textarea "Для начислений штатным лингвистам, фрилансерам и штатным менеджерам за задачи L…"
type textarea "x"
type textarea "Для начислений штатным лингвистам, фрилансерам и штатным менеджерам за задачи L…"
type textarea "x"
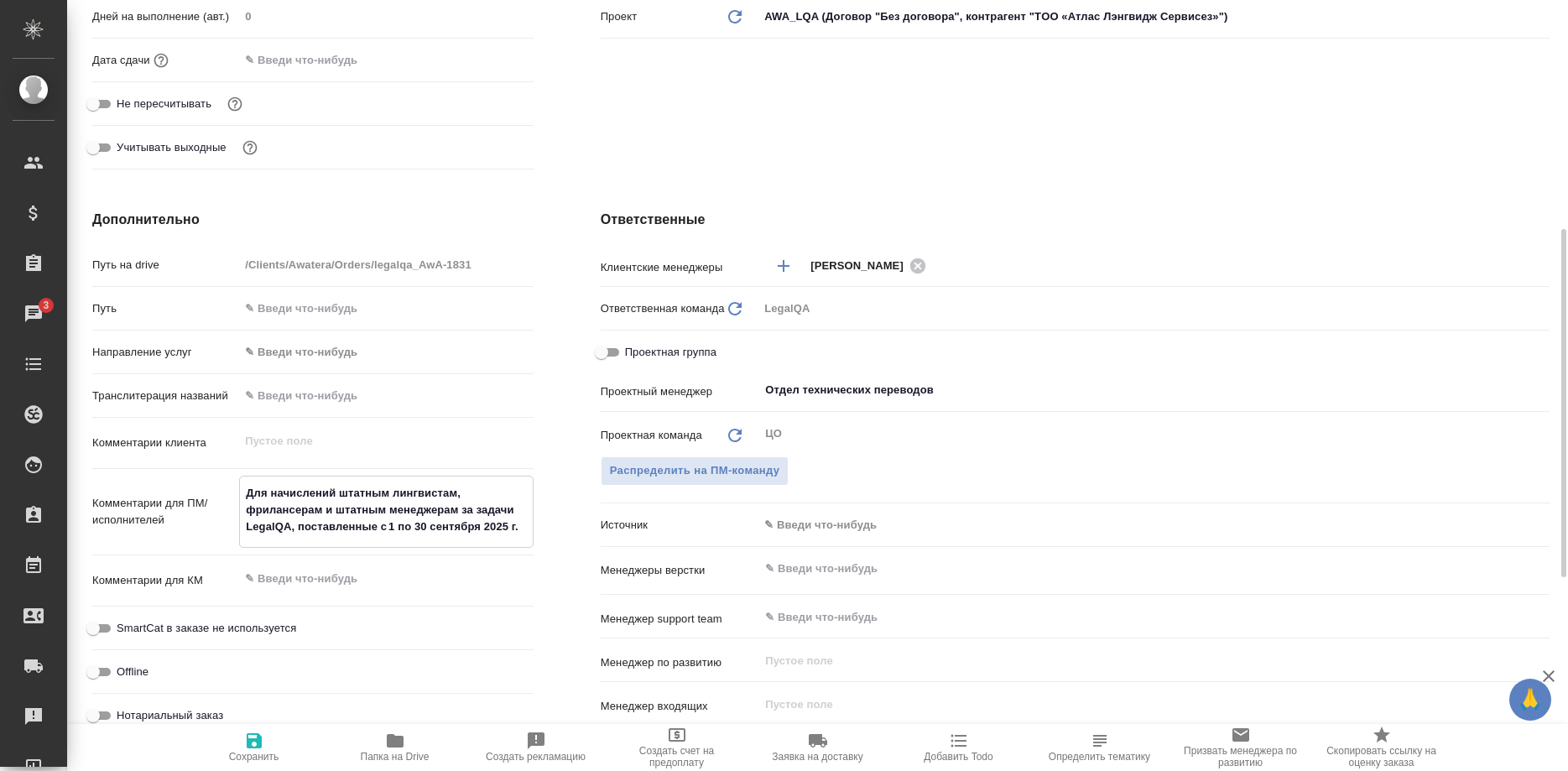
type textarea "x"
type textarea "Для начислений штатным лингвистам, фрилансерам и штатным менеджерам за задачи L…"
type textarea "x"
click at [257, 742] on icon "button" at bounding box center [254, 741] width 15 height 15
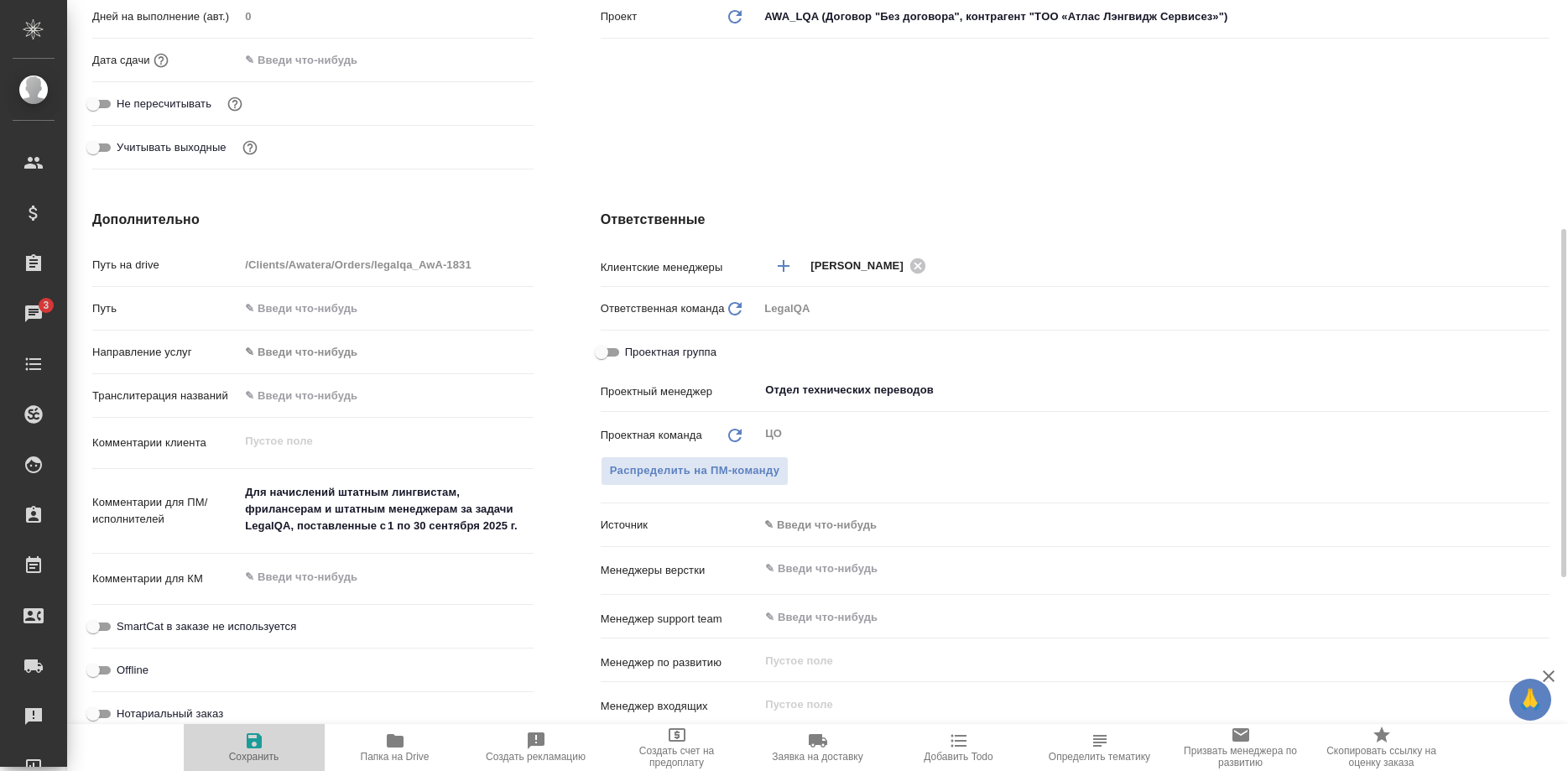
type textarea "x"
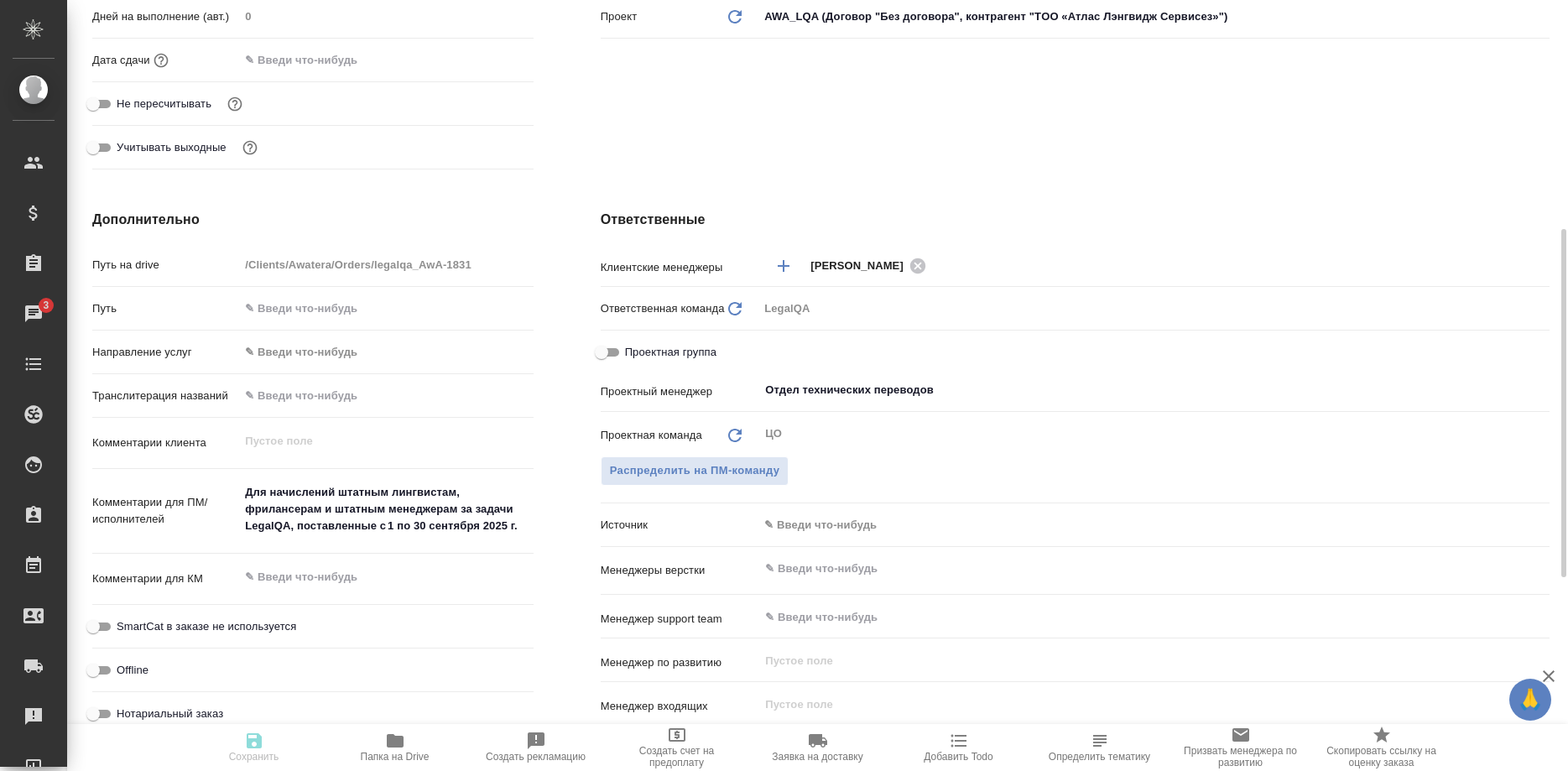
type textarea "x"
click at [257, 742] on icon "button" at bounding box center [254, 741] width 15 height 15
type textarea "x"
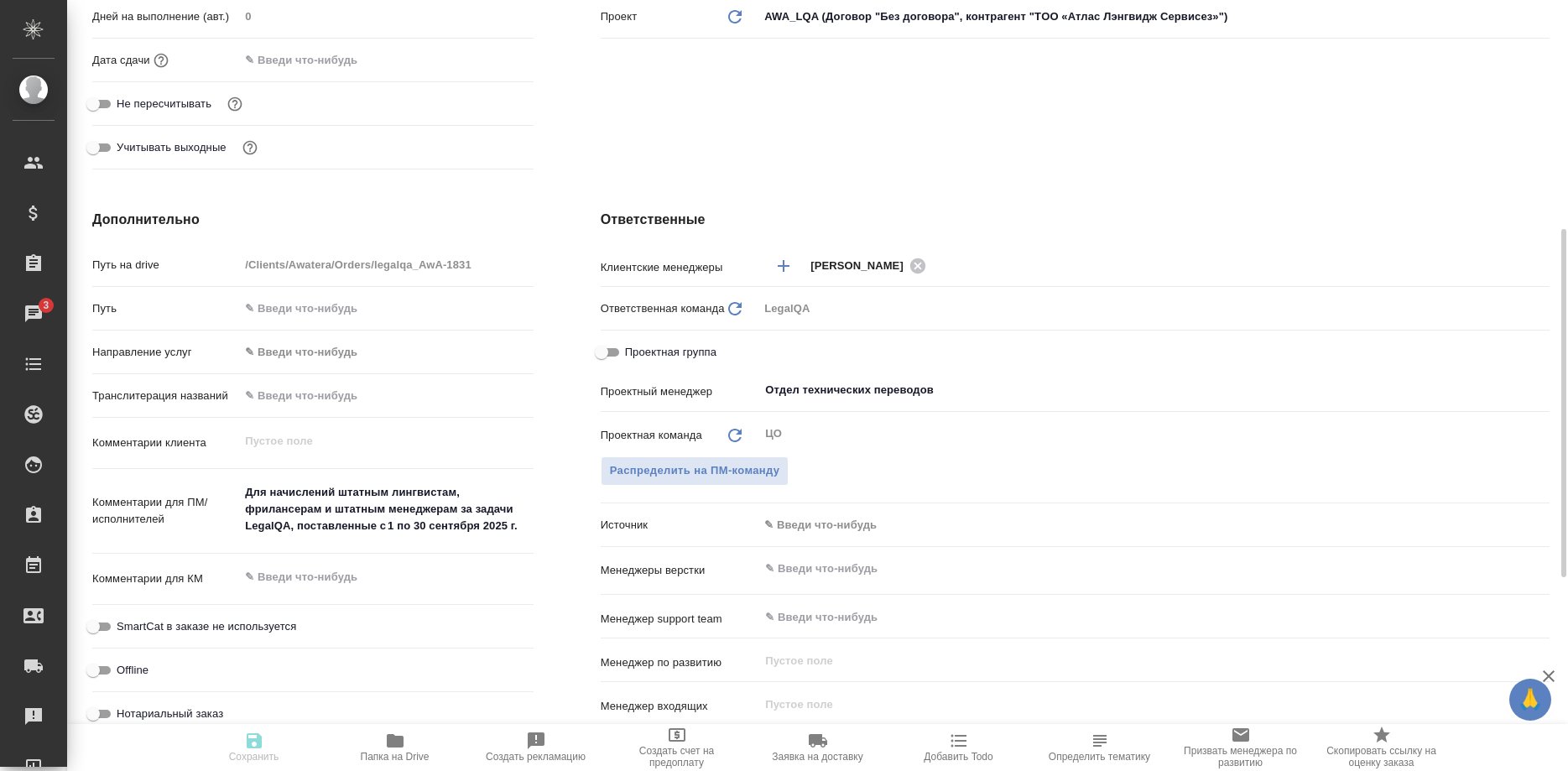
type textarea "x"
click at [257, 742] on icon "button" at bounding box center [254, 741] width 15 height 15
type textarea "x"
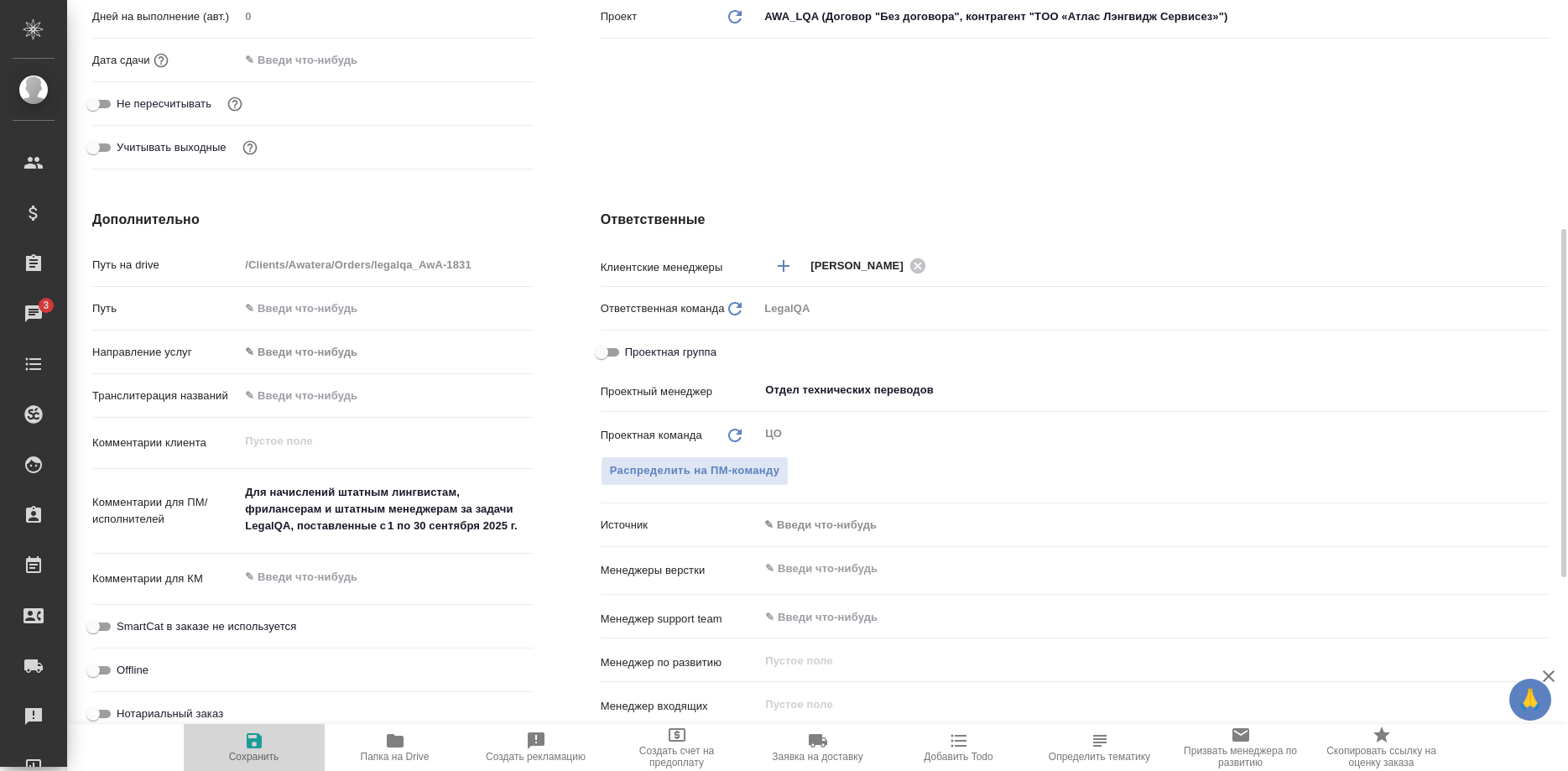
type textarea "x"
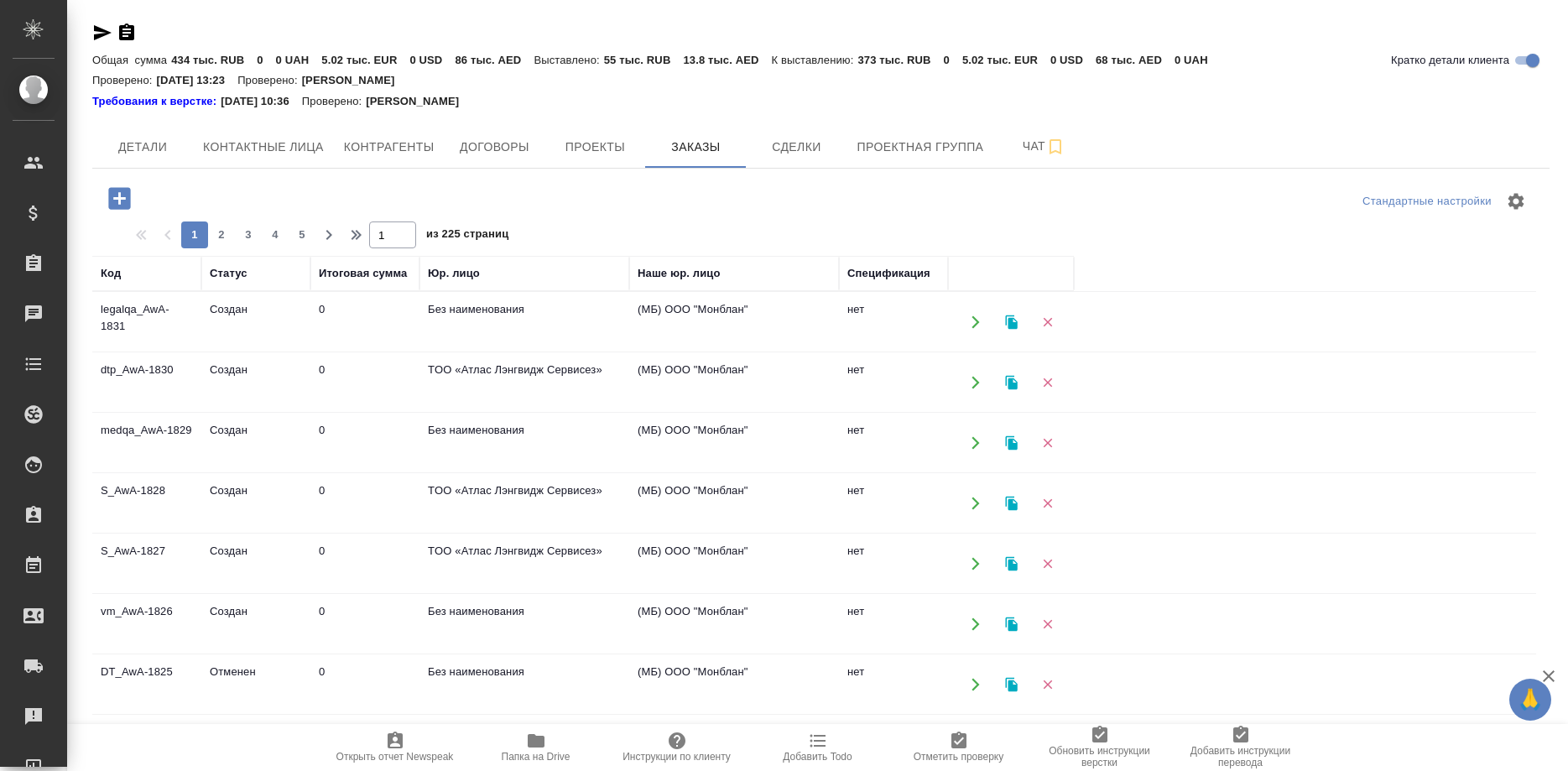
click at [116, 318] on td "legalqa_AwA-1831" at bounding box center [146, 322] width 109 height 59
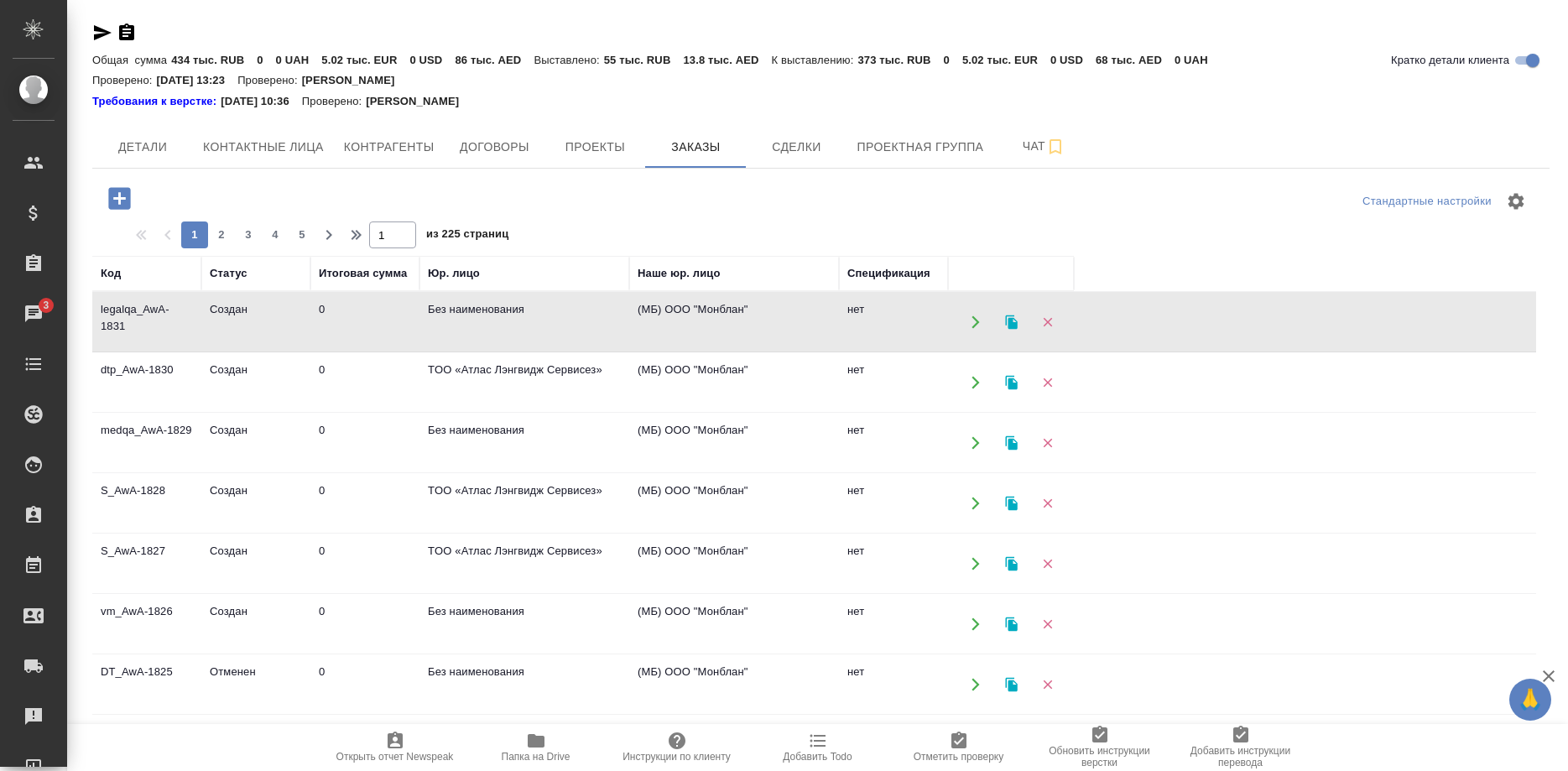
click at [116, 318] on td "legalqa_AwA-1831" at bounding box center [146, 322] width 109 height 59
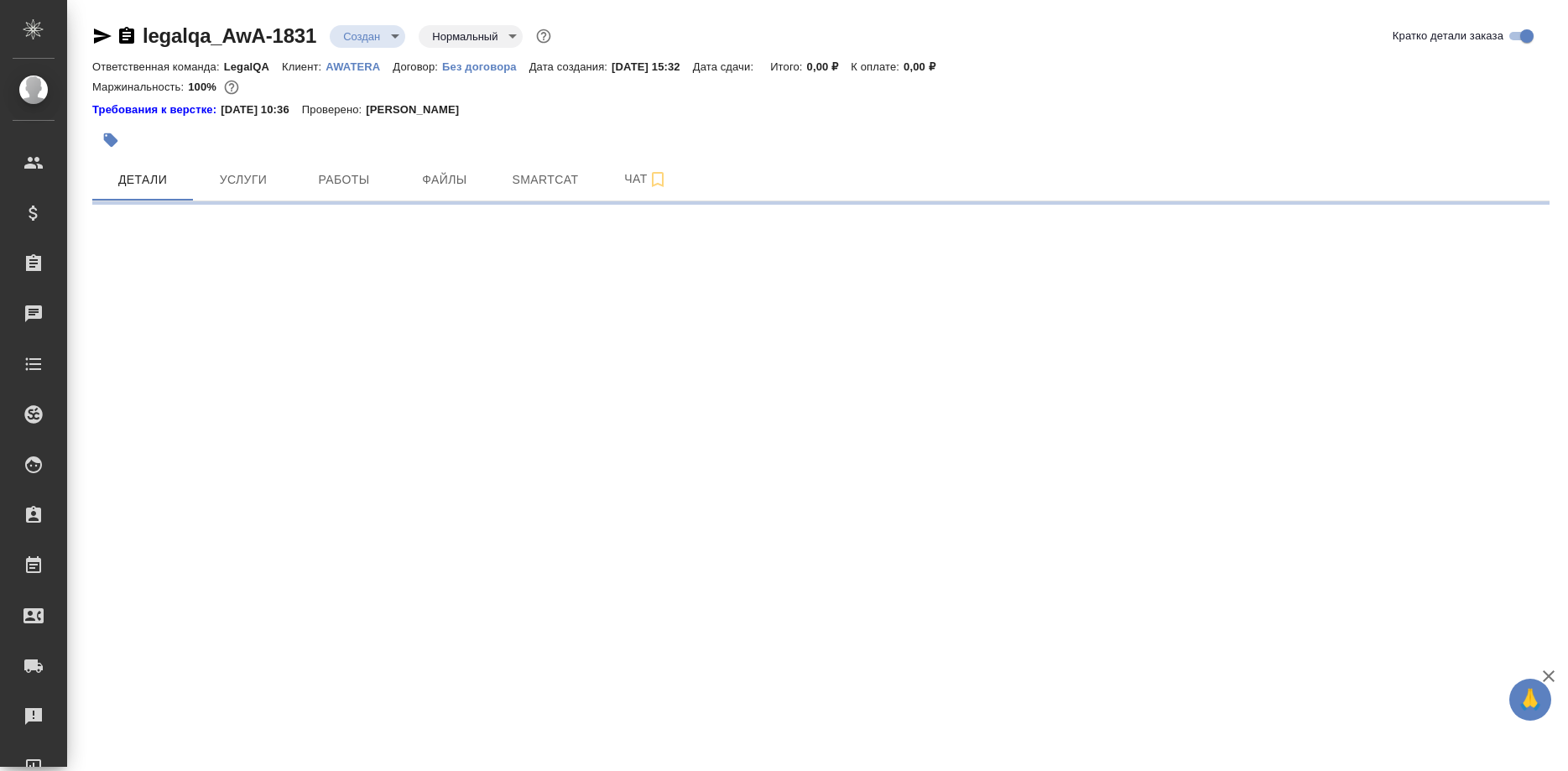
click at [91, 30] on div "legalqa_AwA-1831 Создан new Нормальный normal Кратко детали заказа Ответственна…" at bounding box center [821, 107] width 1476 height 214
click at [93, 35] on icon "button" at bounding box center [102, 36] width 20 height 20
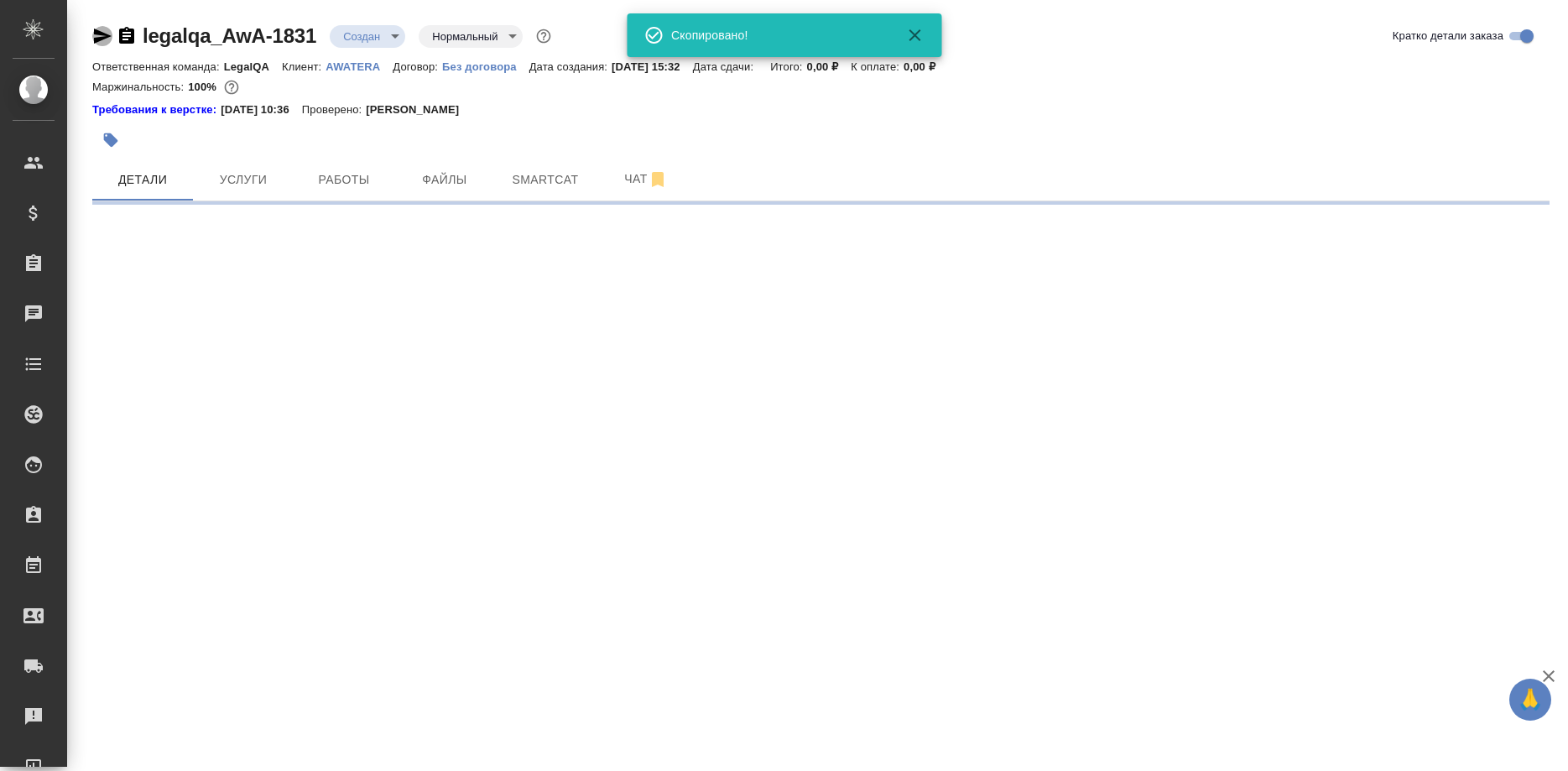
click at [93, 35] on icon "button" at bounding box center [102, 36] width 20 height 20
select select "RU"
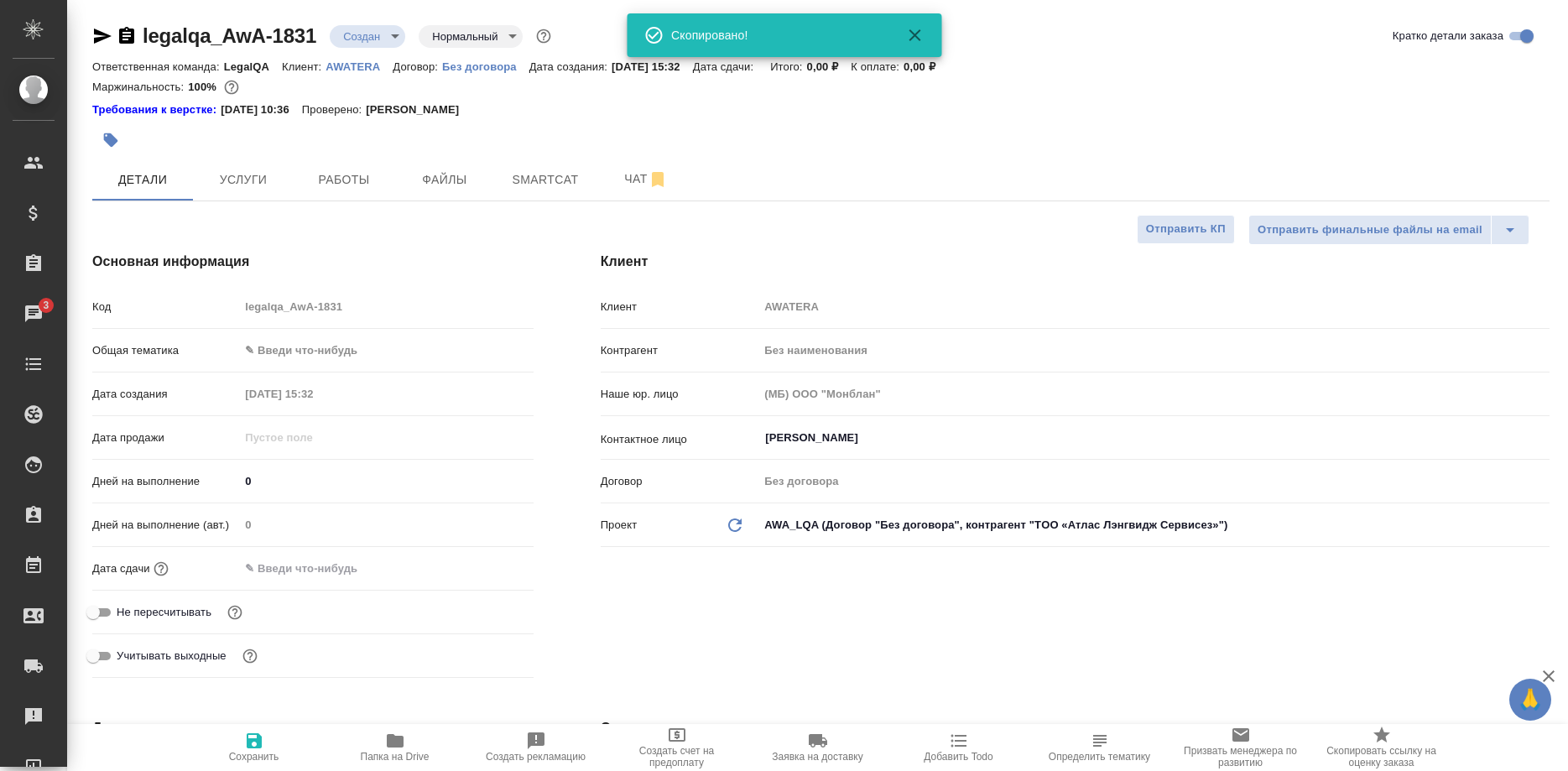
type textarea "x"
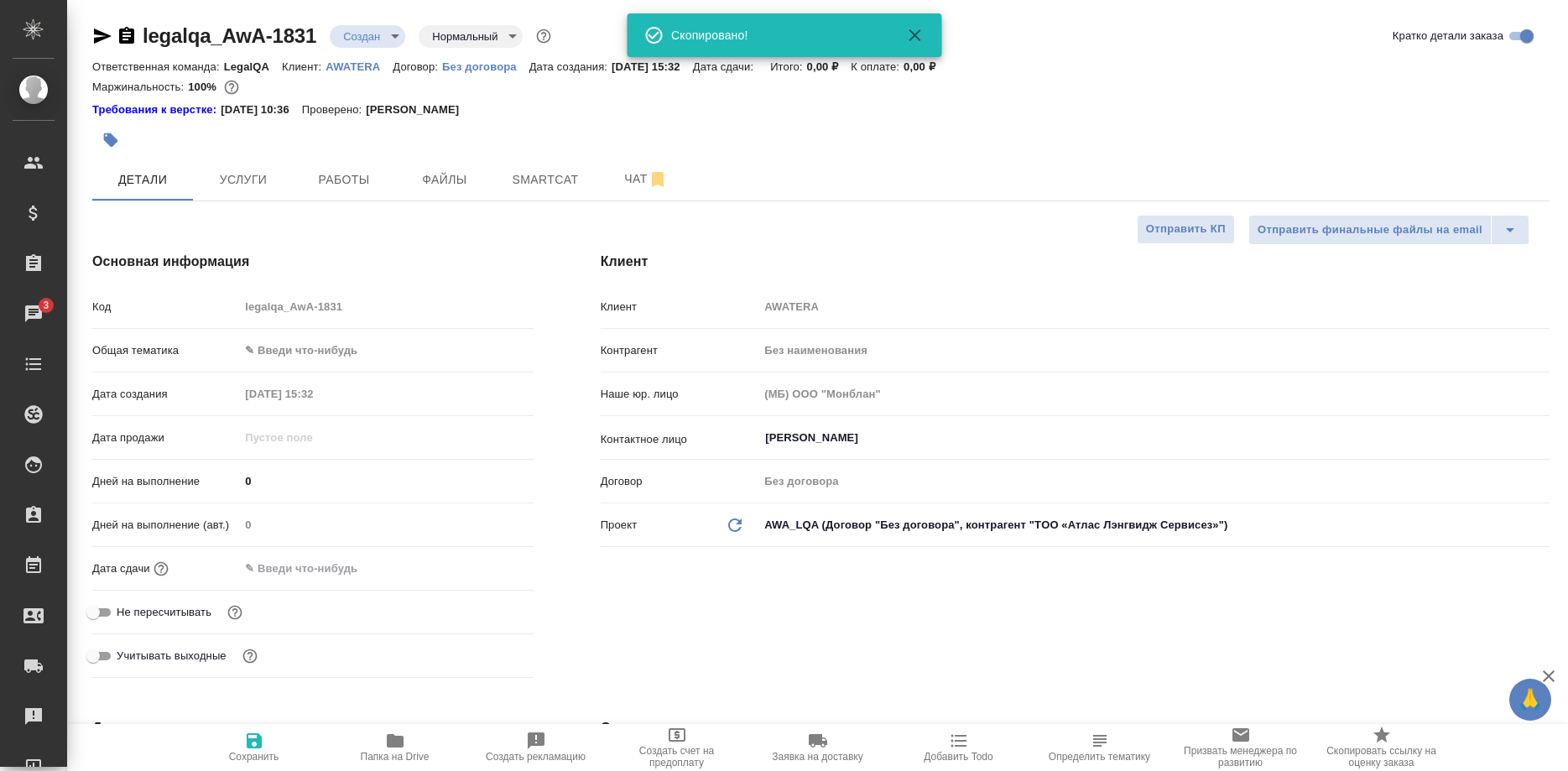
type textarea "x"
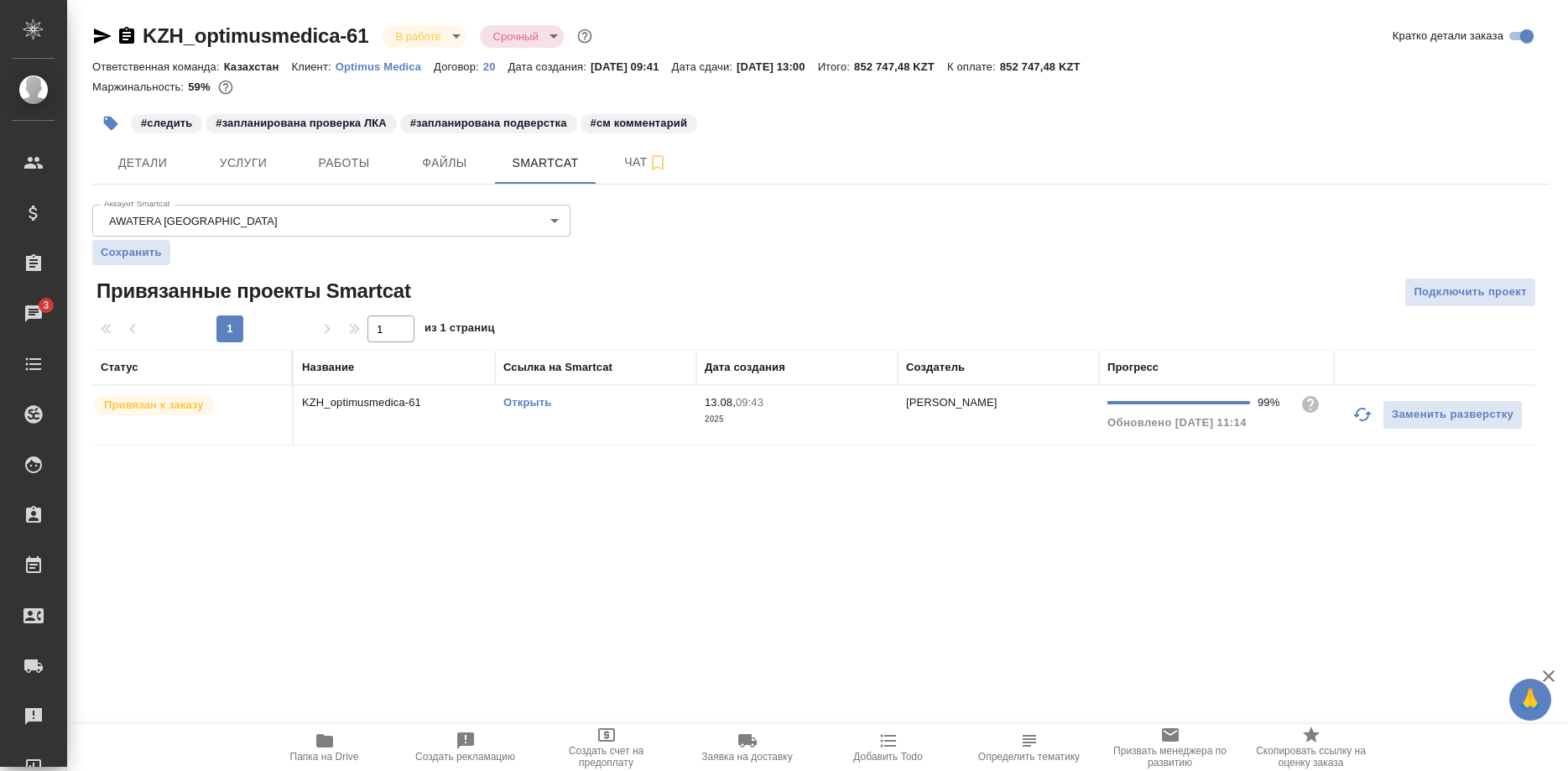
click at [525, 405] on link "Открыть" at bounding box center [527, 402] width 48 height 13
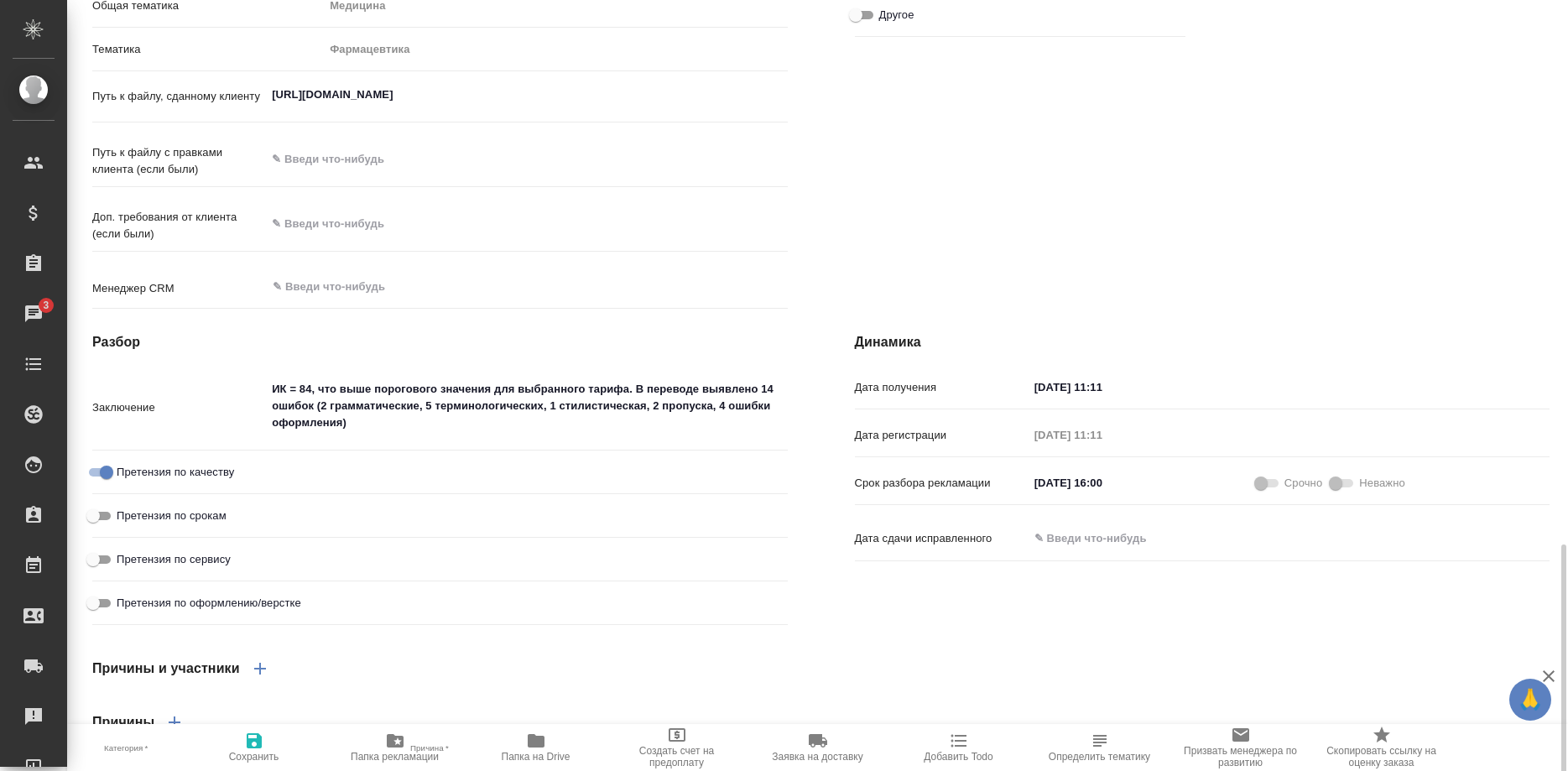
scroll to position [997, 0]
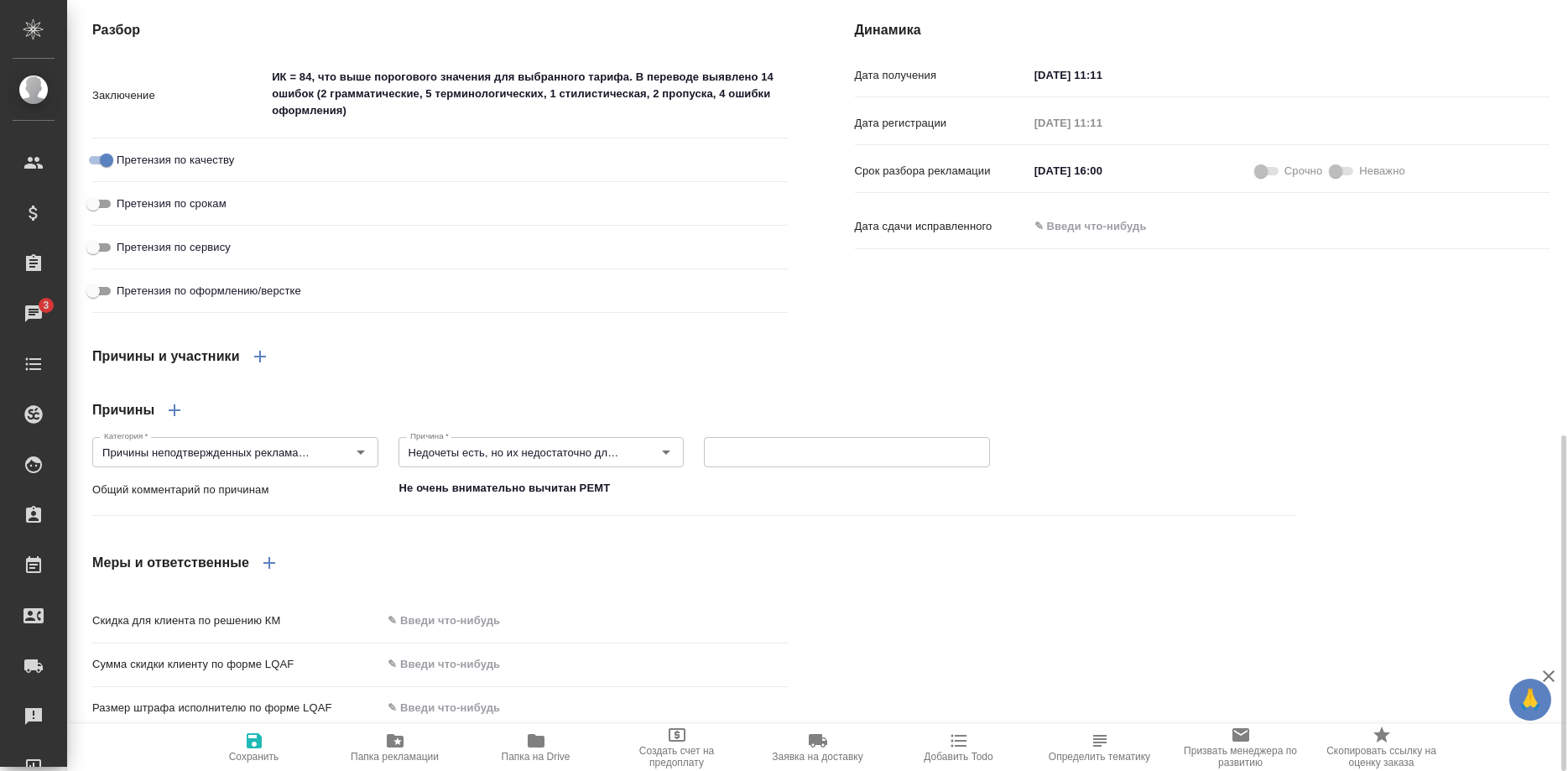
click at [254, 351] on icon "button" at bounding box center [260, 357] width 12 height 12
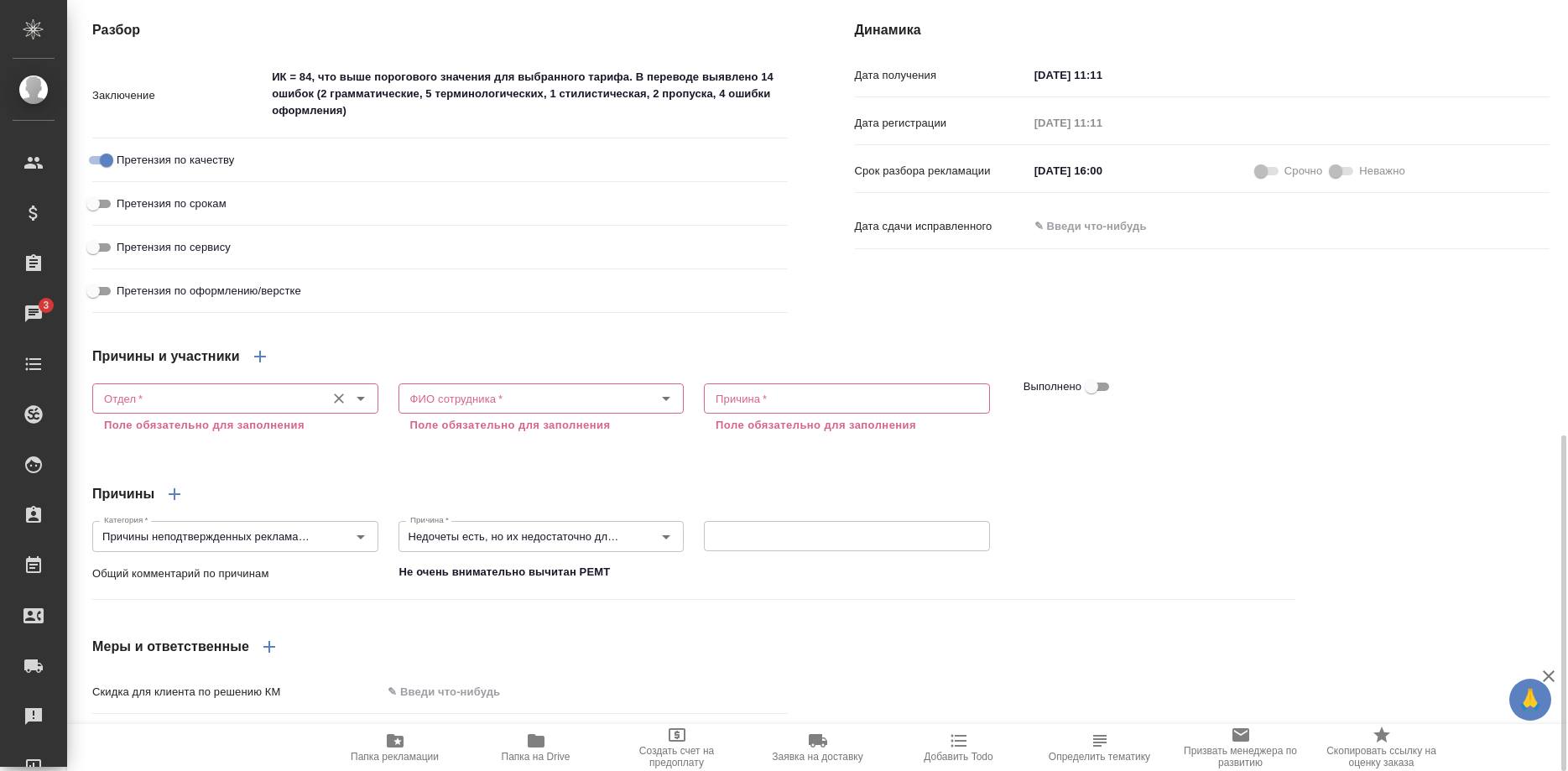
click at [260, 389] on input "Отдел   *" at bounding box center [207, 399] width 220 height 20
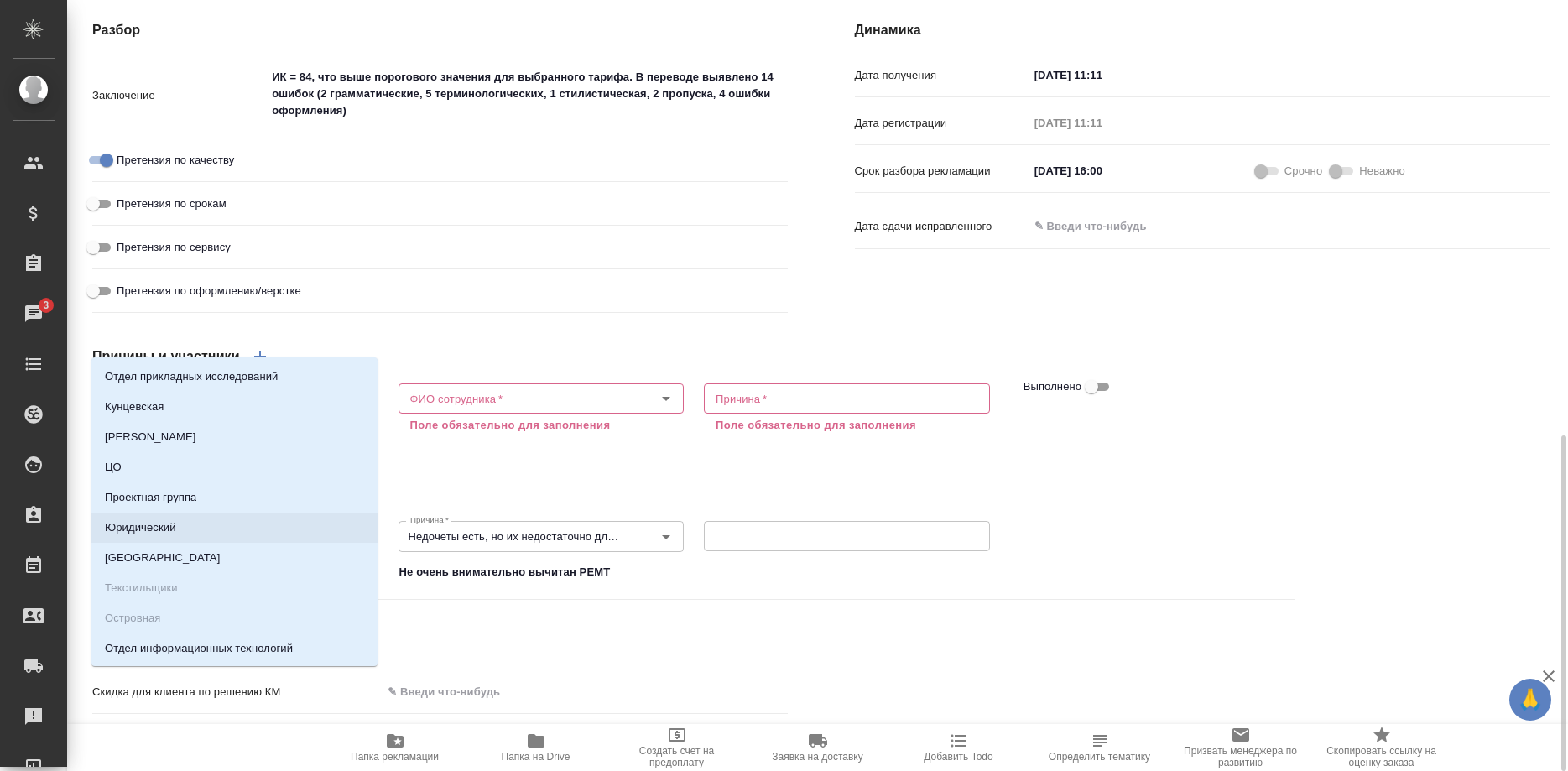
click at [800, 627] on div "Меры и ответственные" at bounding box center [693, 647] width 1203 height 40
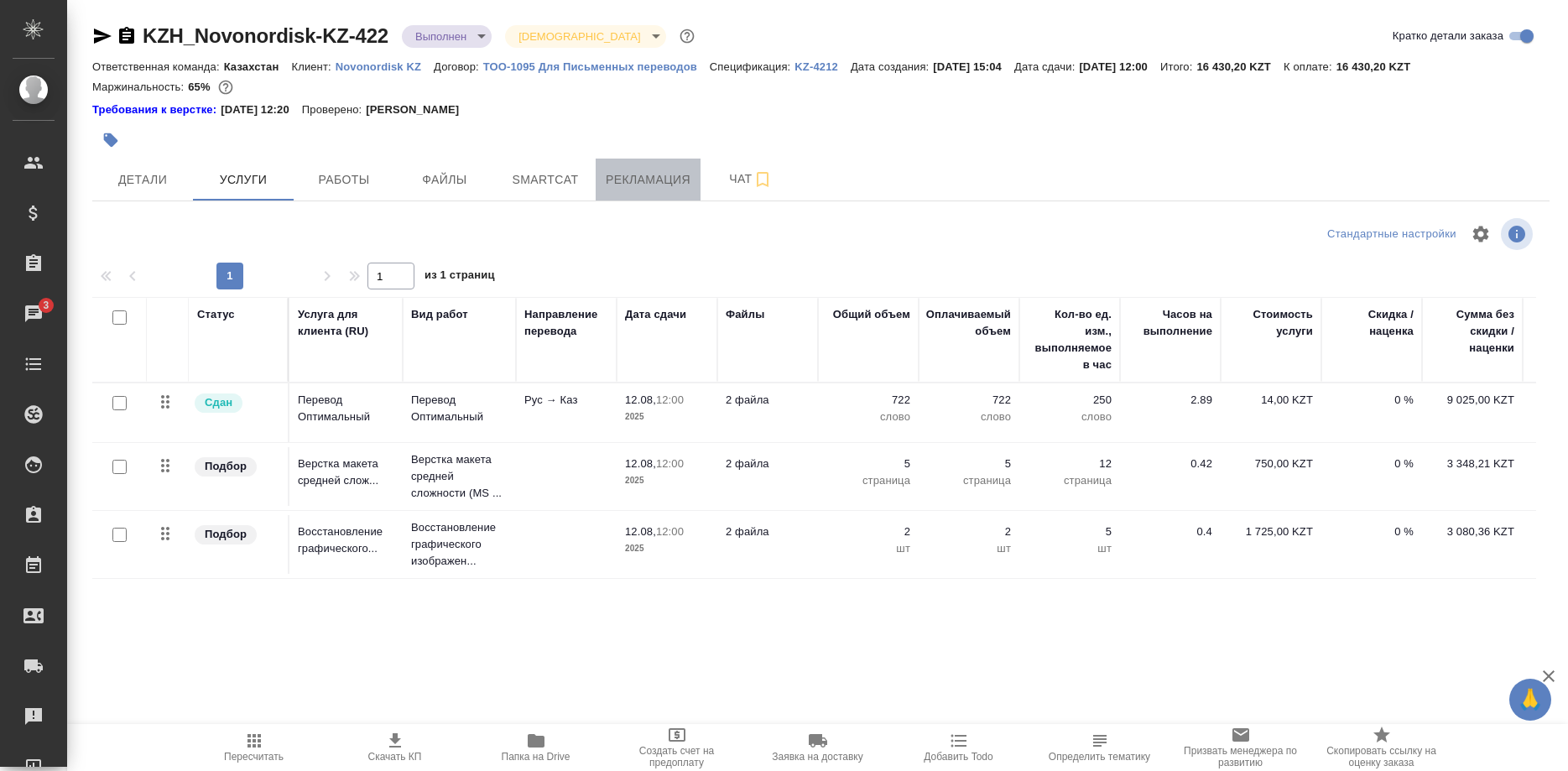
click at [613, 180] on span "Рекламация" at bounding box center [648, 180] width 84 height 21
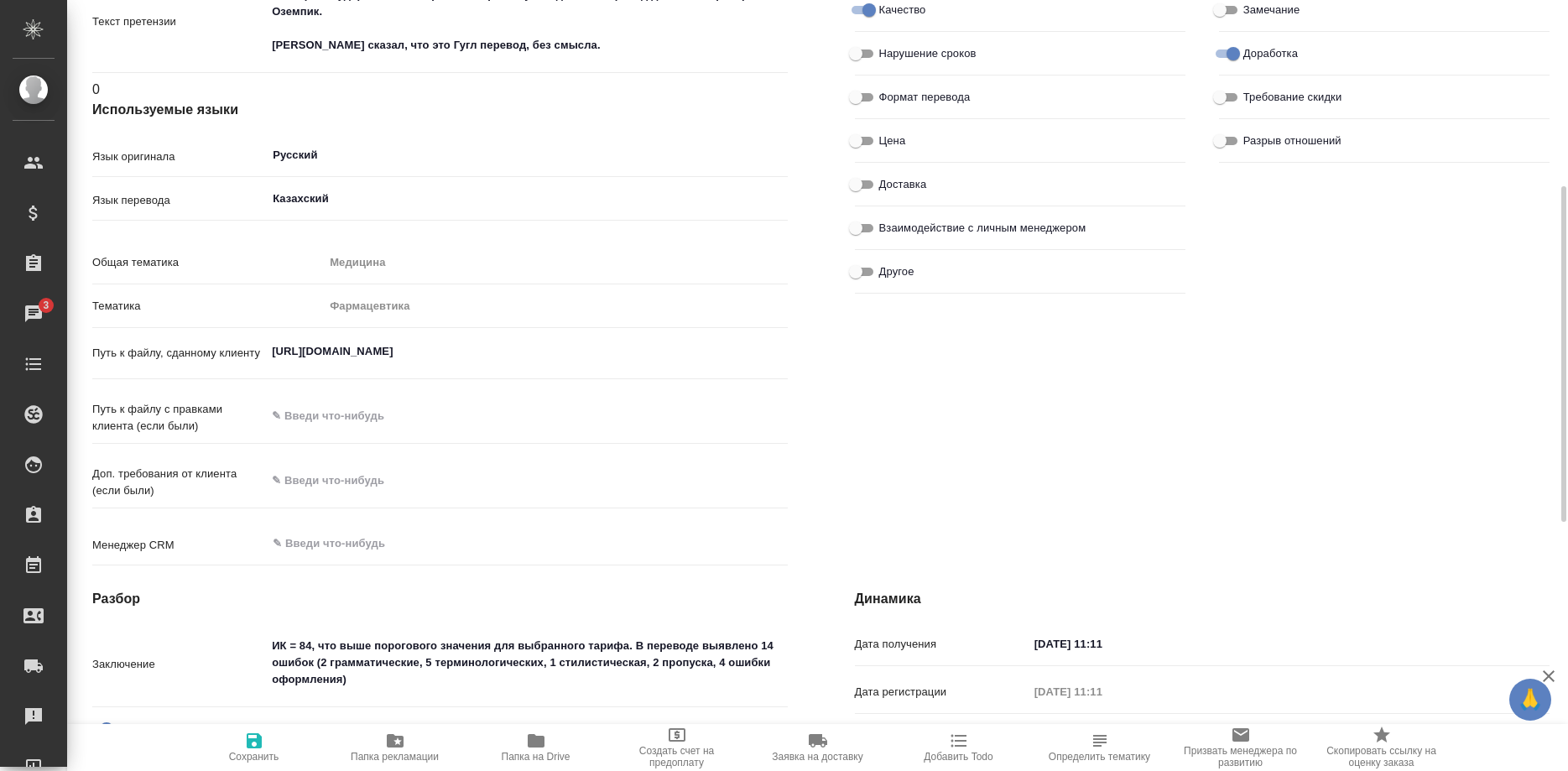
type textarea "x"
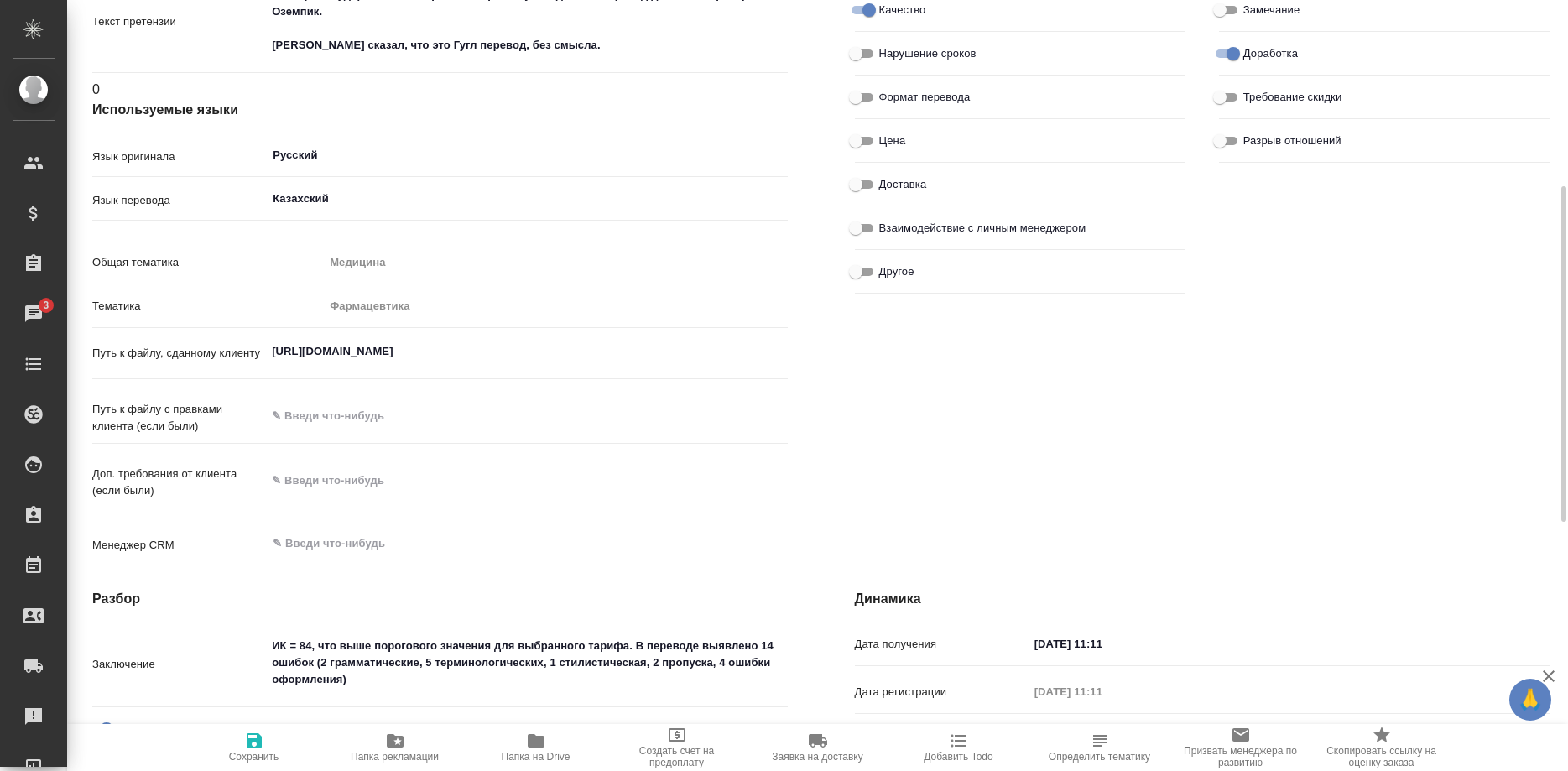
type textarea "x"
